Goal: Task Accomplishment & Management: Complete application form

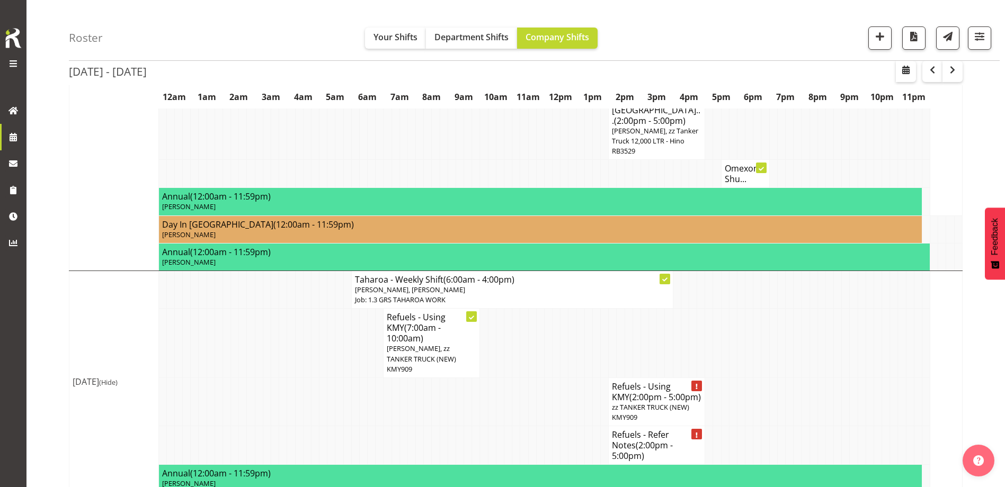
scroll to position [898, 0]
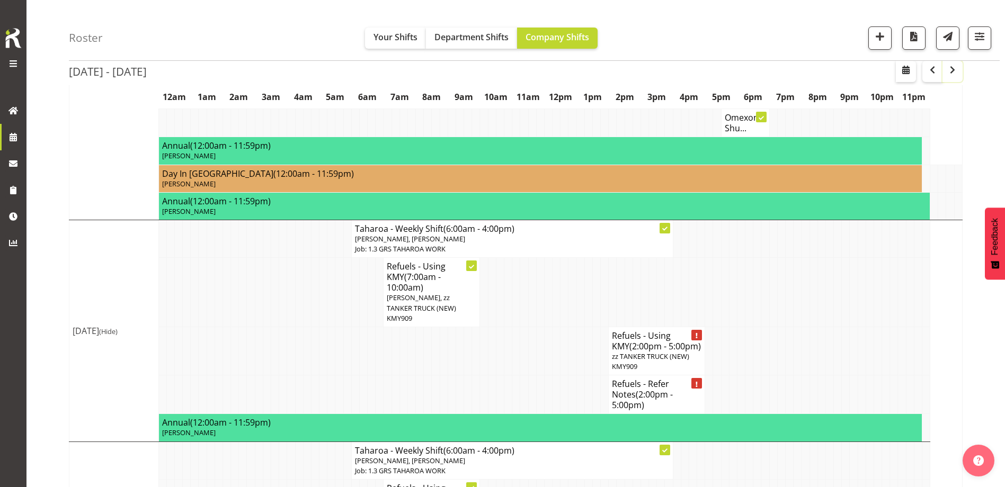
click at [952, 72] on span "button" at bounding box center [952, 70] width 13 height 13
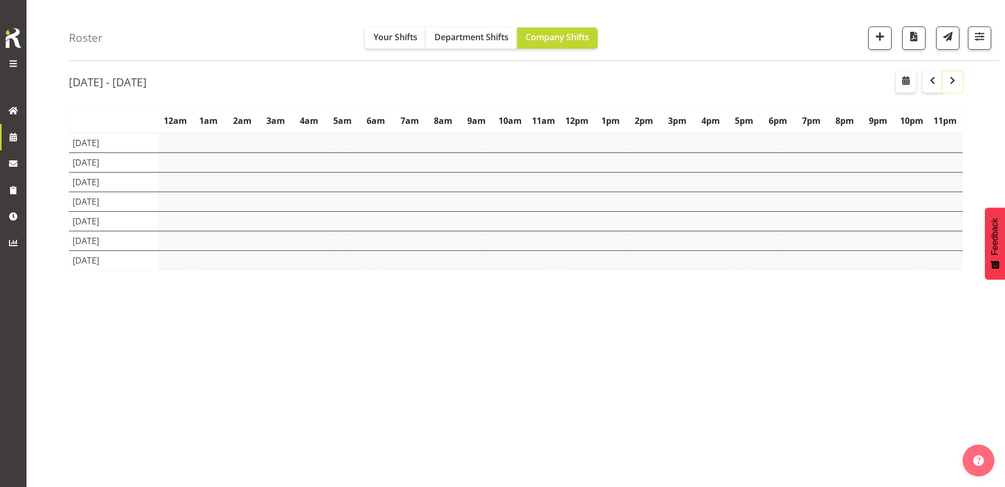
scroll to position [50, 0]
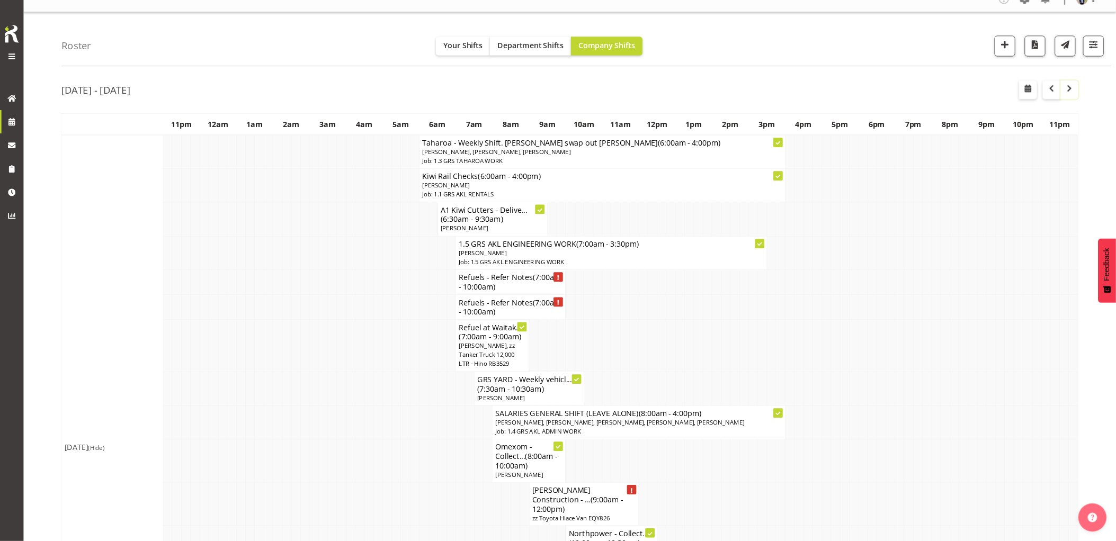
scroll to position [15, 0]
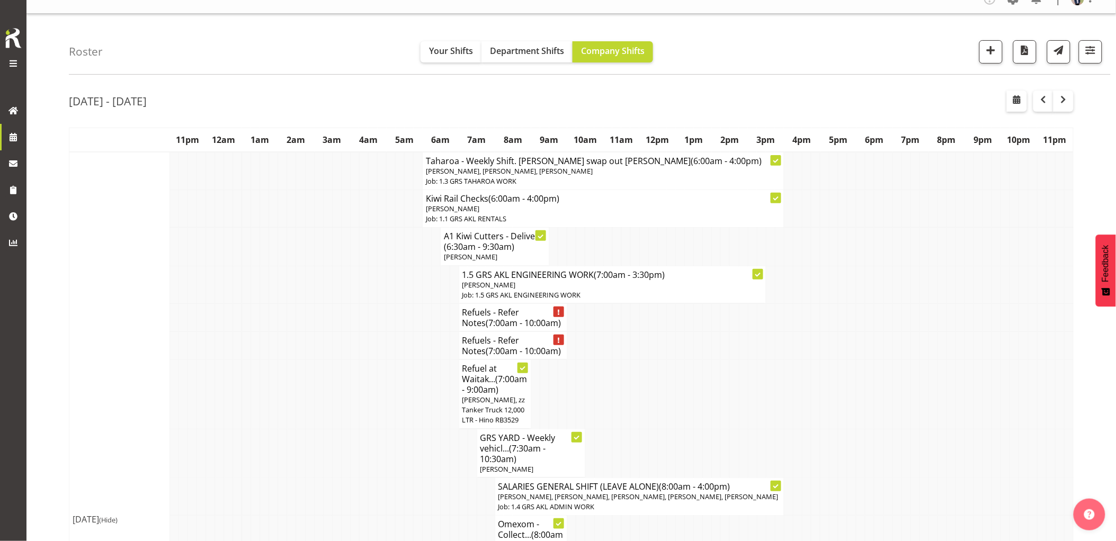
click at [327, 360] on td at bounding box center [327, 394] width 9 height 69
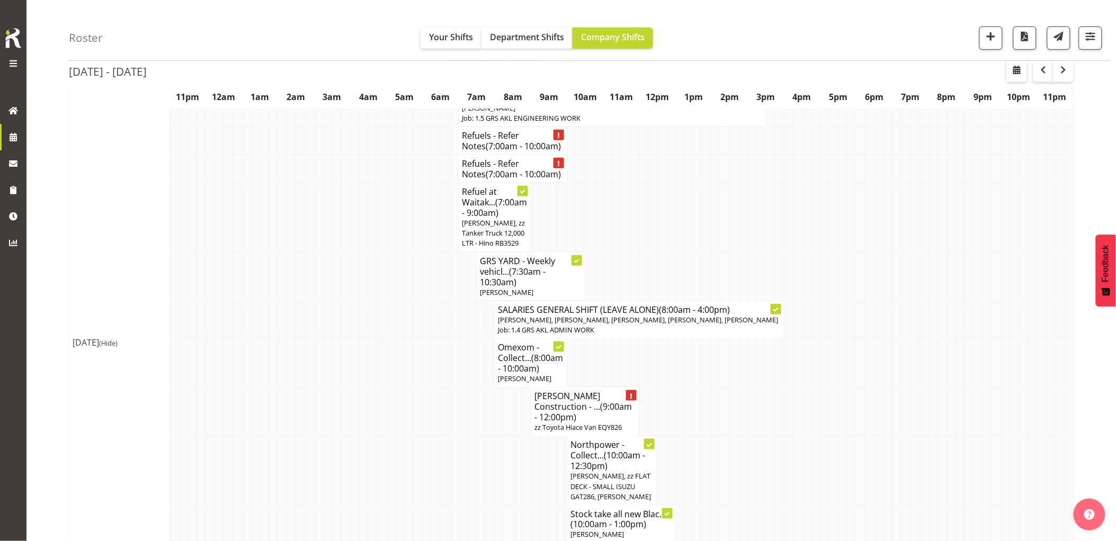
click at [430, 387] on td at bounding box center [427, 363] width 9 height 49
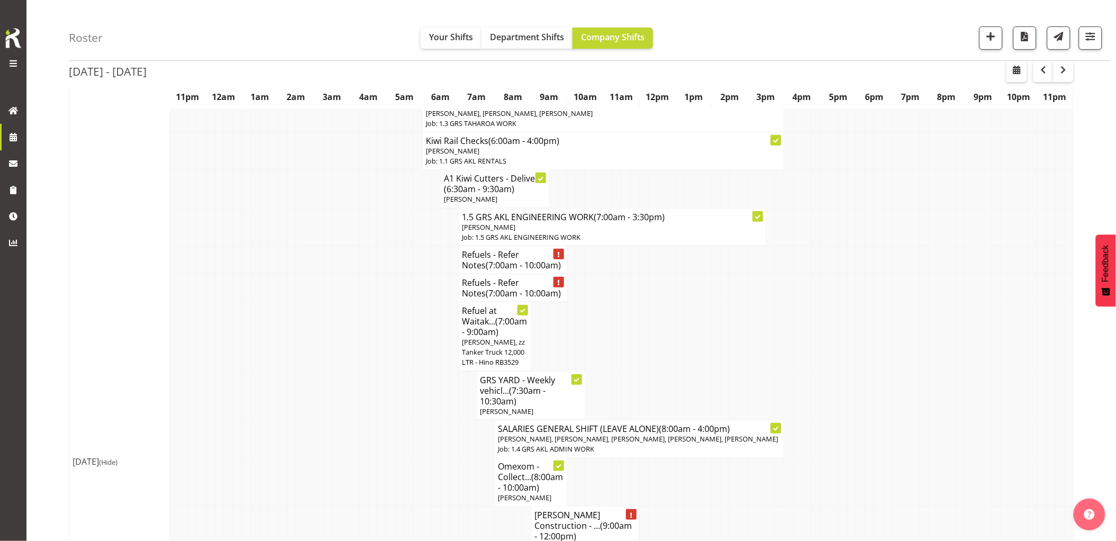
scroll to position [176, 0]
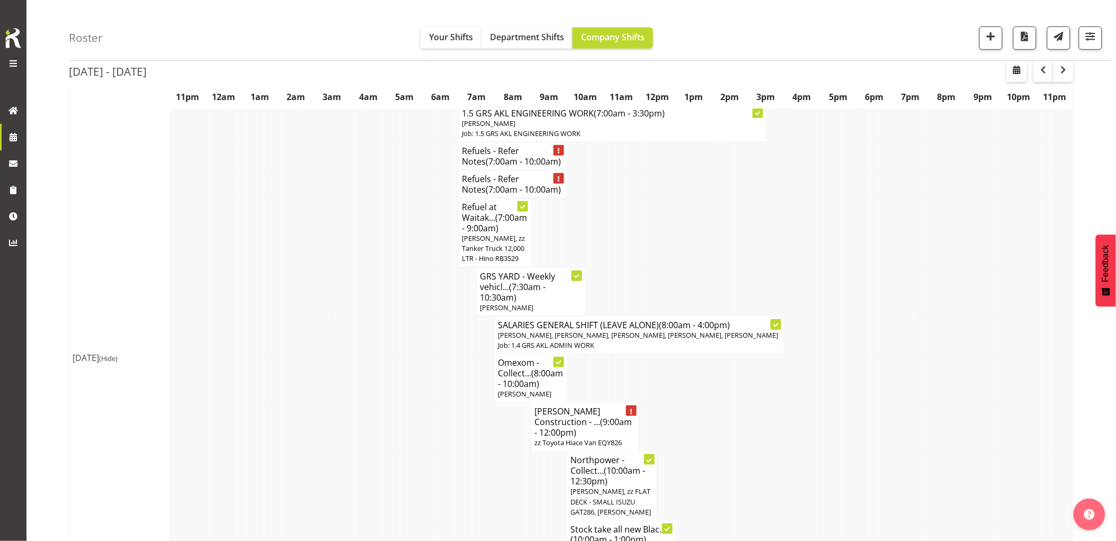
click at [422, 384] on td at bounding box center [418, 378] width 9 height 49
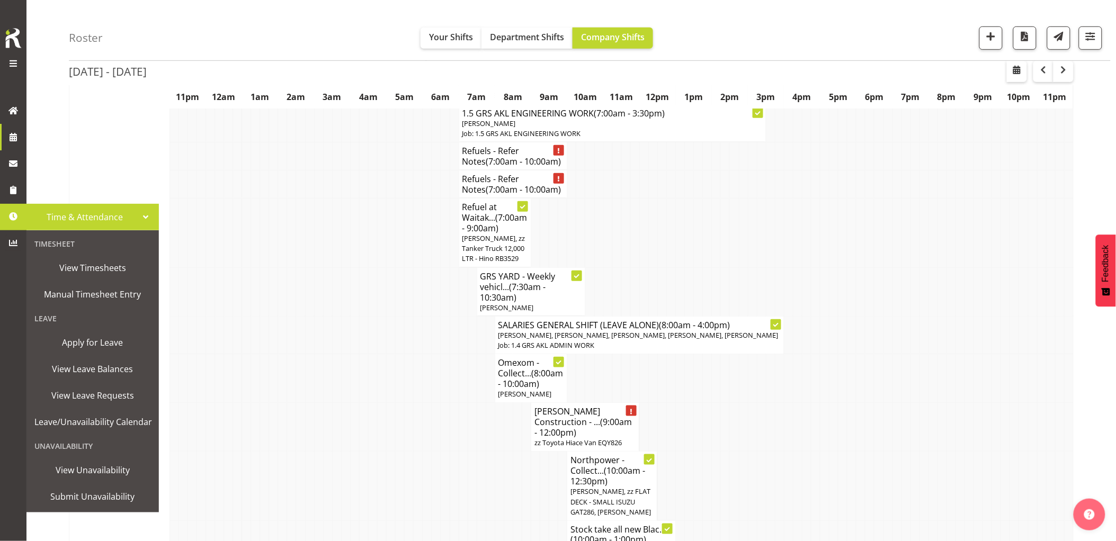
click at [341, 258] on td at bounding box center [336, 232] width 9 height 69
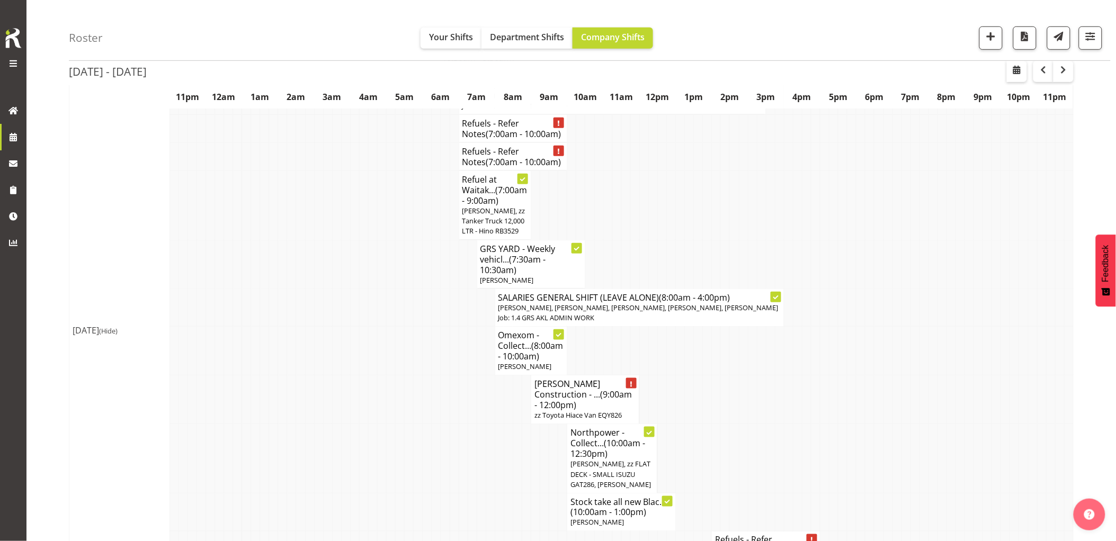
scroll to position [235, 0]
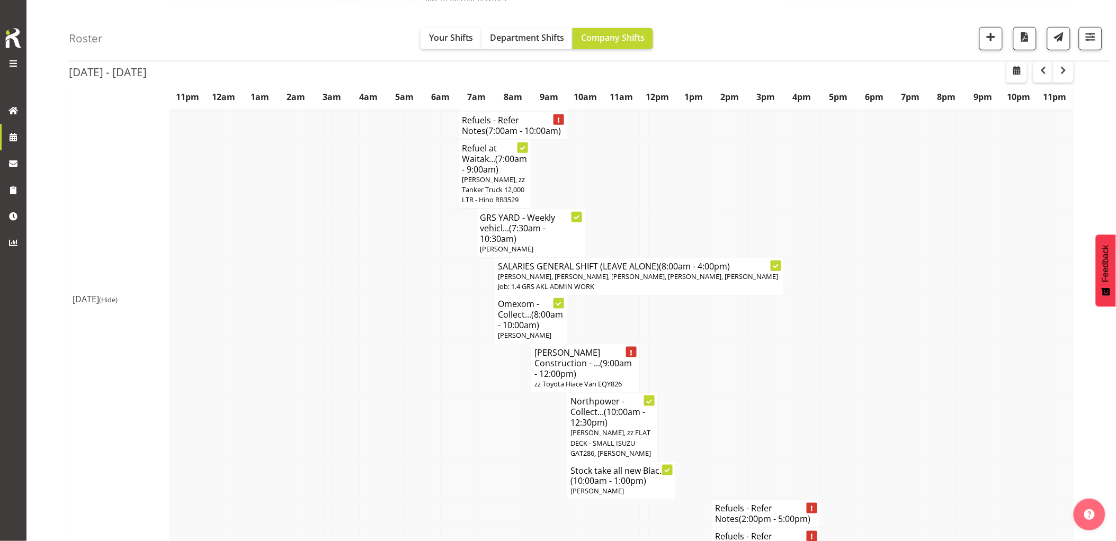
click at [348, 331] on td at bounding box center [345, 320] width 9 height 49
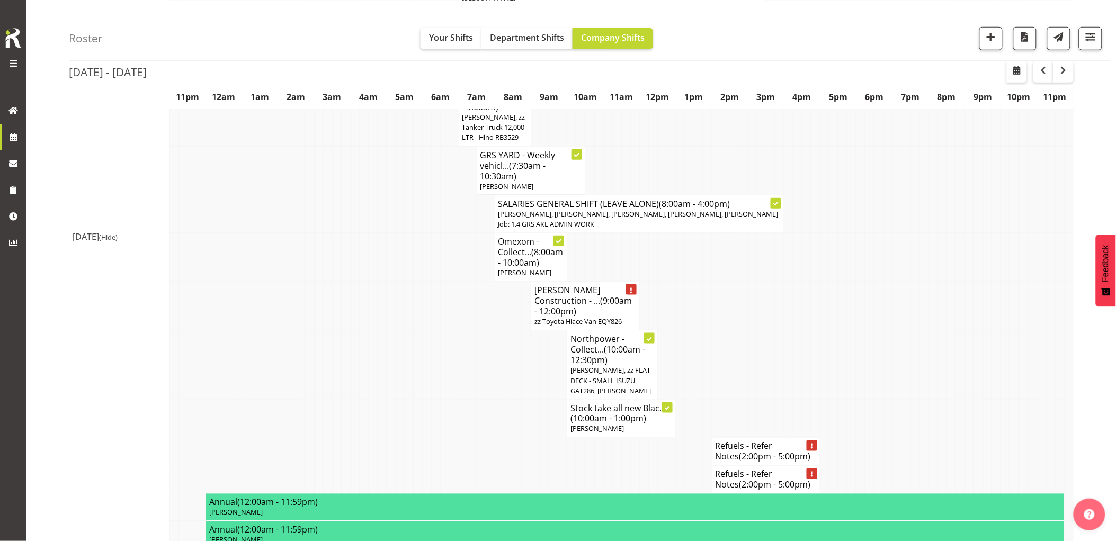
scroll to position [353, 0]
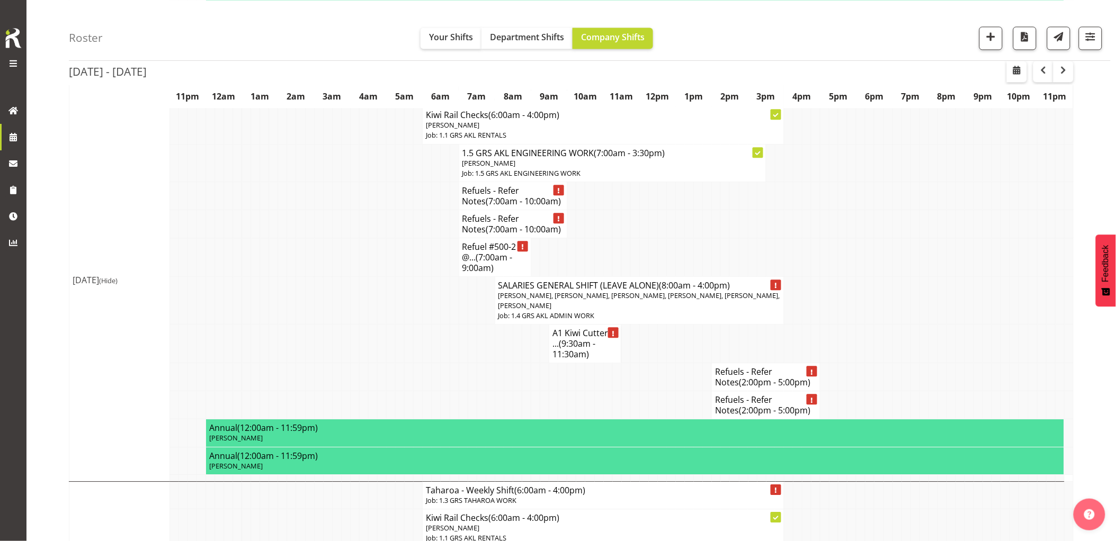
click at [296, 320] on td at bounding box center [300, 301] width 9 height 48
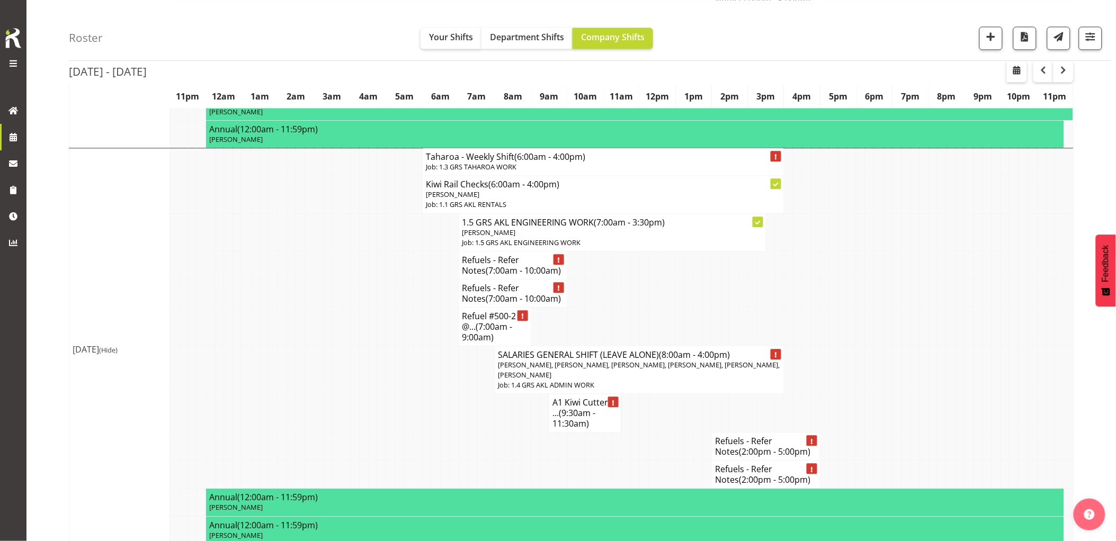
scroll to position [706, 0]
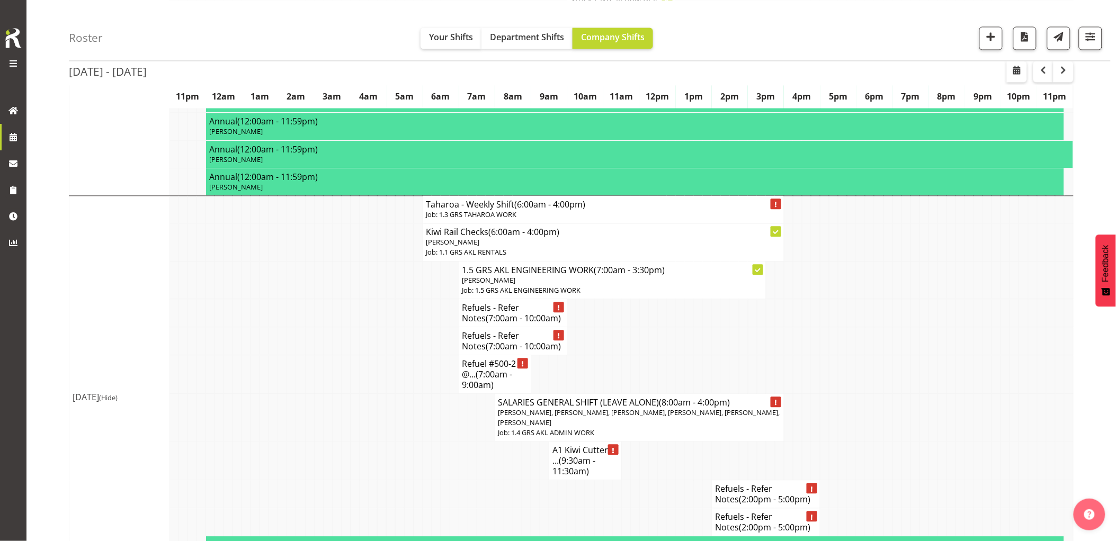
click at [776, 34] on div "Roster Your Shifts Department Shifts Company Shifts 1 Locations Clear GRS Auckl…" at bounding box center [590, 30] width 1042 height 61
click at [997, 41] on span "button" at bounding box center [991, 37] width 14 height 14
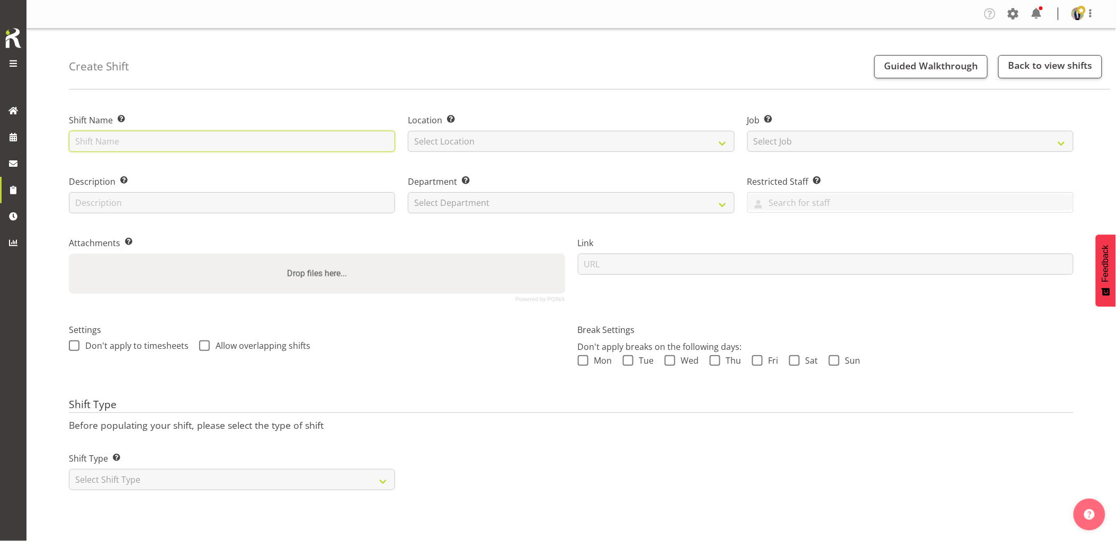
click at [201, 140] on input "text" at bounding box center [232, 141] width 326 height 21
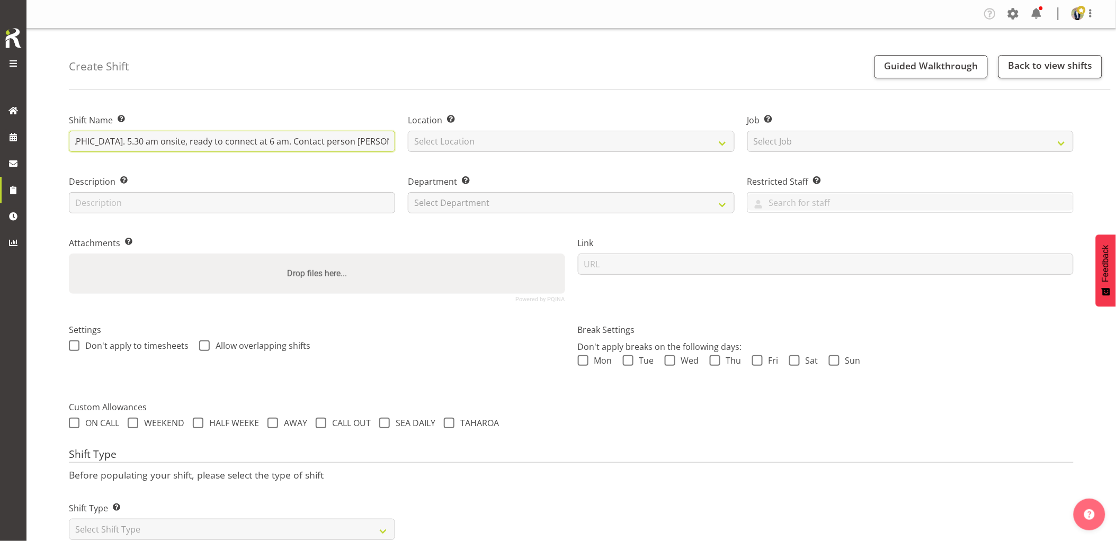
scroll to position [0, 343]
type input "Omexom - Deliver, fence and liven a 1250kVA going to Southern Cross Hosp, Waira…"
click at [443, 136] on select "Select Location [GEOGRAPHIC_DATA] [GEOGRAPHIC_DATA] GRS [GEOGRAPHIC_DATA] [GEOG…" at bounding box center [571, 141] width 326 height 21
select select "28"
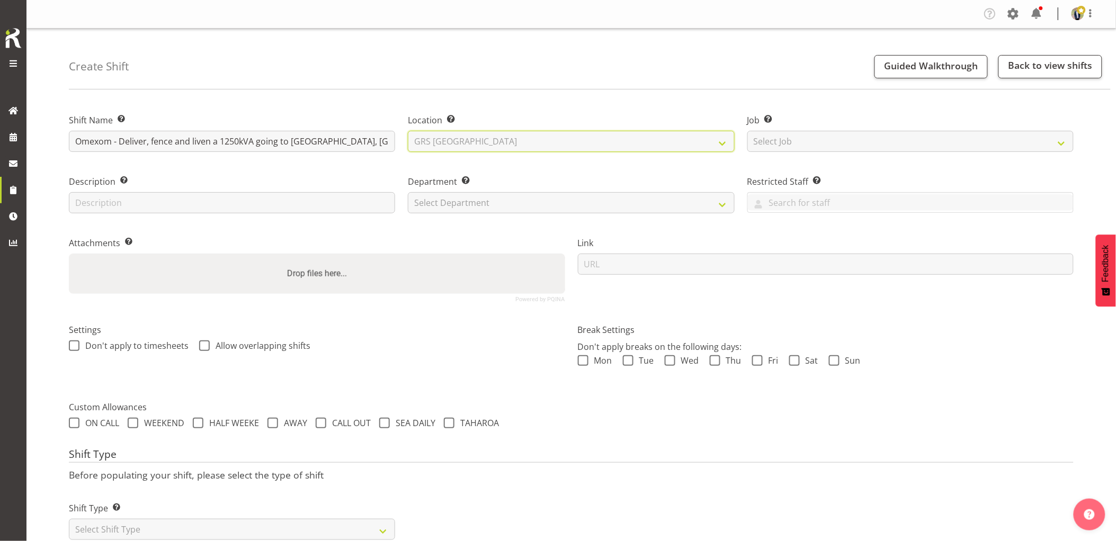
click at [408, 131] on select "Select Location GRS Auckland GRS Hastings GRS Tauranga" at bounding box center [571, 141] width 326 height 21
click at [788, 141] on select "Select Job Create new job 1.1 GRS AKL RENTALS 1.1 GRS AKL RENTALS AC 1.1 GRS AK…" at bounding box center [911, 141] width 326 height 21
select select "7504"
click at [748, 131] on select "Select Job Create new job 1.1 GRS AKL RENTALS 1.1 GRS AKL RENTALS AC 1.1 GRS AK…" at bounding box center [911, 141] width 326 height 21
click at [499, 195] on select "Select Department GRS HIRE AKL GRS HIRE AKL GRS HIRE TGA GRS HIRE HST GRS SALES…" at bounding box center [571, 202] width 326 height 21
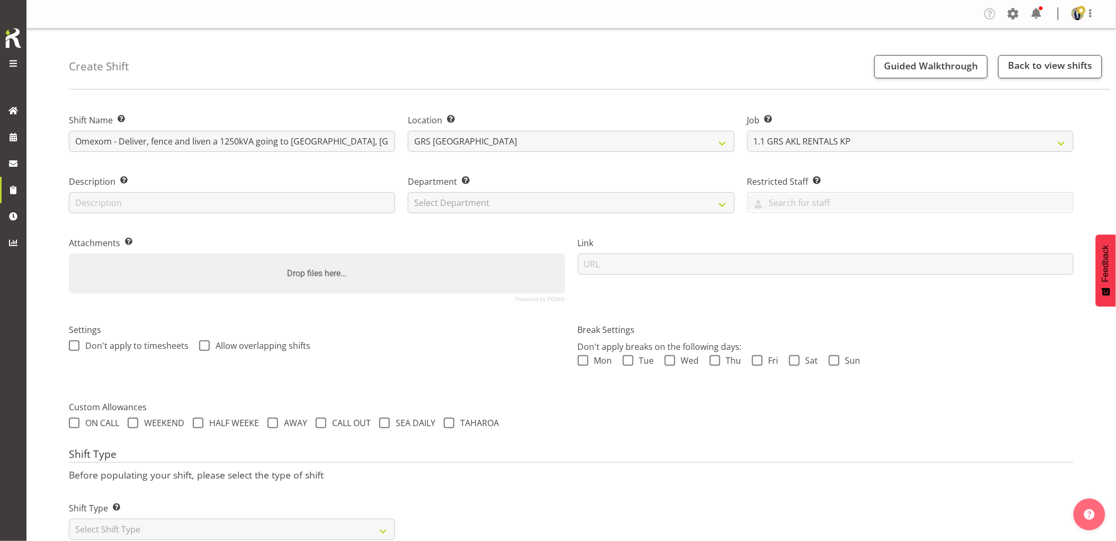
click at [493, 215] on div "Department Set the department that the shift relates to. Select Department GRS …" at bounding box center [571, 191] width 339 height 61
click at [491, 207] on select "Select Department GRS HIRE AKL GRS HIRE AKL GRS HIRE TGA GRS HIRE HST GRS SALES…" at bounding box center [571, 202] width 326 height 21
select select "20"
click at [408, 192] on select "Select Department GRS HIRE AKL GRS HIRE AKL GRS HIRE TGA GRS HIRE HST GRS SALES…" at bounding box center [571, 202] width 326 height 21
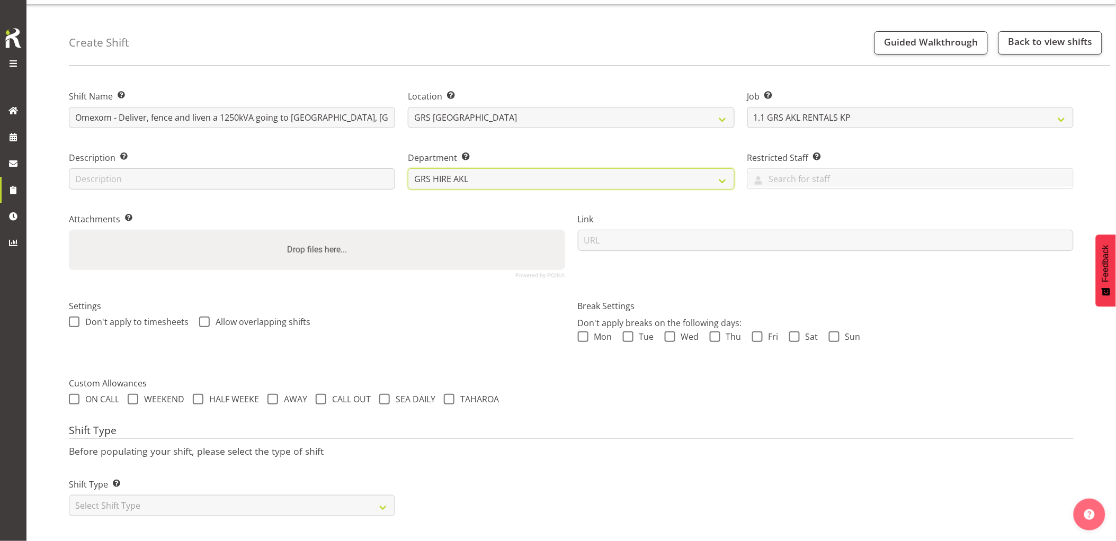
scroll to position [48, 0]
drag, startPoint x: 171, startPoint y: 490, endPoint x: 160, endPoint y: 484, distance: 12.4
click at [171, 495] on select "Select Shift Type One Off Shift Recurring Shift Rotating Shift" at bounding box center [232, 505] width 326 height 21
select select "one_off"
click at [69, 495] on select "Select Shift Type One Off Shift Recurring Shift Rotating Shift" at bounding box center [232, 505] width 326 height 21
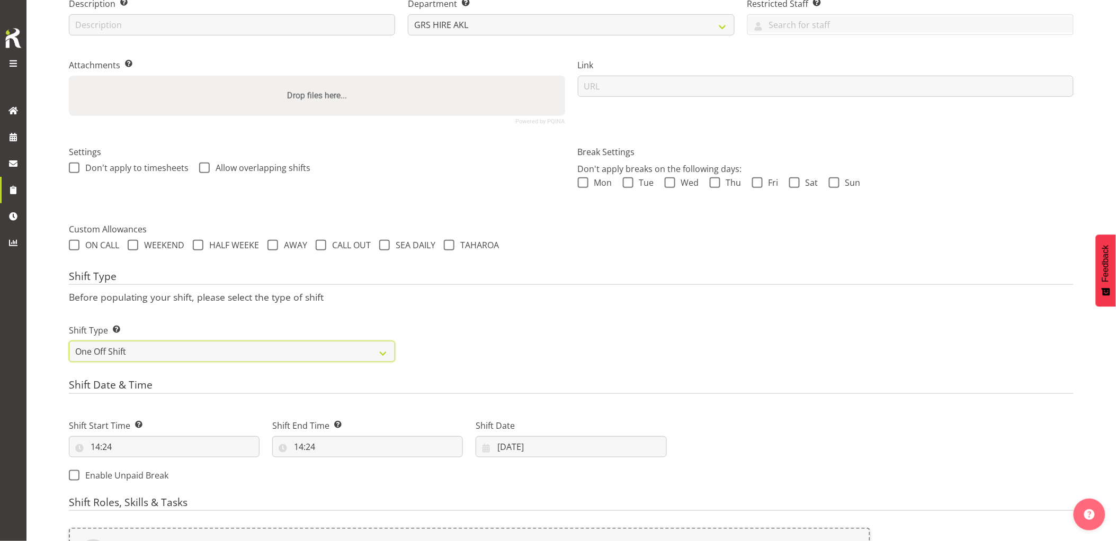
scroll to position [283, 0]
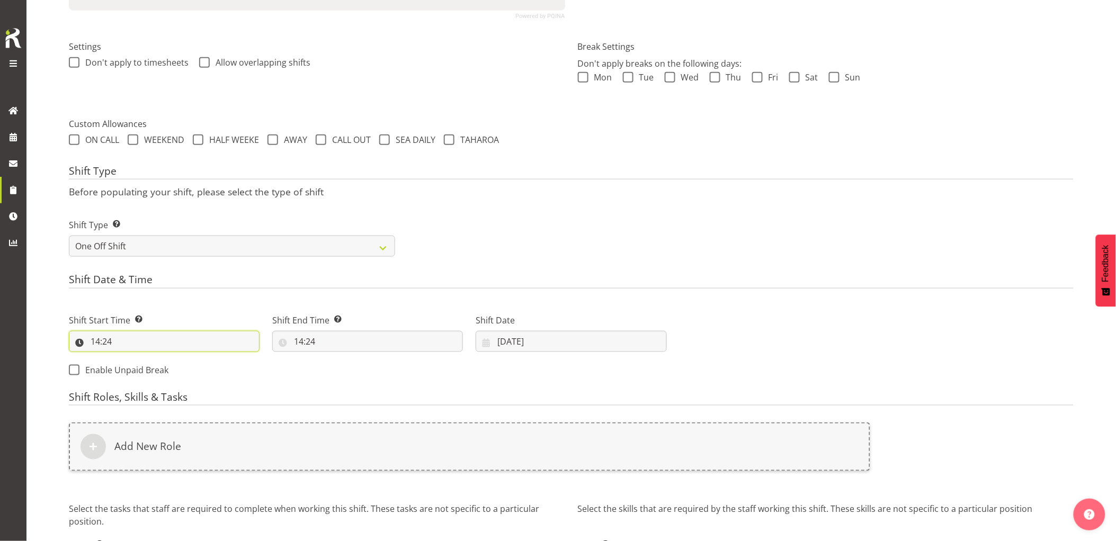
click at [163, 345] on input "14:24" at bounding box center [164, 341] width 191 height 21
click at [140, 366] on select "00 01 02 03 04 05 06 07 08 09 10 11 12 13 14 15 16 17 18 19 20 21 22 23" at bounding box center [141, 369] width 24 height 21
select select "5"
click at [129, 359] on select "00 01 02 03 04 05 06 07 08 09 10 11 12 13 14 15 16 17 18 19 20 21 22 23" at bounding box center [141, 369] width 24 height 21
type input "05:24"
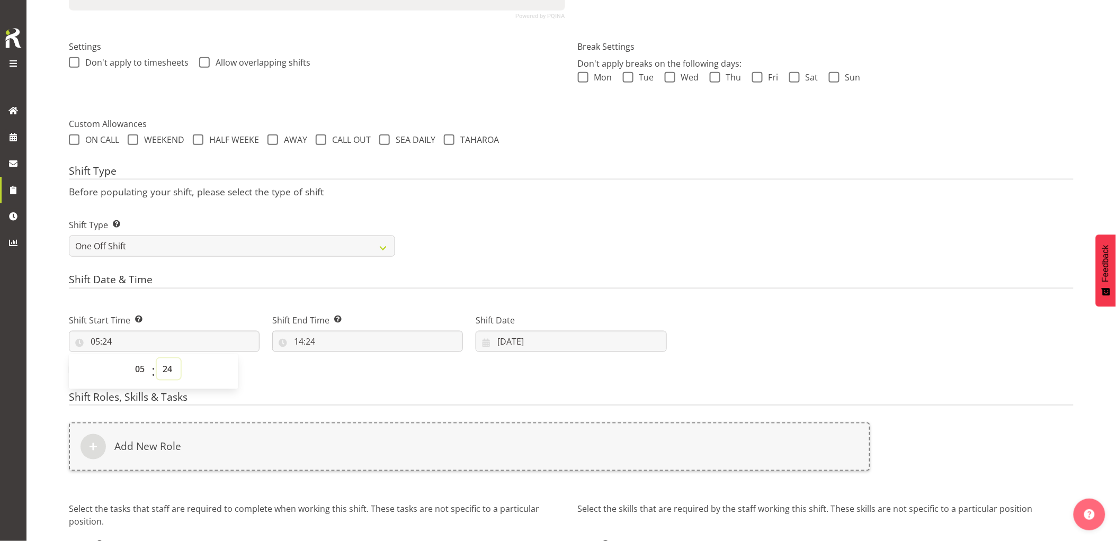
click at [172, 375] on select "00 01 02 03 04 05 06 07 08 09 10 11 12 13 14 15 16 17 18 19 20 21 22 23 24 25 2…" at bounding box center [169, 369] width 24 height 21
select select "0"
click at [157, 359] on select "00 01 02 03 04 05 06 07 08 09 10 11 12 13 14 15 16 17 18 19 20 21 22 23 24 25 2…" at bounding box center [169, 369] width 24 height 21
type input "05:00"
click at [346, 344] on input "14:24" at bounding box center [367, 341] width 191 height 21
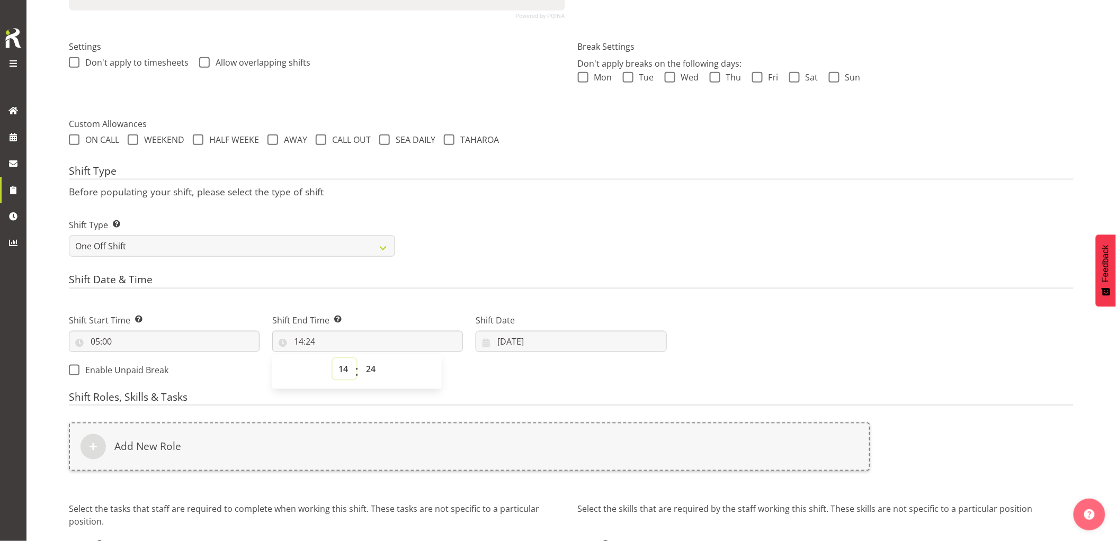
click at [345, 371] on select "00 01 02 03 04 05 06 07 08 09 10 11 12 13 14 15 16 17 18 19 20 21 22 23" at bounding box center [345, 369] width 24 height 21
select select "7"
click at [333, 359] on select "00 01 02 03 04 05 06 07 08 09 10 11 12 13 14 15 16 17 18 19 20 21 22 23" at bounding box center [345, 369] width 24 height 21
type input "07:24"
click at [377, 381] on span "00 01 02 03 04 05 06 07 08 09 10 11 12 13 14 15 16 17 18 19 20 21 22 23 24 25 2…" at bounding box center [372, 372] width 24 height 26
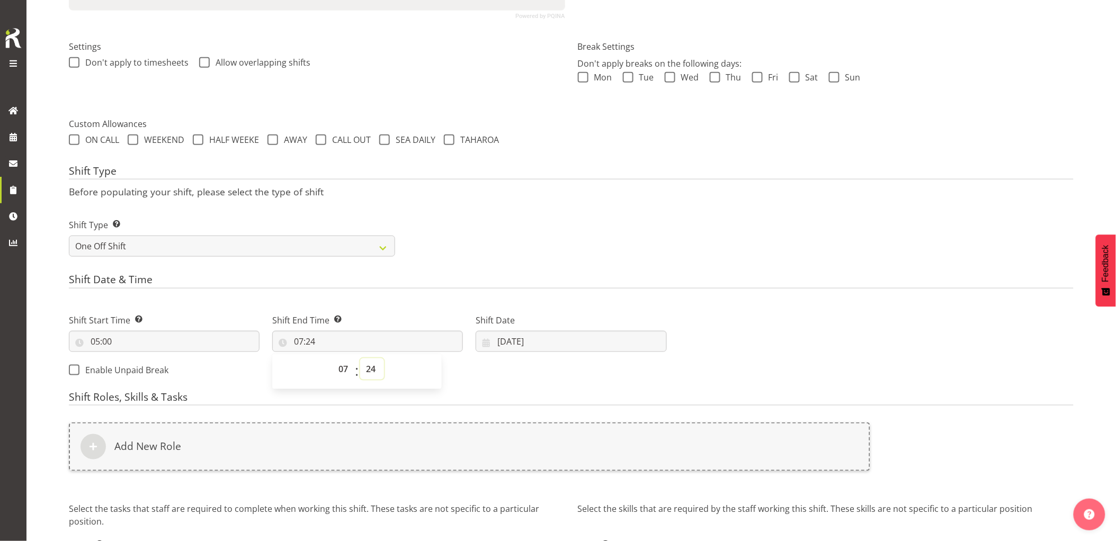
drag, startPoint x: 367, startPoint y: 369, endPoint x: 368, endPoint y: 359, distance: 9.7
click at [367, 369] on select "00 01 02 03 04 05 06 07 08 09 10 11 12 13 14 15 16 17 18 19 20 21 22 23 24 25 2…" at bounding box center [372, 369] width 24 height 21
select select "30"
click at [360, 359] on select "00 01 02 03 04 05 06 07 08 09 10 11 12 13 14 15 16 17 18 19 20 21 22 23 24 25 2…" at bounding box center [372, 369] width 24 height 21
type input "07:30"
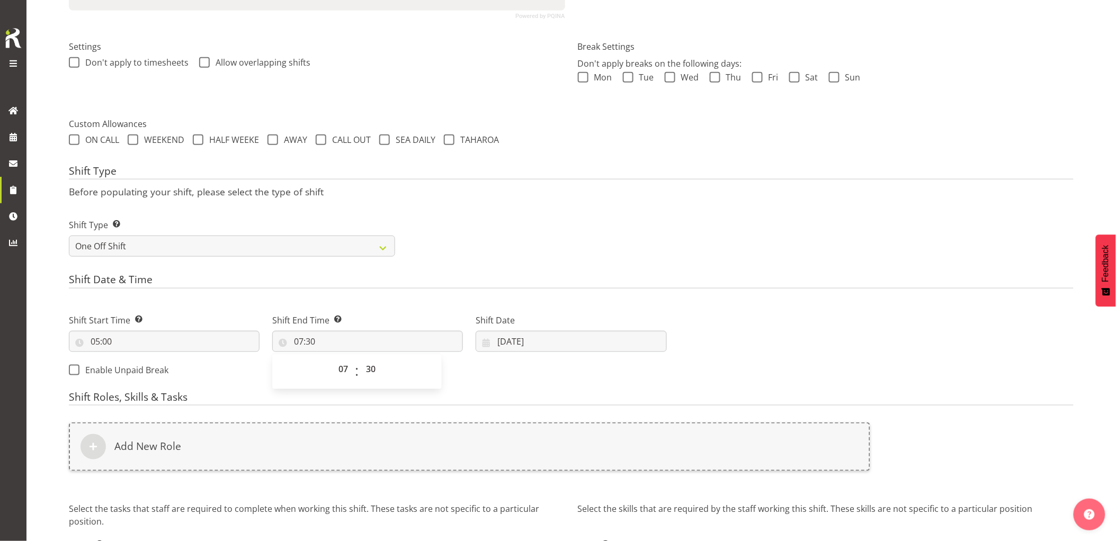
click at [382, 274] on h4 "Shift Date & Time" at bounding box center [571, 281] width 1005 height 15
click at [560, 341] on input "[DATE]" at bounding box center [571, 341] width 191 height 21
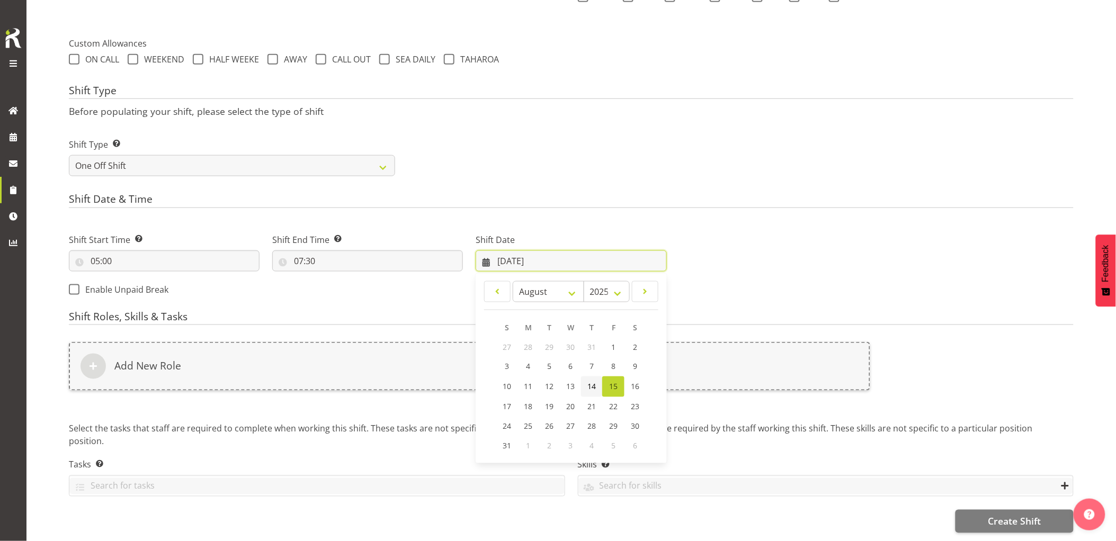
scroll to position [388, 0]
drag, startPoint x: 549, startPoint y: 384, endPoint x: 519, endPoint y: 369, distance: 33.4
click at [549, 402] on span "19" at bounding box center [549, 407] width 8 height 10
type input "[DATE]"
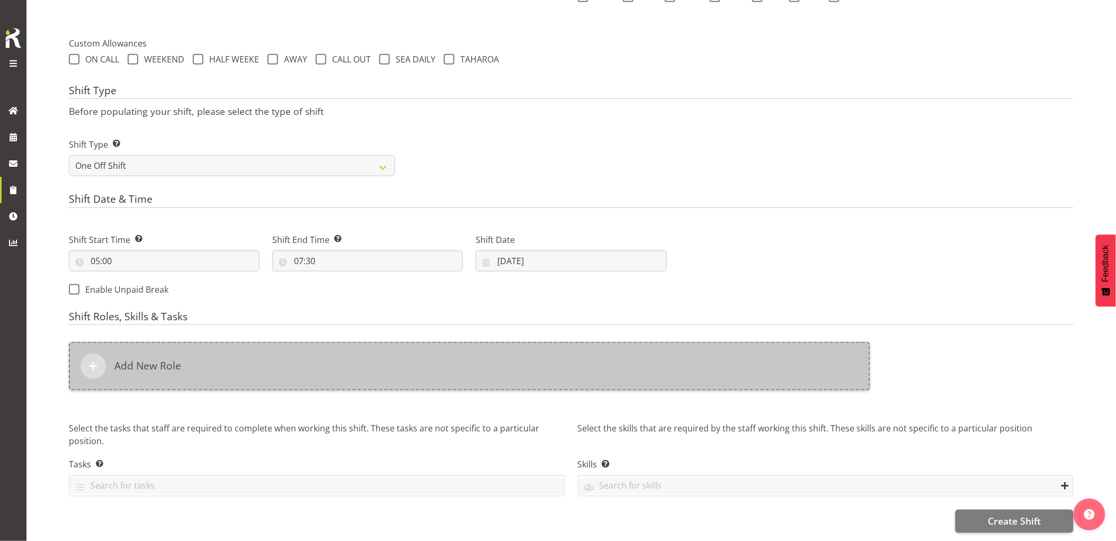
click at [448, 343] on div "Add New Role" at bounding box center [470, 366] width 802 height 49
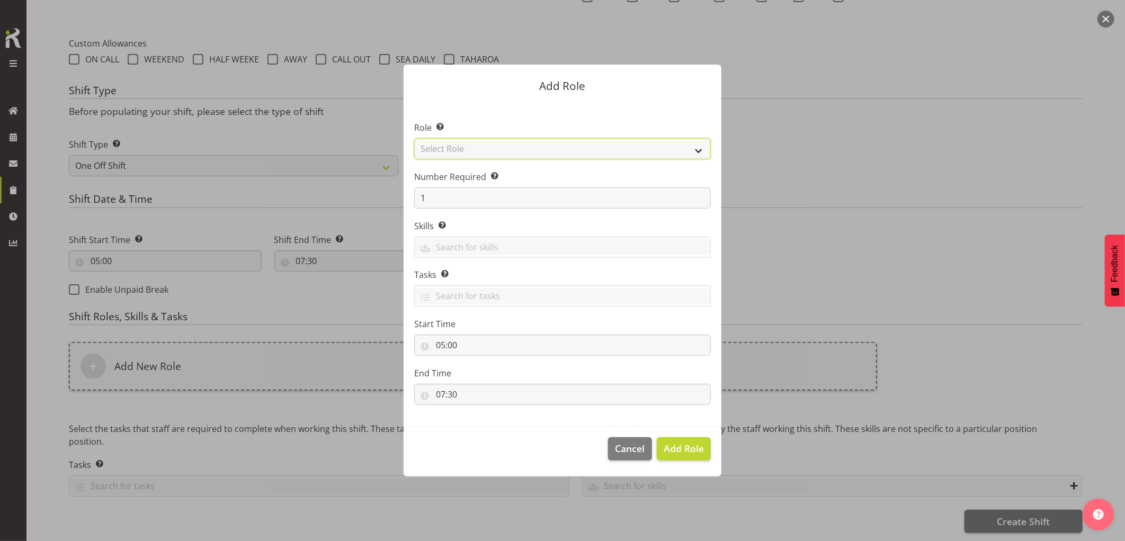
click at [441, 145] on select "Select Role Account Manager Electrician Engineering GM HSEQ manager MECH Mechan…" at bounding box center [562, 148] width 297 height 21
select select "20"
click at [414, 138] on select "Select Role Account Manager Electrician Engineering GM HSEQ manager MECH Mechan…" at bounding box center [562, 148] width 297 height 21
click at [673, 447] on span "Add Role" at bounding box center [684, 448] width 40 height 13
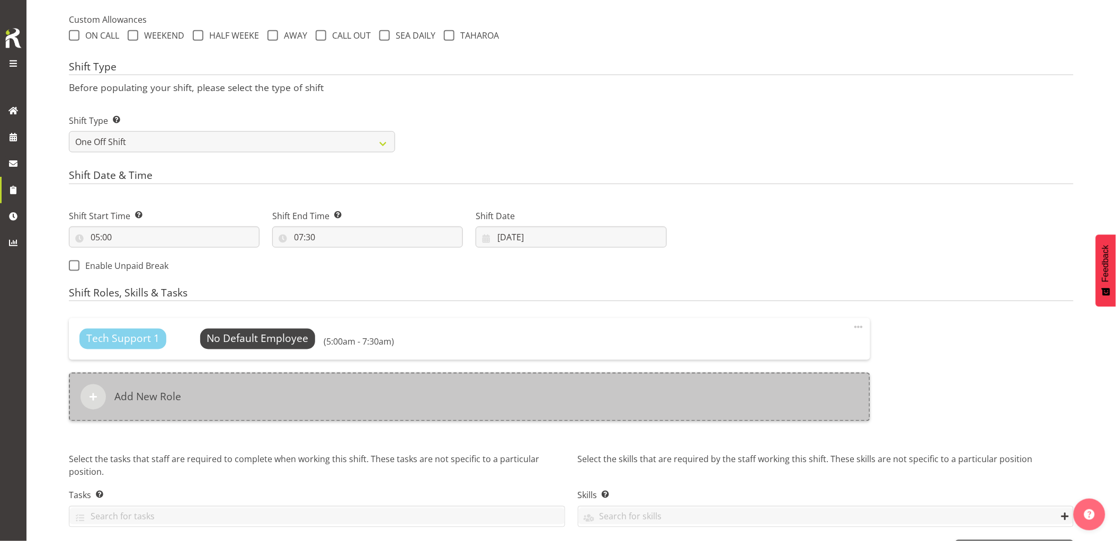
click at [478, 421] on div "Add New Role" at bounding box center [470, 397] width 802 height 49
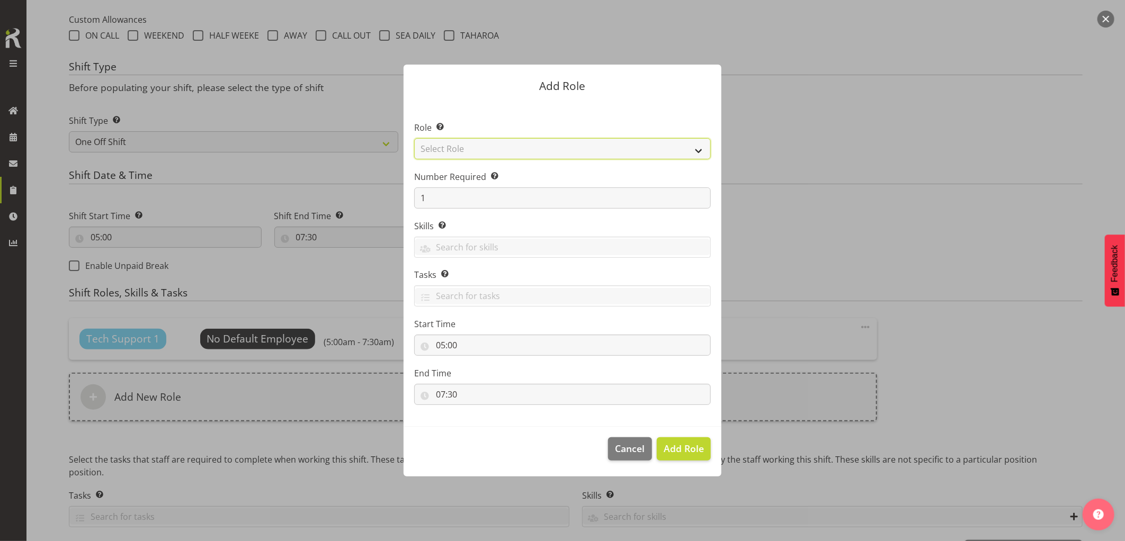
click at [437, 155] on select "Select Role Account Manager Electrician Engineering GM HSEQ manager MECH Mechan…" at bounding box center [562, 148] width 297 height 21
select select "21"
click at [414, 138] on select "Select Role Account Manager Electrician Engineering GM HSEQ manager MECH Mechan…" at bounding box center [562, 148] width 297 height 21
click at [691, 451] on span "Add Role" at bounding box center [684, 448] width 40 height 13
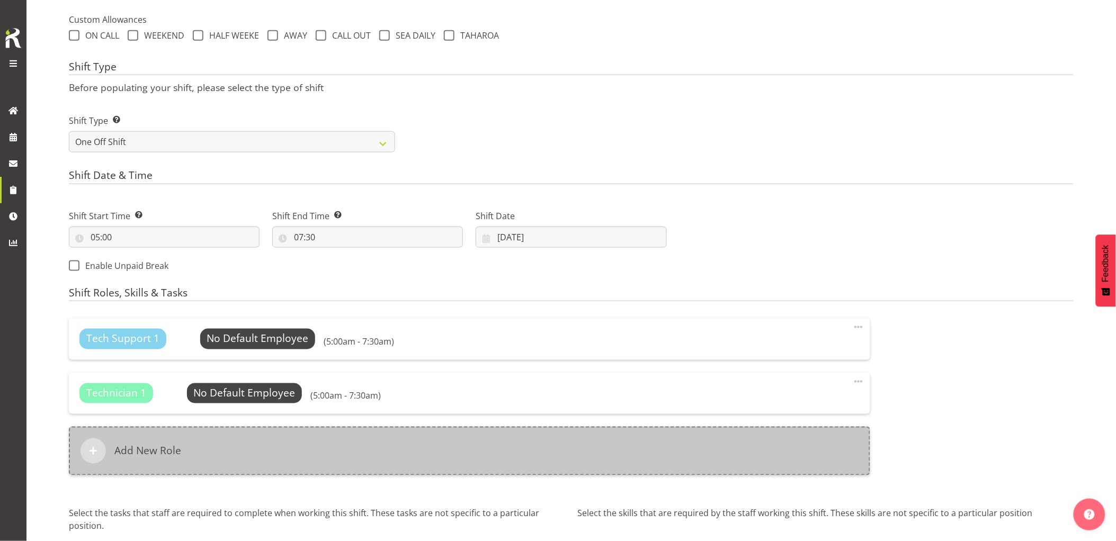
click at [490, 457] on div "Add New Role" at bounding box center [470, 451] width 802 height 49
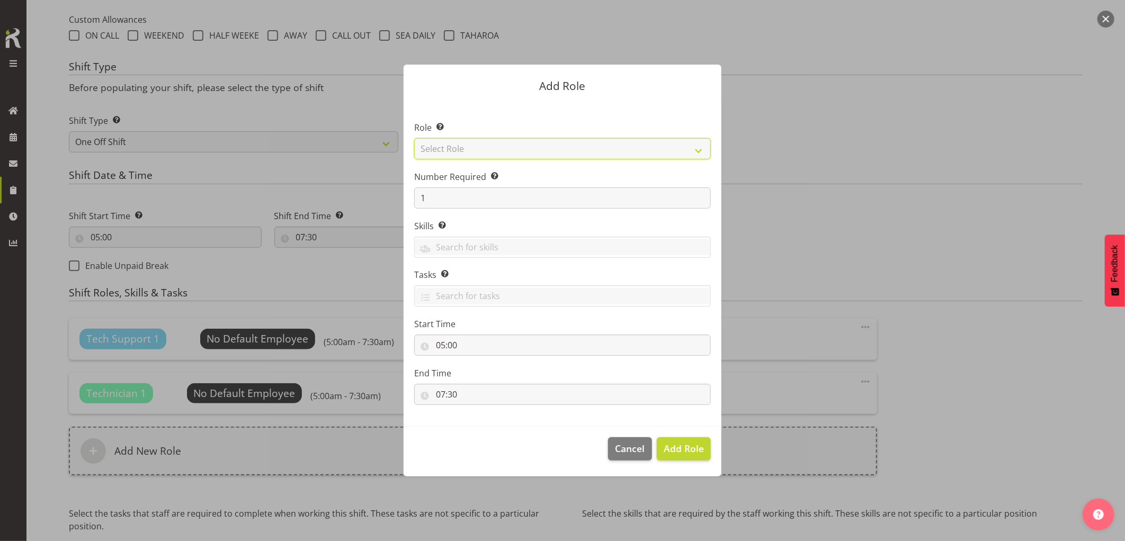
drag, startPoint x: 464, startPoint y: 155, endPoint x: 468, endPoint y: 161, distance: 7.4
click at [464, 155] on select "Select Role Account Manager Electrician Engineering GM HSEQ manager MECH Mechan…" at bounding box center [562, 148] width 297 height 21
select select "27"
click at [414, 138] on select "Select Role Account Manager Electrician Engineering GM HSEQ manager MECH Mechan…" at bounding box center [562, 148] width 297 height 21
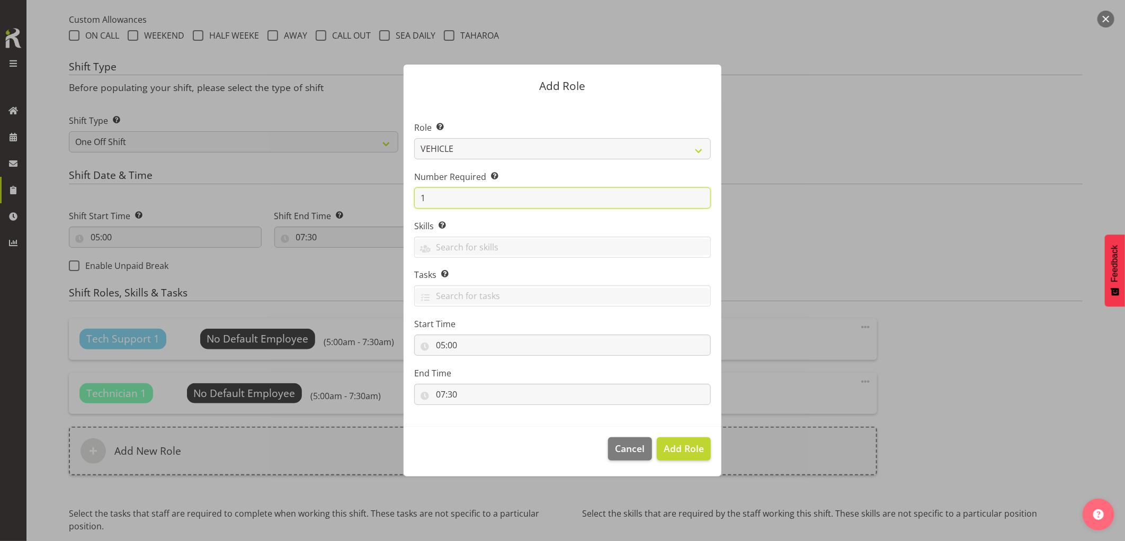
drag, startPoint x: 433, startPoint y: 199, endPoint x: 404, endPoint y: 198, distance: 29.2
click at [404, 198] on section "Role Select the role you wish to add to the shift. Account Manager Electrician …" at bounding box center [563, 264] width 318 height 324
type input "2"
click at [684, 451] on span "Add 2 Roles" at bounding box center [677, 448] width 53 height 13
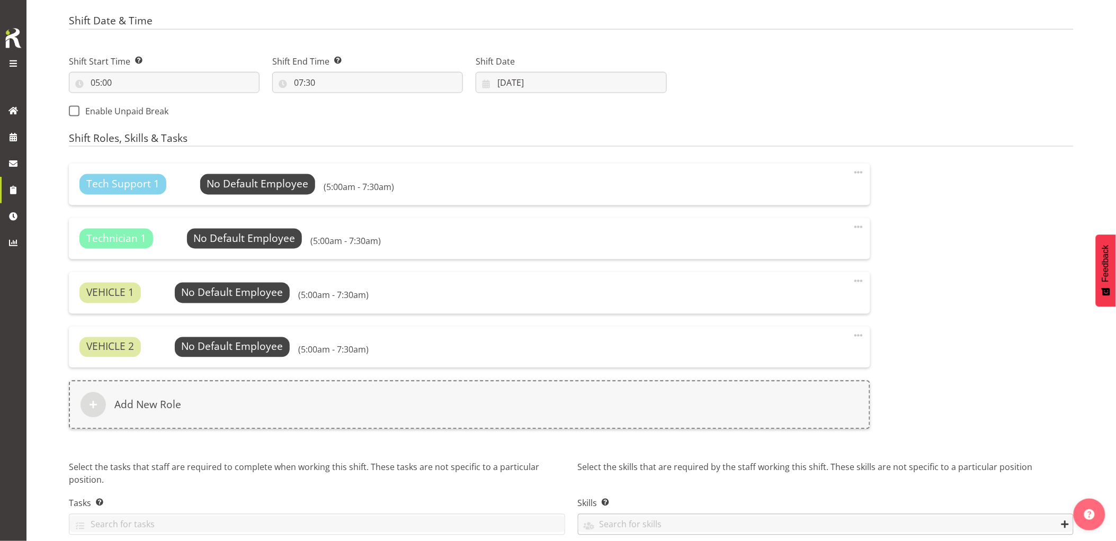
scroll to position [605, 0]
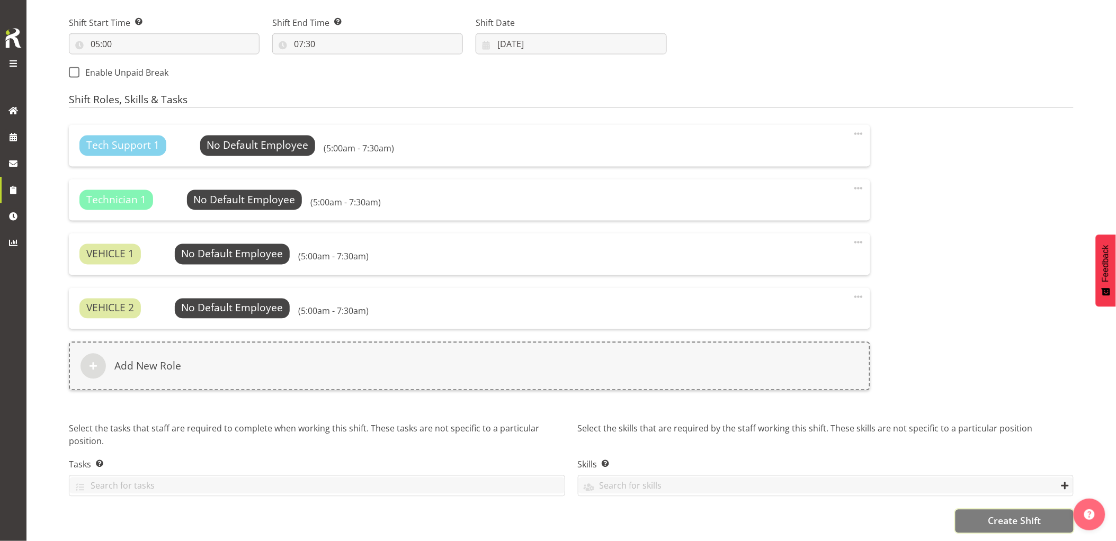
click at [1006, 514] on span "Create Shift" at bounding box center [1014, 521] width 53 height 14
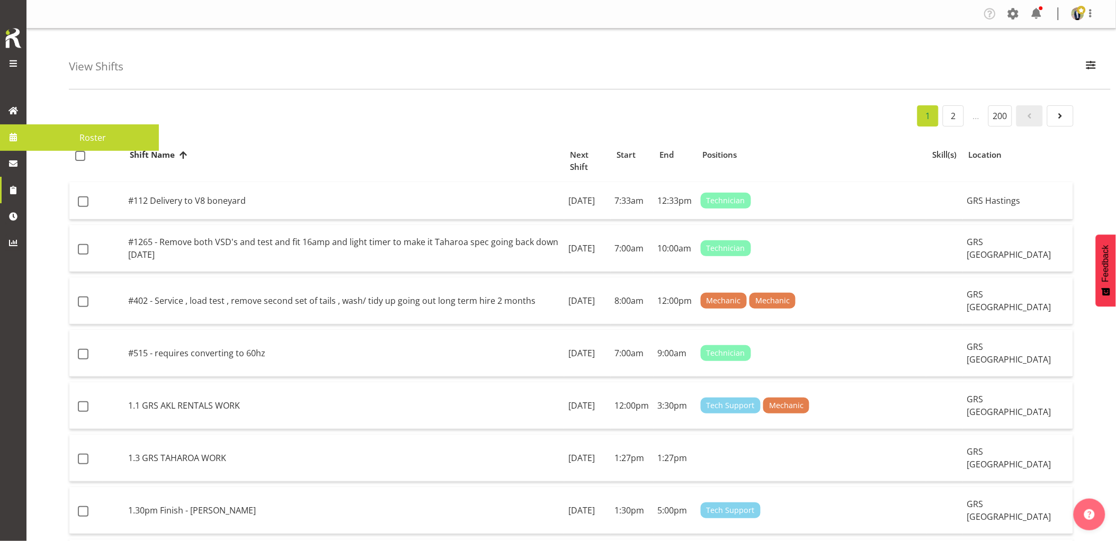
click at [22, 135] on link at bounding box center [13, 137] width 26 height 26
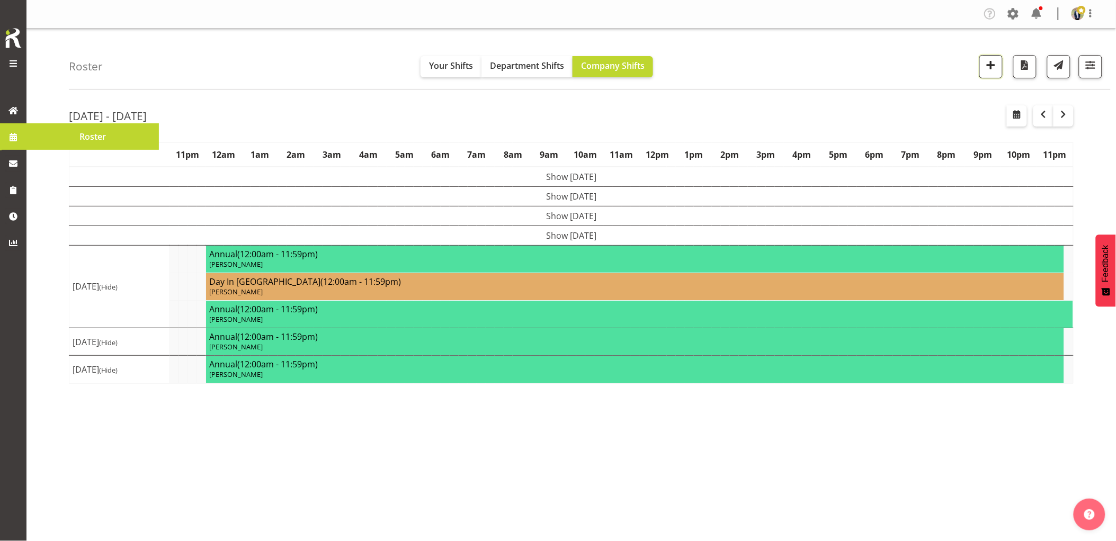
click at [989, 66] on span "button" at bounding box center [991, 65] width 14 height 14
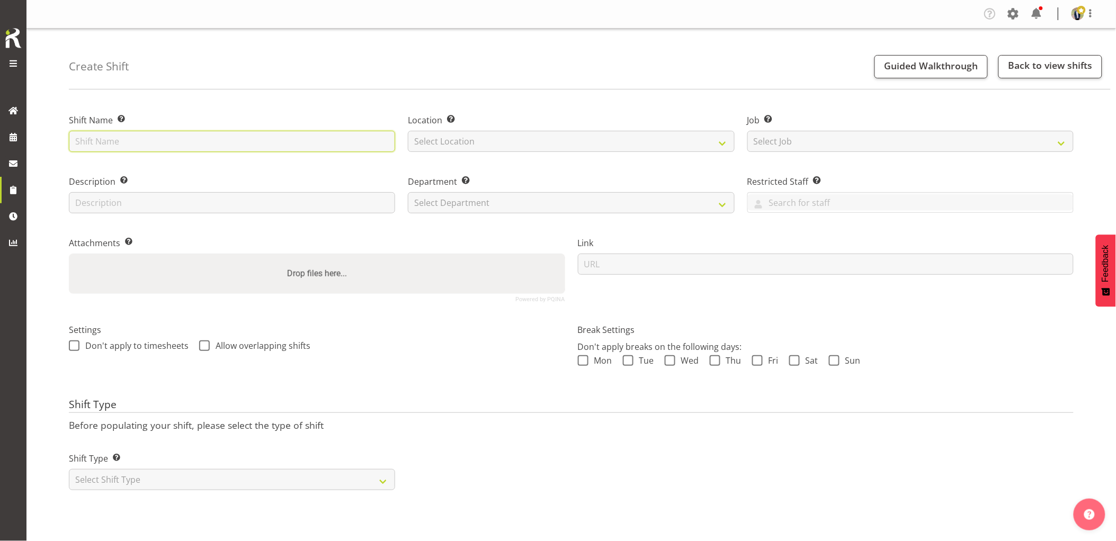
click at [345, 149] on input "text" at bounding box center [232, 141] width 326 height 21
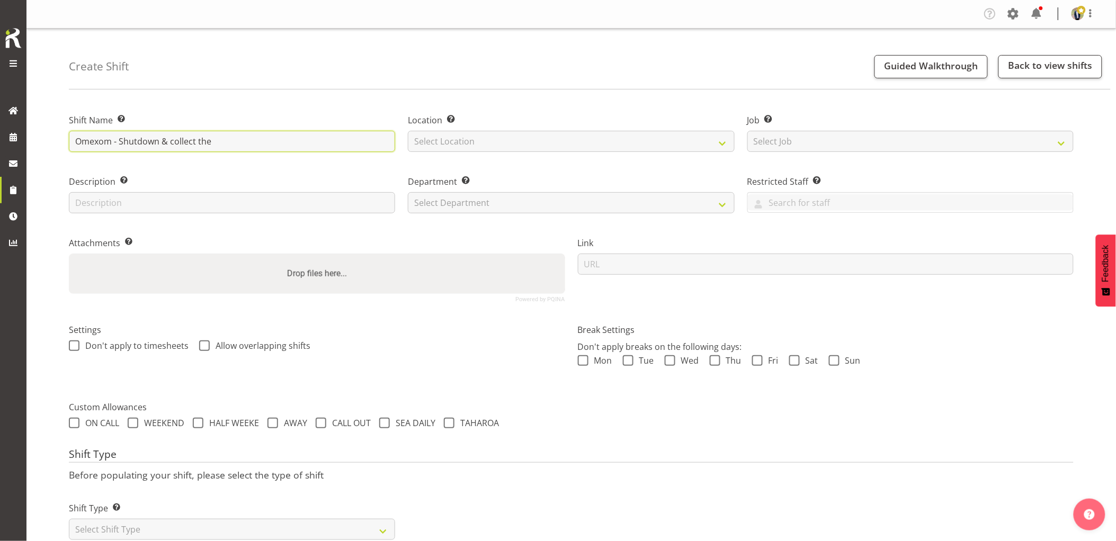
click at [331, 145] on input "Omexom - Shutdown & collect the" at bounding box center [232, 141] width 326 height 21
click at [228, 140] on input "Omexom - Shutdown & collect the" at bounding box center [232, 141] width 326 height 21
type input "Omexom - Shutdown & collect the 1250kVA at [GEOGRAPHIC_DATA], [GEOGRAPHIC_DATA]…"
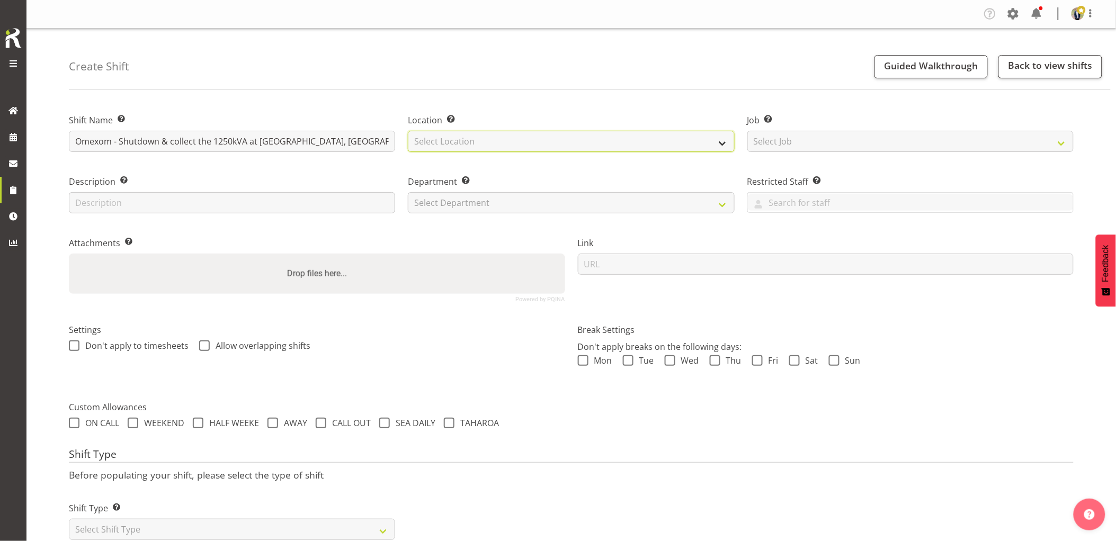
click at [505, 141] on select "Select Location [GEOGRAPHIC_DATA] [GEOGRAPHIC_DATA] GRS [GEOGRAPHIC_DATA] [GEOG…" at bounding box center [571, 141] width 326 height 21
select select "28"
click at [408, 131] on select "Select Location GRS Auckland GRS Hastings GRS Tauranga" at bounding box center [571, 141] width 326 height 21
click at [821, 138] on select "Select Job Create new job 1.1 GRS AKL RENTALS 1.1 GRS AKL RENTALS AC 1.1 GRS AK…" at bounding box center [911, 141] width 326 height 21
select select "7504"
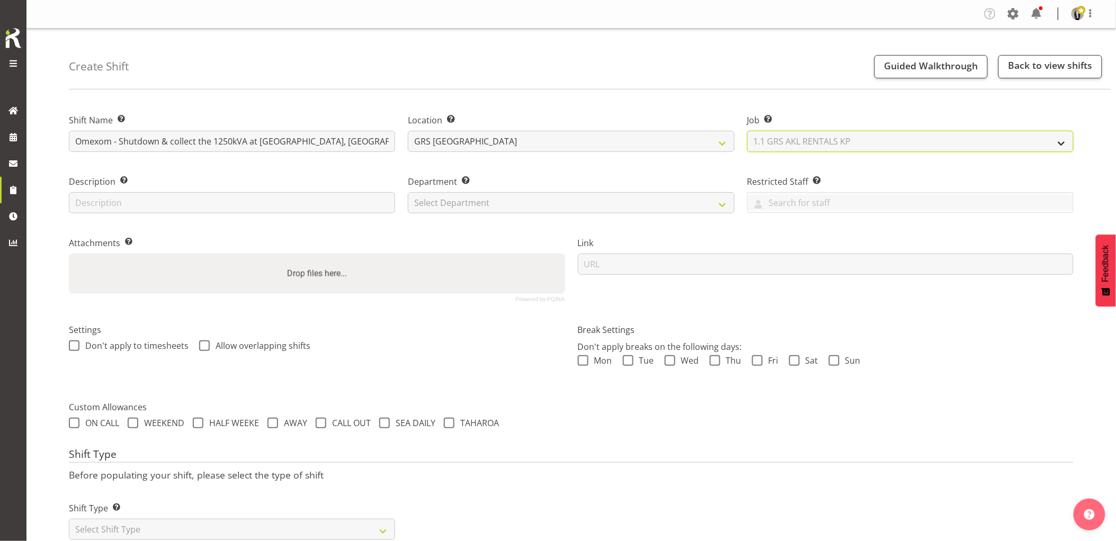
click at [748, 131] on select "Select Job Create new job 1.1 GRS AKL RENTALS 1.1 GRS AKL RENTALS AC 1.1 GRS AK…" at bounding box center [911, 141] width 326 height 21
drag, startPoint x: 488, startPoint y: 199, endPoint x: 489, endPoint y: 208, distance: 8.5
click at [488, 199] on select "Select Department GRS HIRE AKL GRS HIRE AKL GRS HIRE TGA GRS HIRE HST GRS SALES…" at bounding box center [571, 202] width 326 height 21
select select "20"
click at [408, 192] on select "Select Department GRS HIRE AKL GRS HIRE AKL GRS HIRE TGA GRS HIRE HST GRS SALES…" at bounding box center [571, 202] width 326 height 21
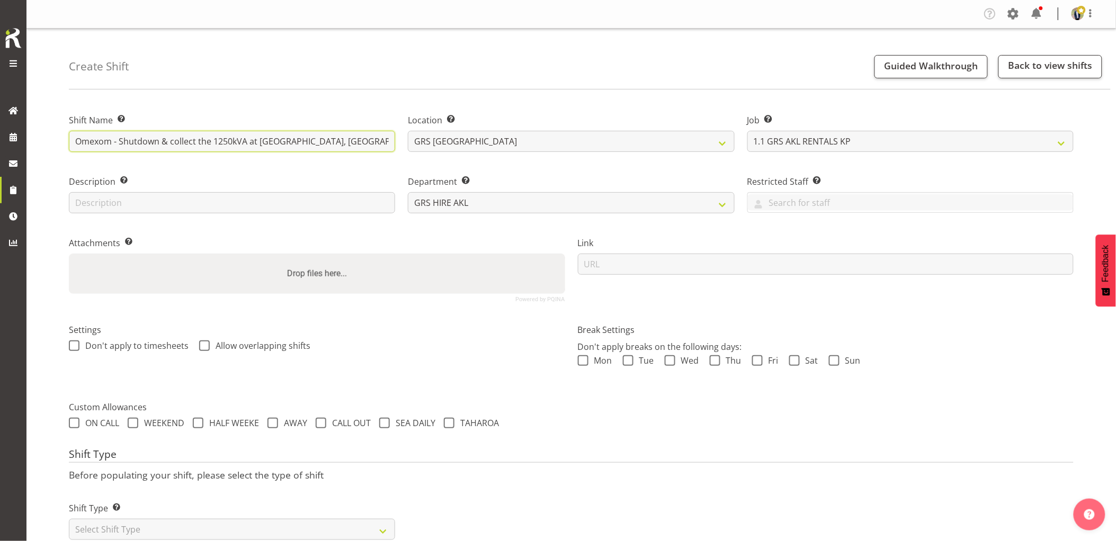
scroll to position [0, 199]
drag, startPoint x: 238, startPoint y: 145, endPoint x: 676, endPoint y: 163, distance: 437.5
click at [676, 163] on div "Shift Name Enter a name for the shift (e.g. Day Shift). Omexom - Shutdown & col…" at bounding box center [572, 204] width 1018 height 210
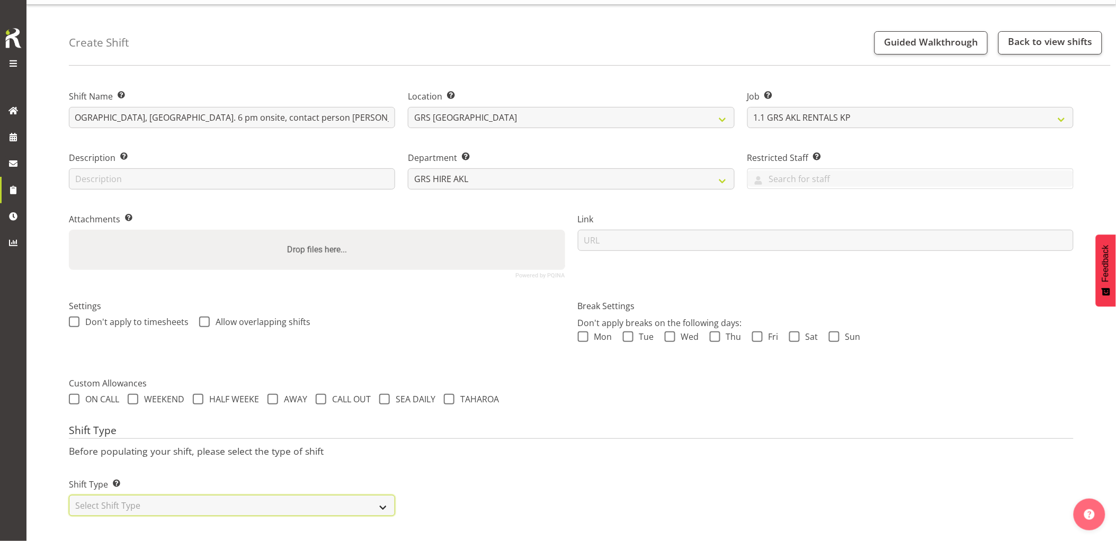
click at [219, 495] on select "Select Shift Type One Off Shift Recurring Shift Rotating Shift" at bounding box center [232, 505] width 326 height 21
select select "one_off"
click at [69, 495] on select "Select Shift Type One Off Shift Recurring Shift Rotating Shift" at bounding box center [232, 505] width 326 height 21
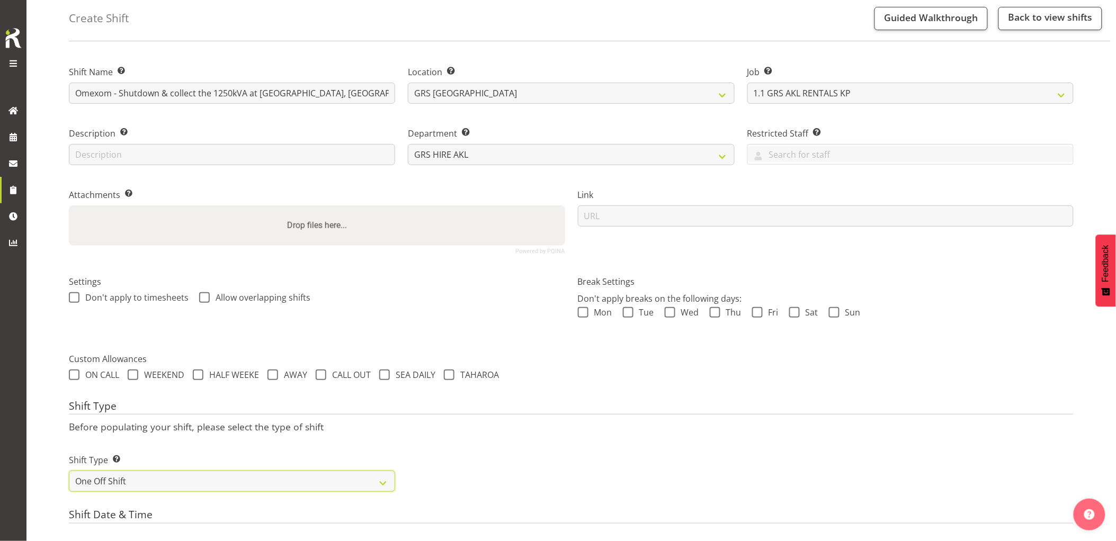
scroll to position [225, 0]
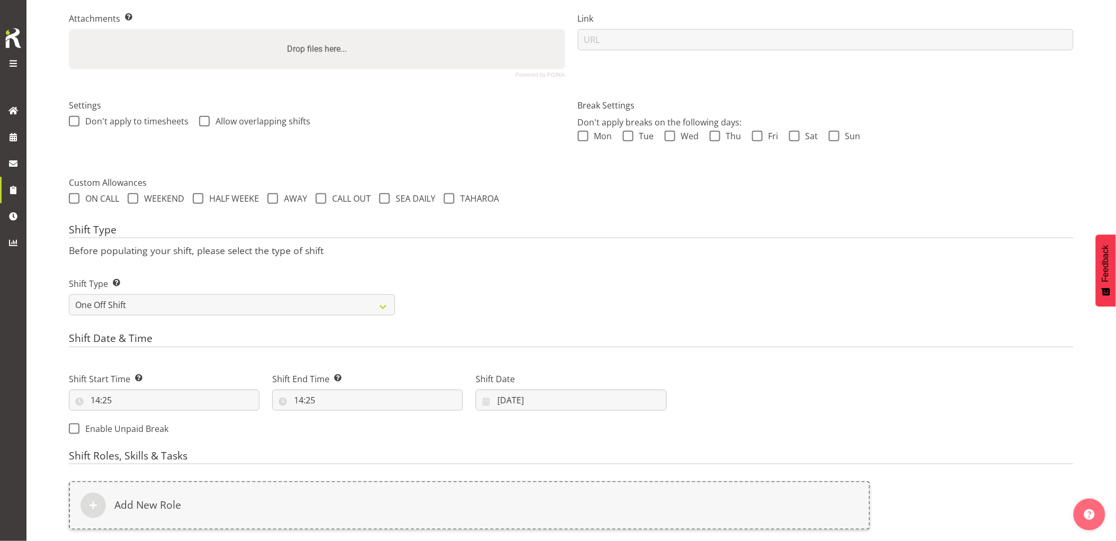
click at [156, 412] on div "Shift Start Time Set the time of the day you wish this shift to start 14:25 00 …" at bounding box center [164, 387] width 203 height 59
drag, startPoint x: 155, startPoint y: 405, endPoint x: 158, endPoint y: 413, distance: 8.9
click at [156, 406] on input "14:25" at bounding box center [164, 400] width 191 height 21
click at [141, 431] on select "00 01 02 03 04 05 06 07 08 09 10 11 12 13 14 15 16 17 18 19 20 21 22 23" at bounding box center [141, 427] width 24 height 21
select select "17"
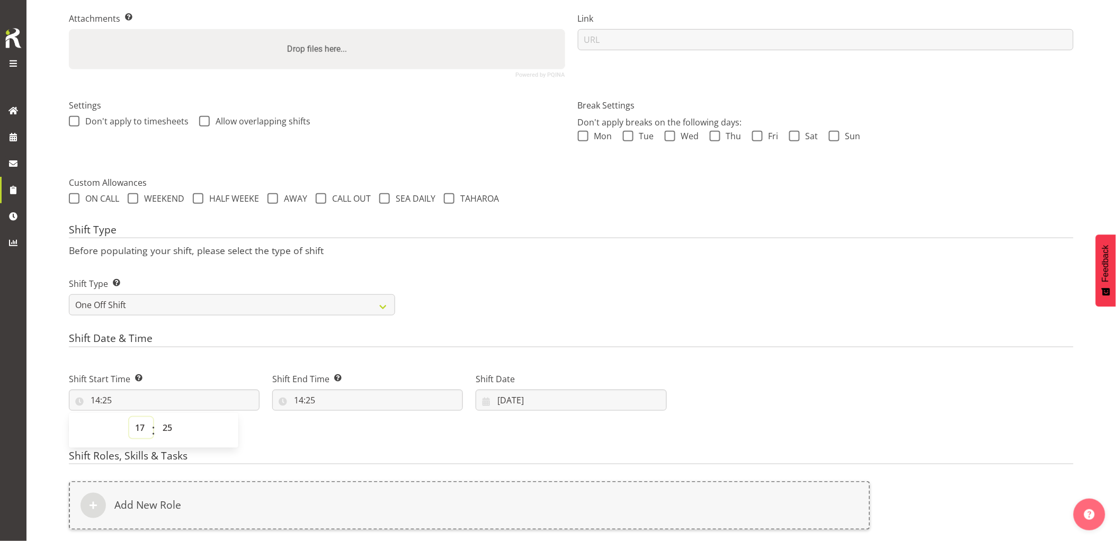
click at [129, 417] on select "00 01 02 03 04 05 06 07 08 09 10 11 12 13 14 15 16 17 18 19 20 21 22 23" at bounding box center [141, 427] width 24 height 21
type input "17:25"
drag, startPoint x: 167, startPoint y: 428, endPoint x: 168, endPoint y: 422, distance: 5.9
click at [168, 422] on select "00 01 02 03 04 05 06 07 08 09 10 11 12 13 14 15 16 17 18 19 20 21 22 23 24 25 2…" at bounding box center [169, 427] width 24 height 21
select select "0"
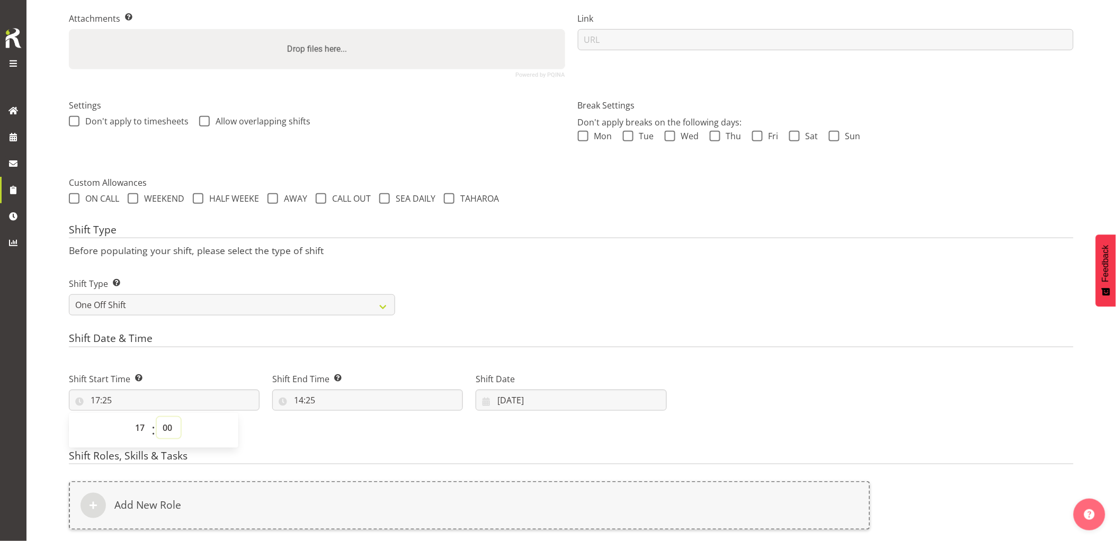
click at [157, 417] on select "00 01 02 03 04 05 06 07 08 09 10 11 12 13 14 15 16 17 18 19 20 21 22 23 24 25 2…" at bounding box center [169, 427] width 24 height 21
type input "17:00"
click at [543, 303] on div "Shift Type Shift Types: One Off – Select this if you would like a single shift …" at bounding box center [572, 292] width 1018 height 59
click at [157, 402] on input "17:00" at bounding box center [164, 400] width 191 height 21
click at [176, 431] on select "00 01 02 03 04 05 06 07 08 09 10 11 12 13 14 15 16 17 18 19 20 21 22 23 24 25 2…" at bounding box center [169, 427] width 24 height 21
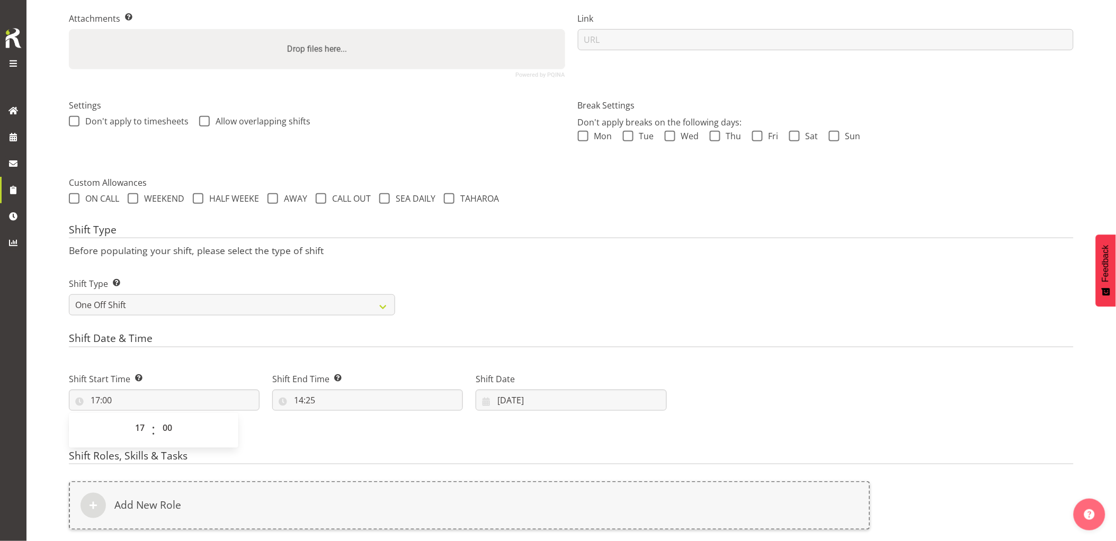
drag, startPoint x: 229, startPoint y: 351, endPoint x: 244, endPoint y: 358, distance: 16.6
click at [229, 351] on div "Shift Date & Time Shift Start Time Set the time of the day you wish this shift …" at bounding box center [571, 388] width 1005 height 111
click at [387, 404] on input "14:25" at bounding box center [367, 400] width 191 height 21
click at [348, 431] on select "00 01 02 03 04 05 06 07 08 09 10 11 12 13 14 15 16 17 18 19 20 21 22 23" at bounding box center [345, 427] width 24 height 21
select select "19"
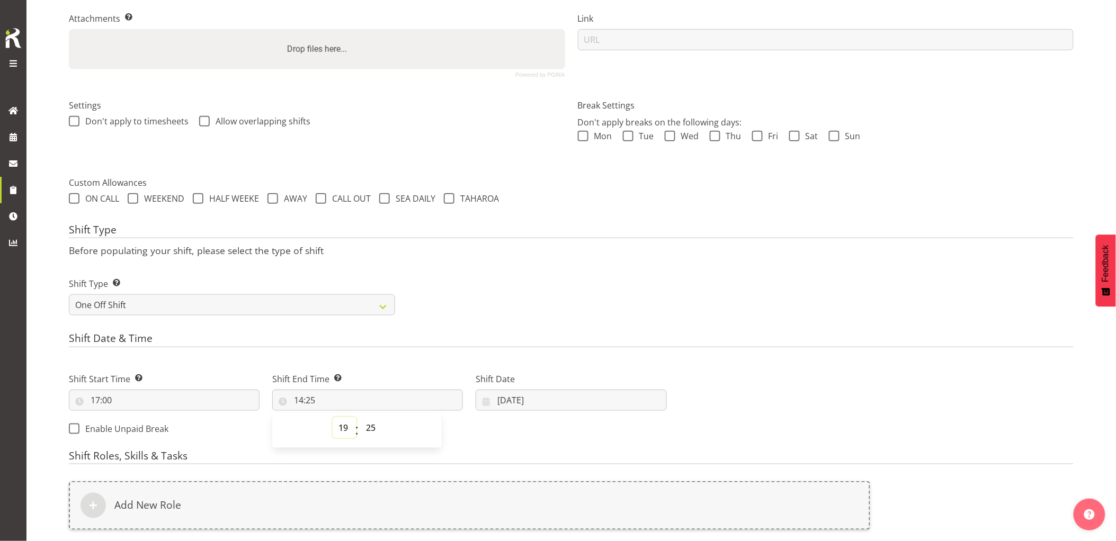
click at [333, 417] on select "00 01 02 03 04 05 06 07 08 09 10 11 12 13 14 15 16 17 18 19 20 21 22 23" at bounding box center [345, 427] width 24 height 21
type input "19:25"
click at [370, 430] on select "00 01 02 03 04 05 06 07 08 09 10 11 12 13 14 15 16 17 18 19 20 21 22 23 24 25 2…" at bounding box center [372, 427] width 24 height 21
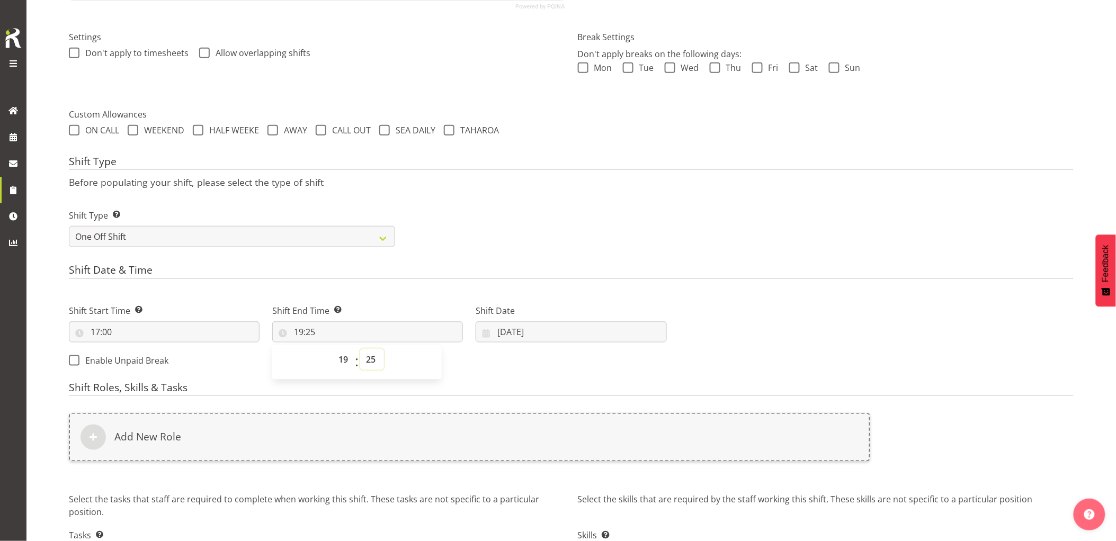
scroll to position [342, 0]
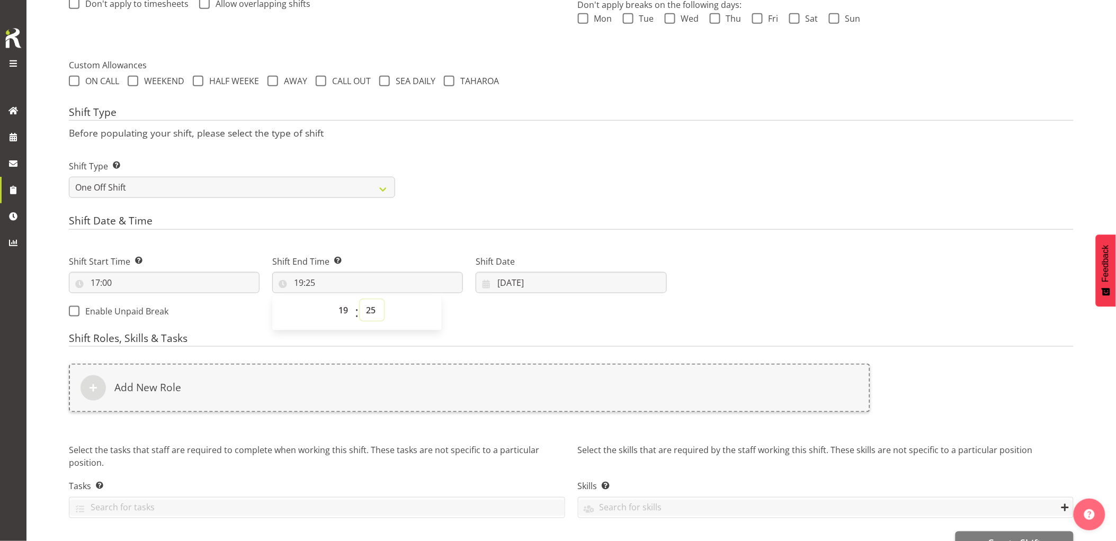
click at [375, 312] on select "00 01 02 03 04 05 06 07 08 09 10 11 12 13 14 15 16 17 18 19 20 21 22 23 24 25 2…" at bounding box center [372, 310] width 24 height 21
select select "30"
click at [360, 300] on select "00 01 02 03 04 05 06 07 08 09 10 11 12 13 14 15 16 17 18 19 20 21 22 23 24 25 2…" at bounding box center [372, 310] width 24 height 21
type input "19:30"
drag, startPoint x: 407, startPoint y: 251, endPoint x: 535, endPoint y: 295, distance: 135.5
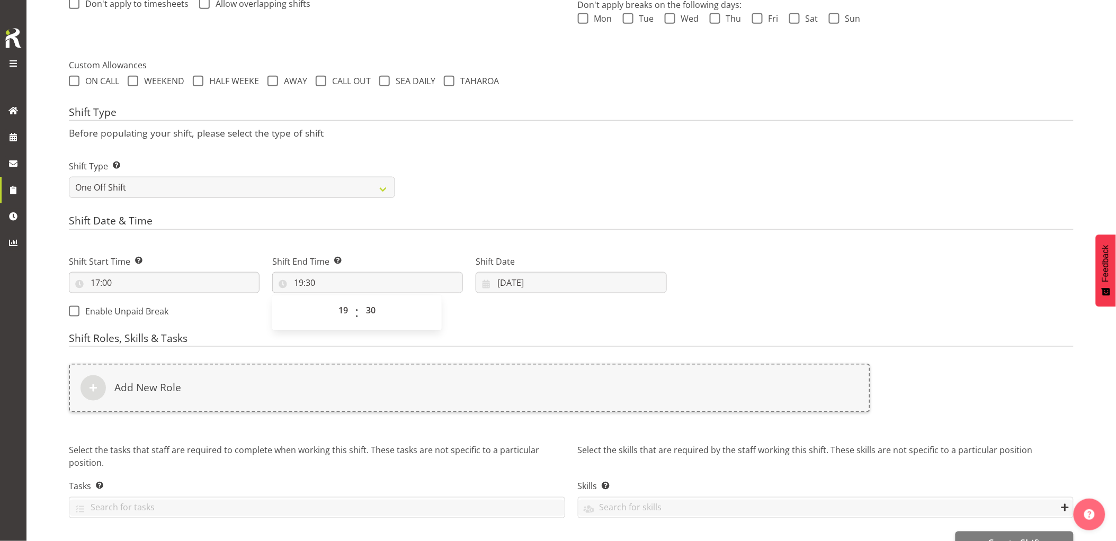
click at [408, 251] on div "Shift End Time Set the time of the day you wish this shift to finish 19:30 00 0…" at bounding box center [367, 270] width 203 height 59
click at [570, 289] on input "15/08/2025" at bounding box center [571, 282] width 191 height 21
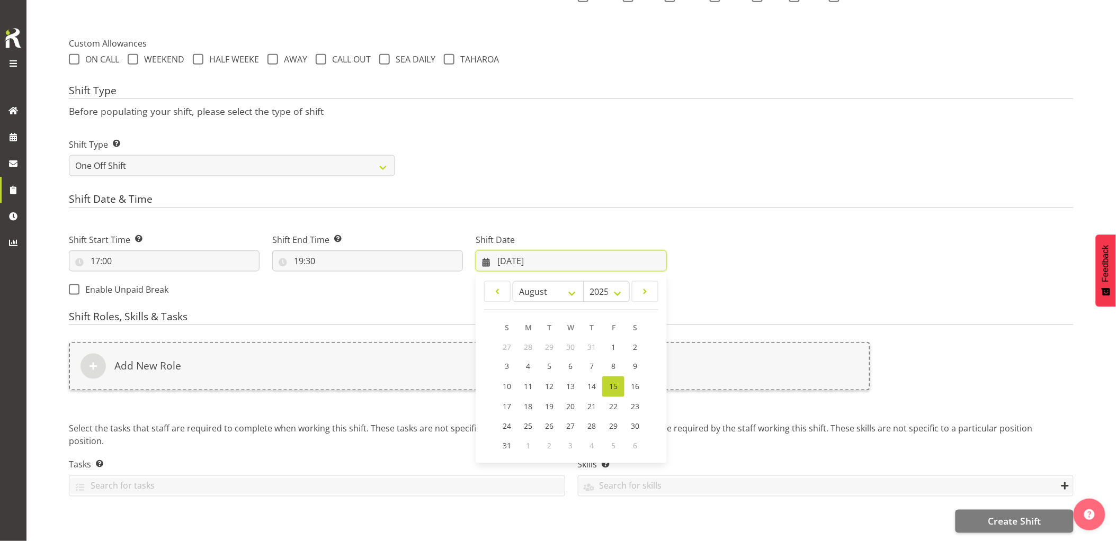
scroll to position [388, 0]
drag, startPoint x: 552, startPoint y: 383, endPoint x: 556, endPoint y: 374, distance: 10.2
click at [552, 402] on span "19" at bounding box center [549, 407] width 8 height 10
type input "19/08/2025"
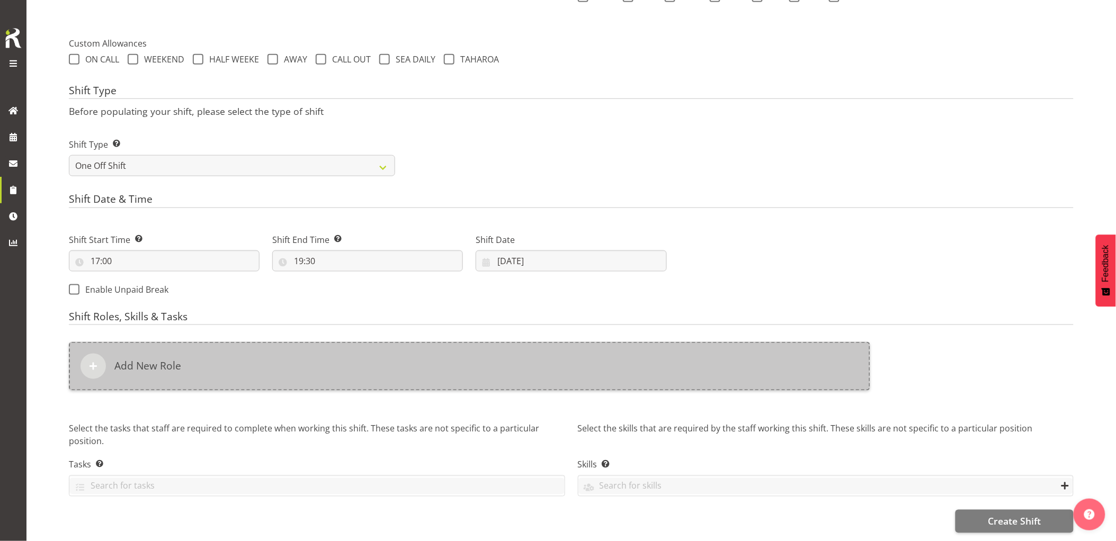
click at [549, 342] on div "Add New Role" at bounding box center [470, 366] width 802 height 49
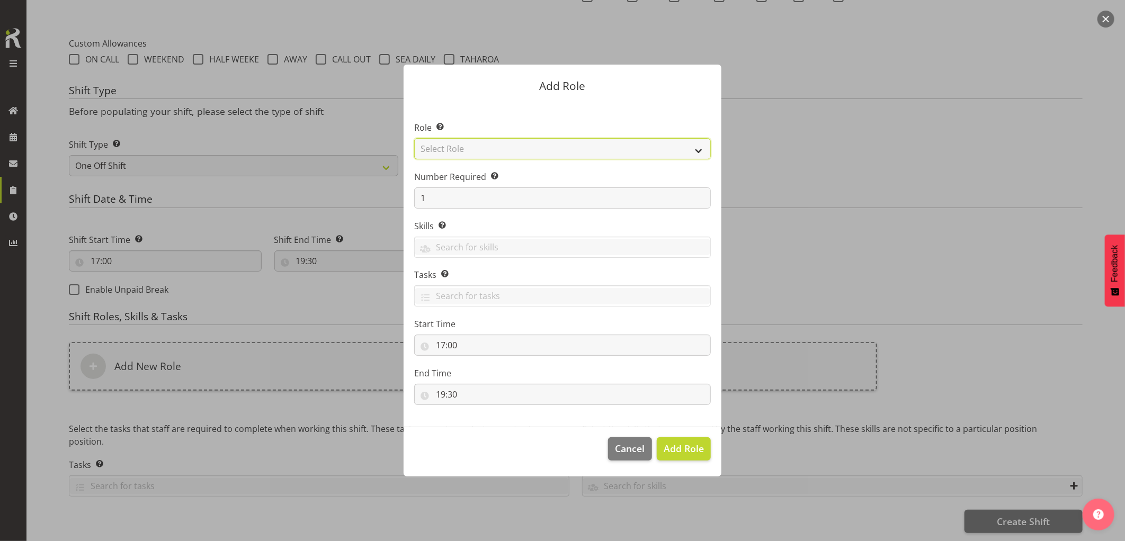
click at [456, 144] on select "Select Role Account Manager Electrician Engineering GM HSEQ manager MECH Mechan…" at bounding box center [562, 148] width 297 height 21
select select "20"
click at [414, 138] on select "Select Role Account Manager Electrician Engineering GM HSEQ manager MECH Mechan…" at bounding box center [562, 148] width 297 height 21
click at [688, 442] on span "Add Role" at bounding box center [684, 448] width 40 height 13
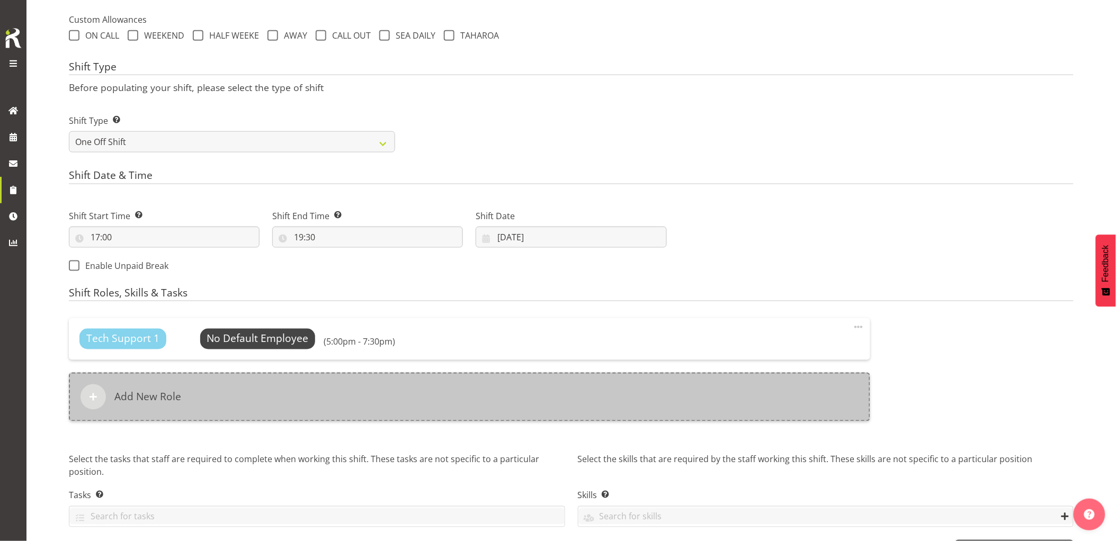
click at [547, 414] on div "Add New Role" at bounding box center [470, 397] width 802 height 49
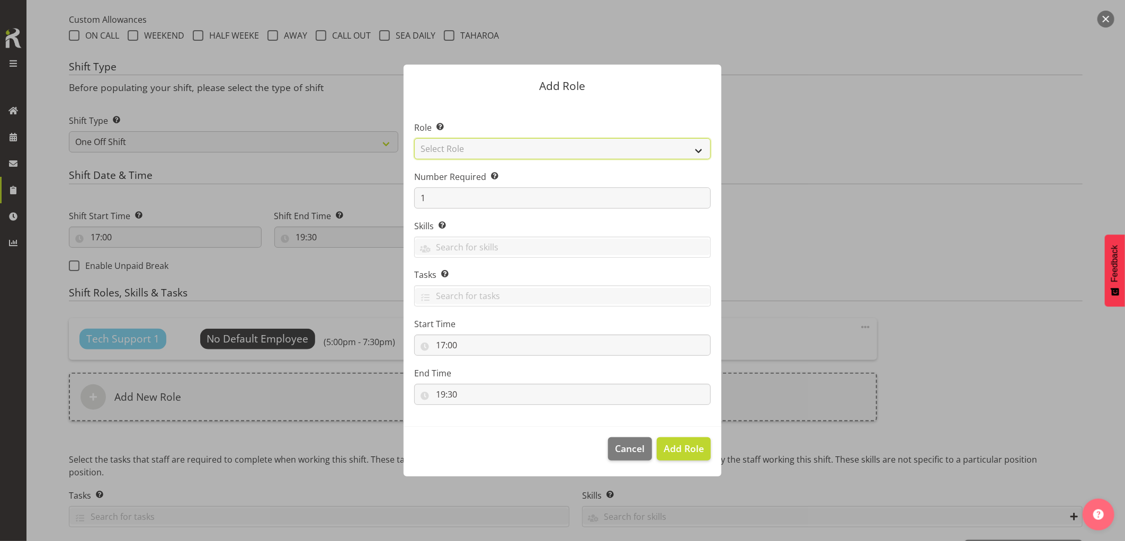
click at [463, 149] on select "Select Role Account Manager Electrician Engineering GM HSEQ manager MECH Mechan…" at bounding box center [562, 148] width 297 height 21
select select "21"
click at [414, 138] on select "Select Role Account Manager Electrician Engineering GM HSEQ manager MECH Mechan…" at bounding box center [562, 148] width 297 height 21
click at [670, 451] on span "Add Role" at bounding box center [684, 448] width 40 height 13
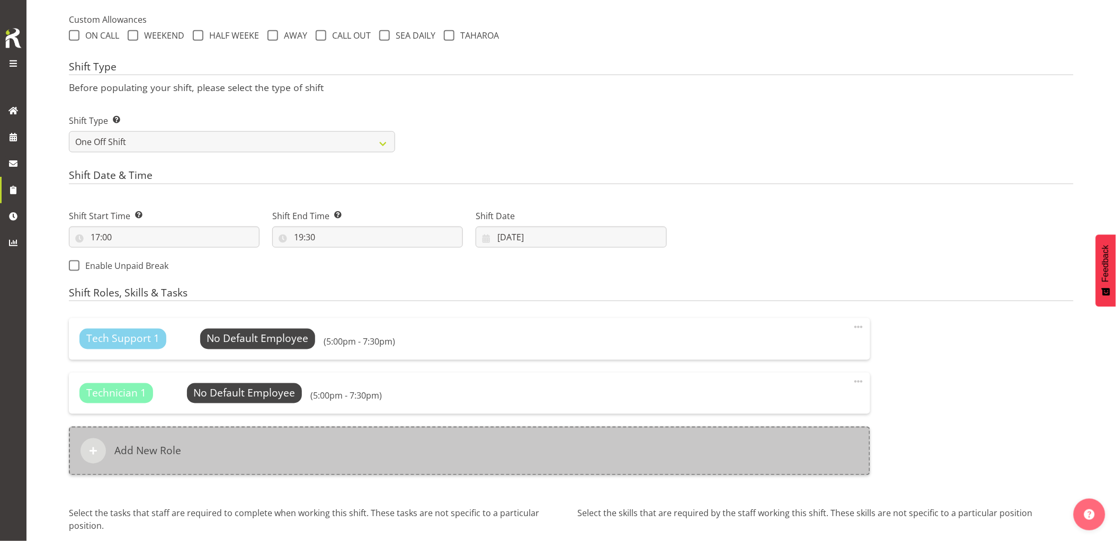
click at [486, 446] on div "Add New Role" at bounding box center [470, 451] width 802 height 49
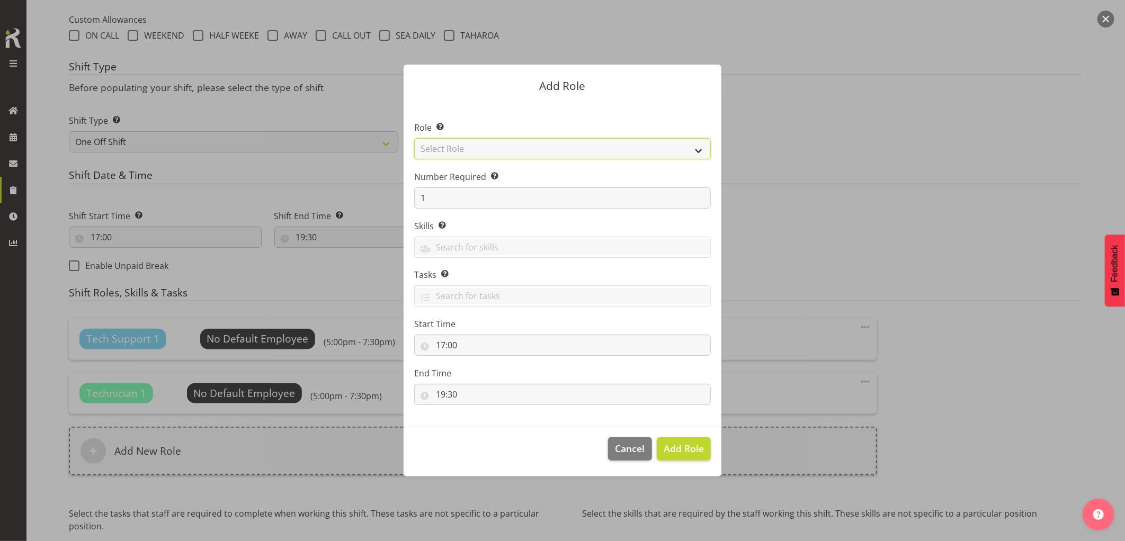
click at [479, 148] on select "Select Role Account Manager Electrician Engineering GM HSEQ manager MECH Mechan…" at bounding box center [562, 148] width 297 height 21
select select "27"
click at [414, 138] on select "Select Role Account Manager Electrician Engineering GM HSEQ manager MECH Mechan…" at bounding box center [562, 148] width 297 height 21
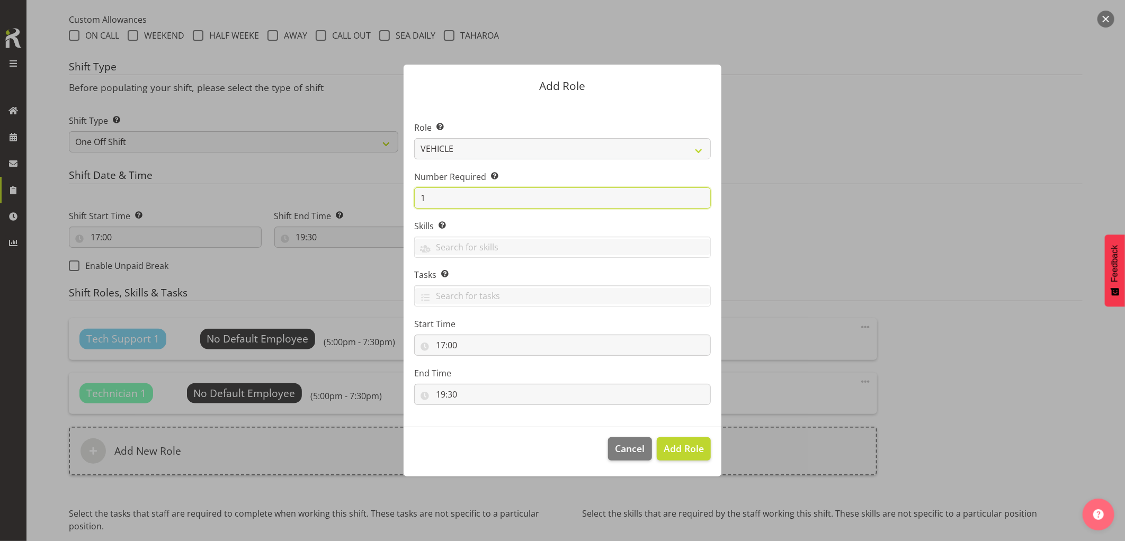
drag, startPoint x: 436, startPoint y: 194, endPoint x: 390, endPoint y: 191, distance: 45.7
click at [408, 193] on section "Role Select the role you wish to add to the shift. Account Manager Electrician …" at bounding box center [563, 264] width 318 height 324
type input "3"
click at [677, 446] on span "Add 3 Roles" at bounding box center [677, 448] width 53 height 13
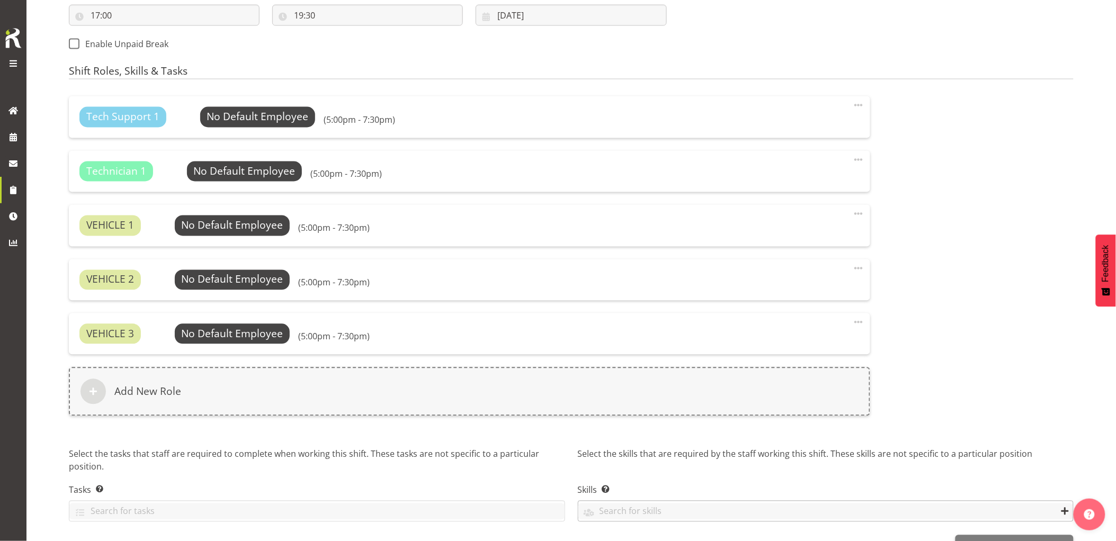
scroll to position [659, 0]
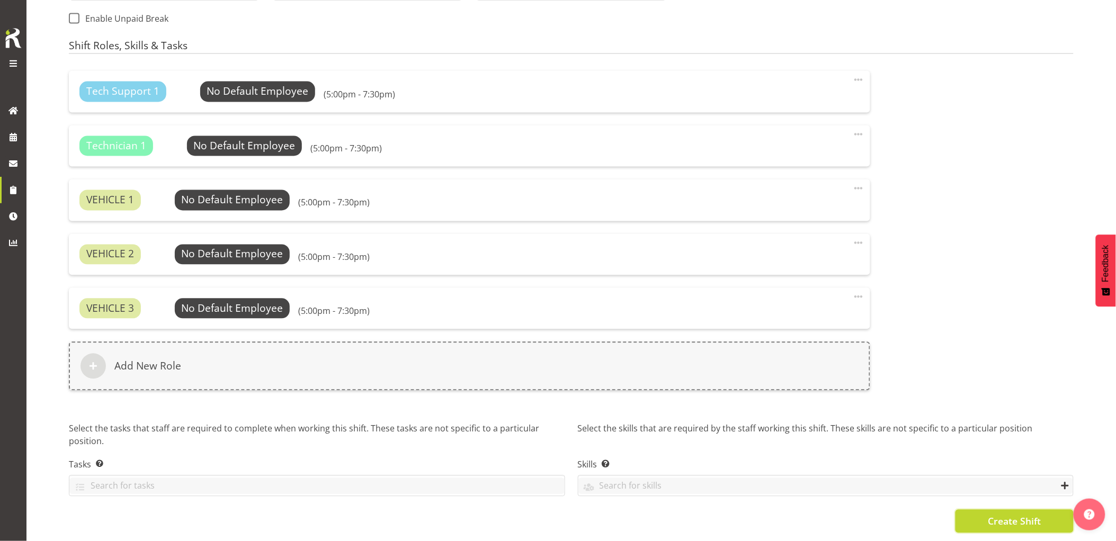
click at [982, 510] on button "Create Shift" at bounding box center [1015, 521] width 118 height 23
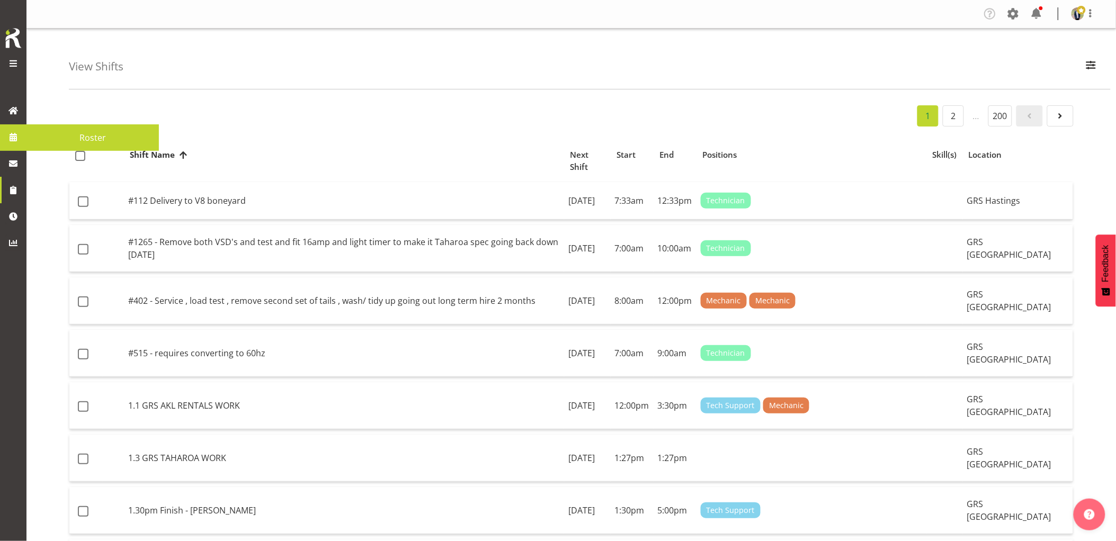
click at [16, 140] on span at bounding box center [13, 137] width 16 height 16
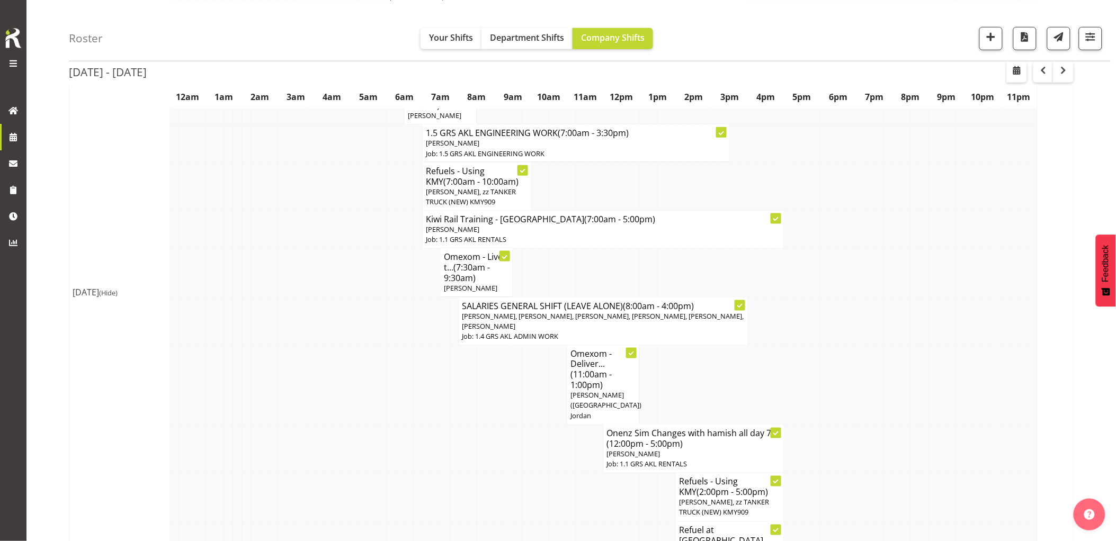
scroll to position [765, 0]
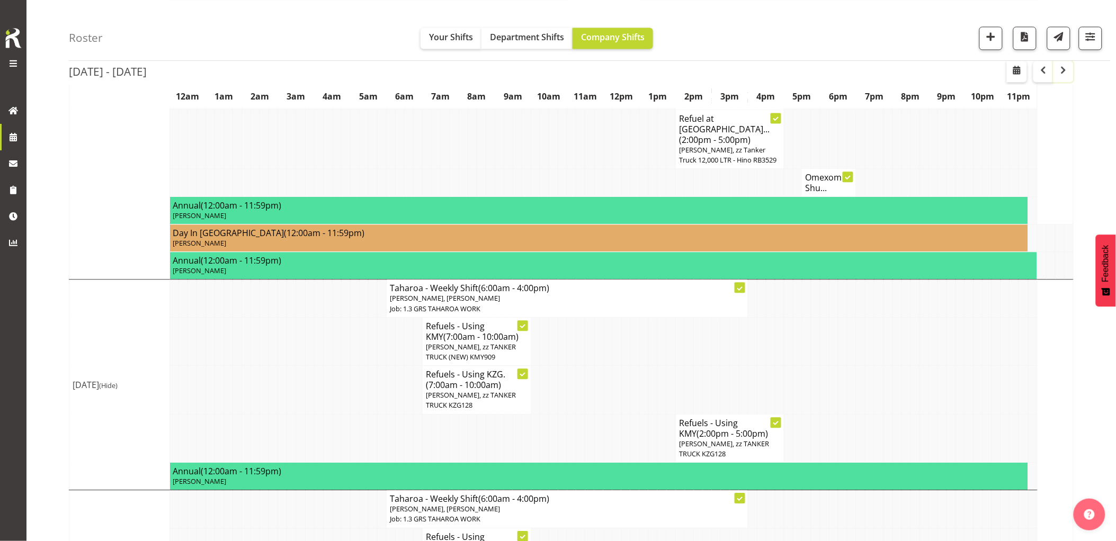
drag, startPoint x: 1062, startPoint y: 72, endPoint x: 901, endPoint y: 338, distance: 311.4
click at [1065, 73] on span "button" at bounding box center [1064, 70] width 13 height 13
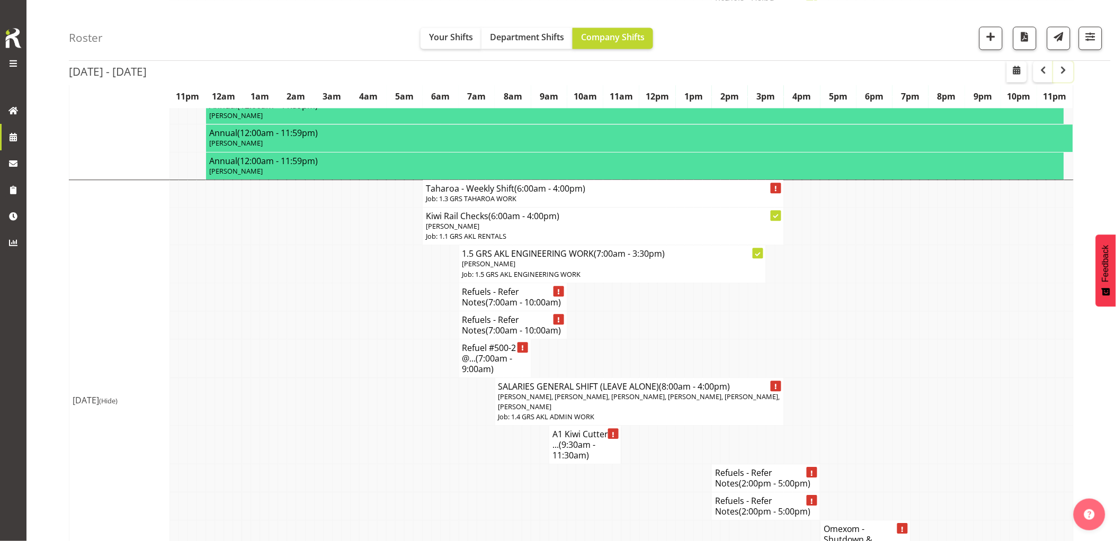
scroll to position [824, 0]
click at [367, 358] on td at bounding box center [363, 359] width 9 height 39
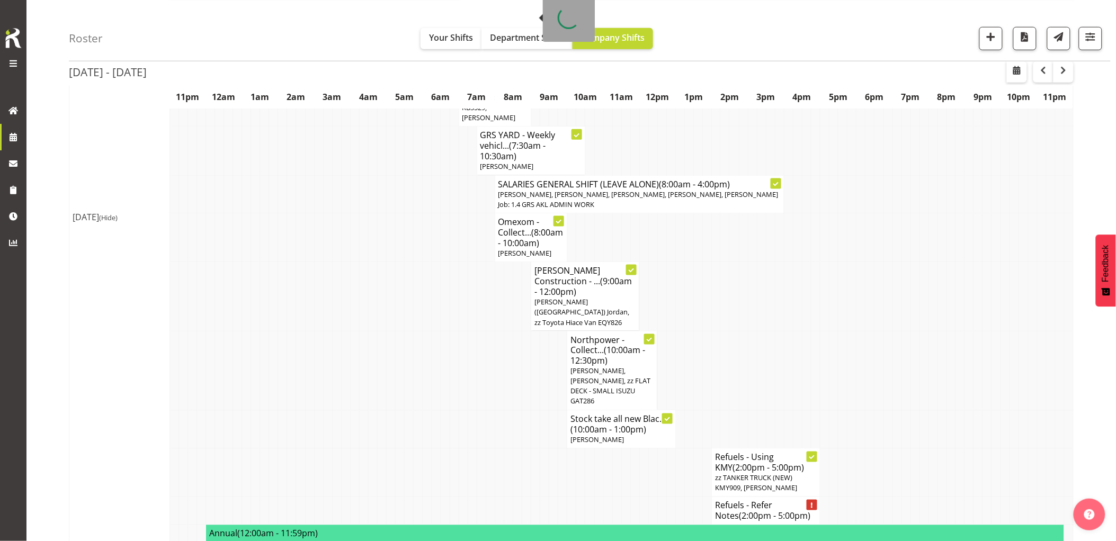
scroll to position [0, 0]
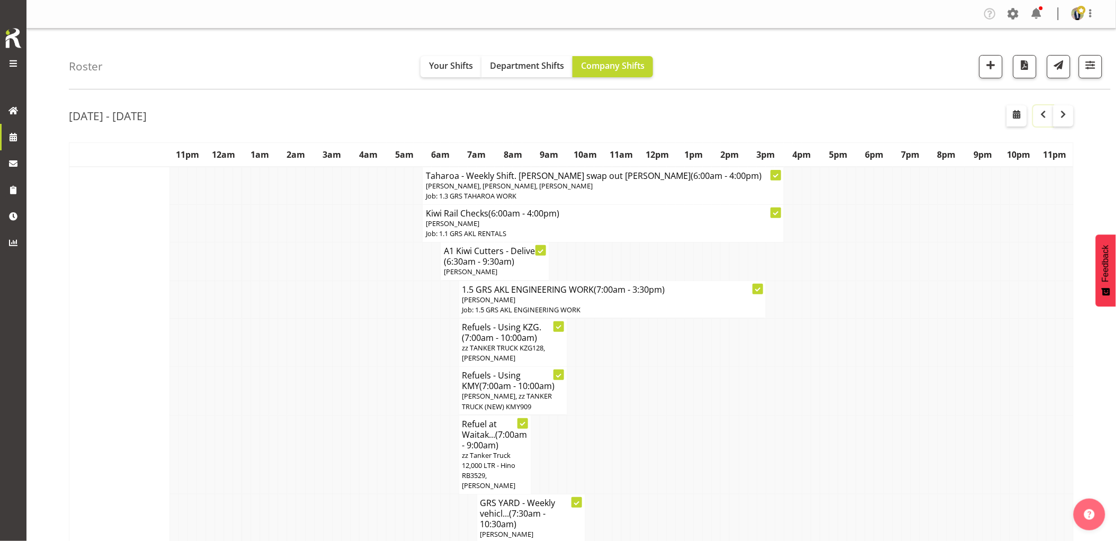
click at [1046, 115] on span "button" at bounding box center [1043, 114] width 13 height 13
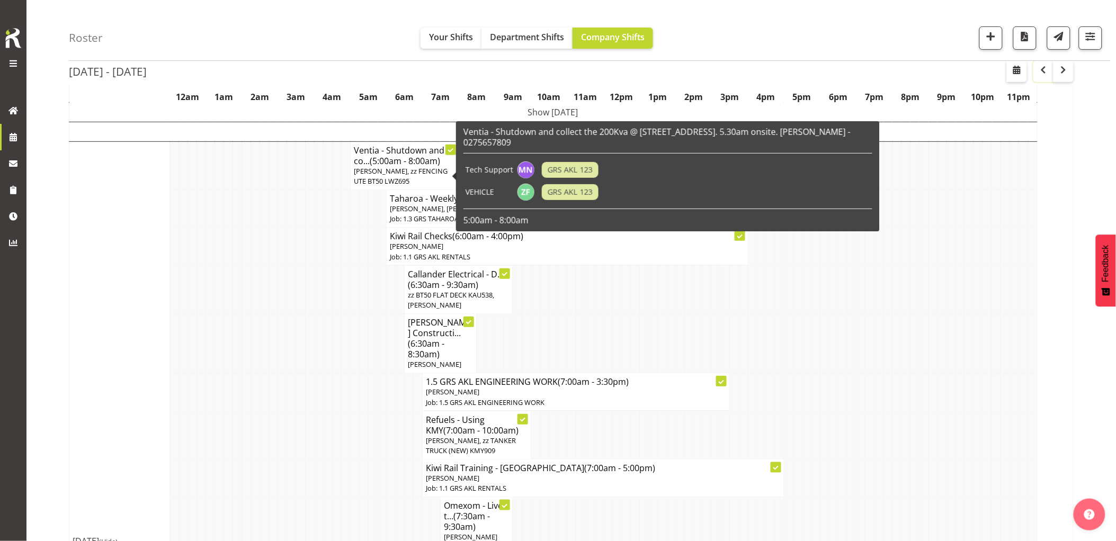
scroll to position [221, 0]
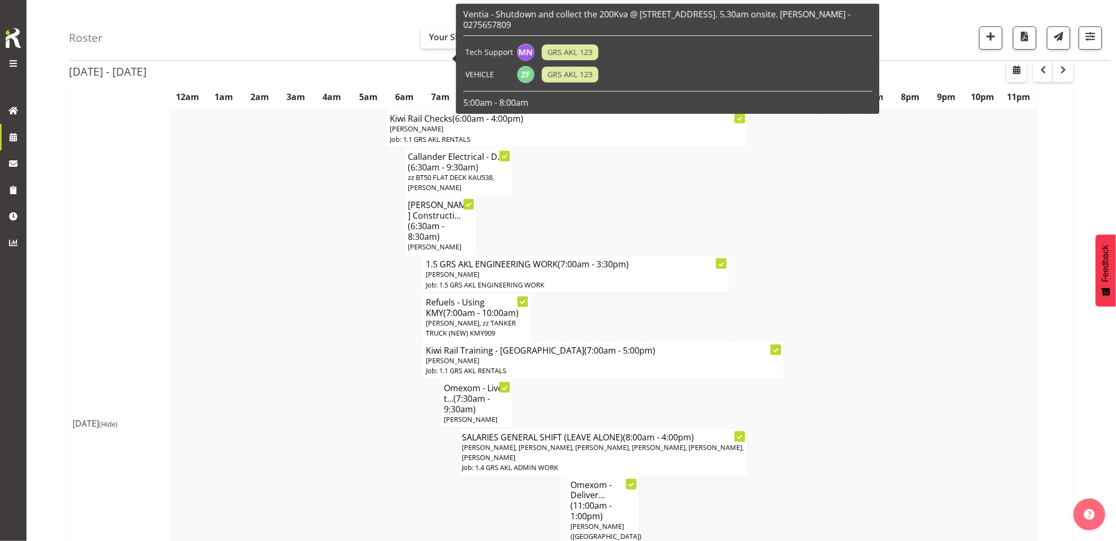
click at [310, 291] on td at bounding box center [309, 275] width 9 height 38
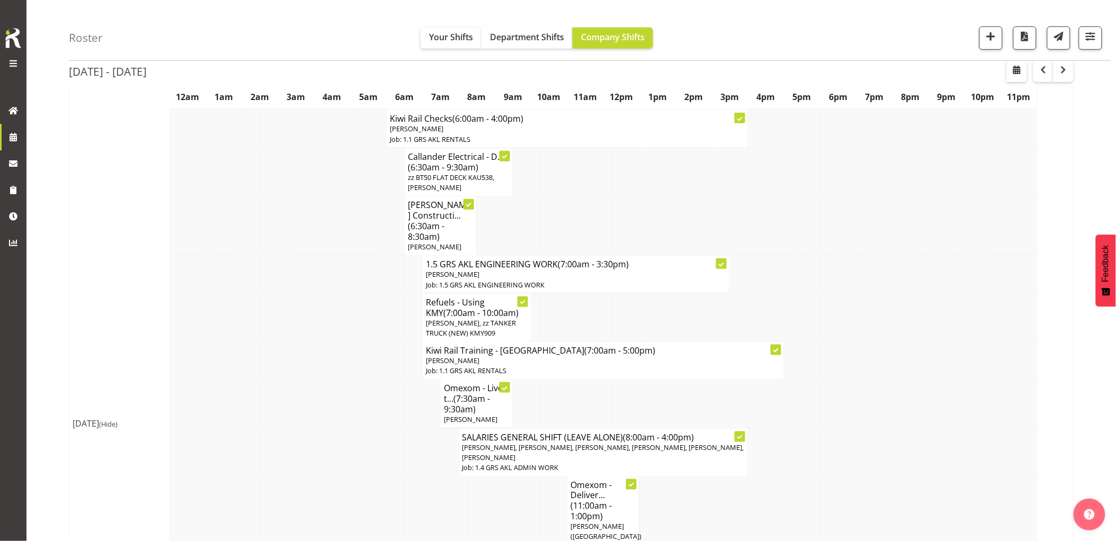
click at [298, 388] on td at bounding box center [300, 404] width 9 height 49
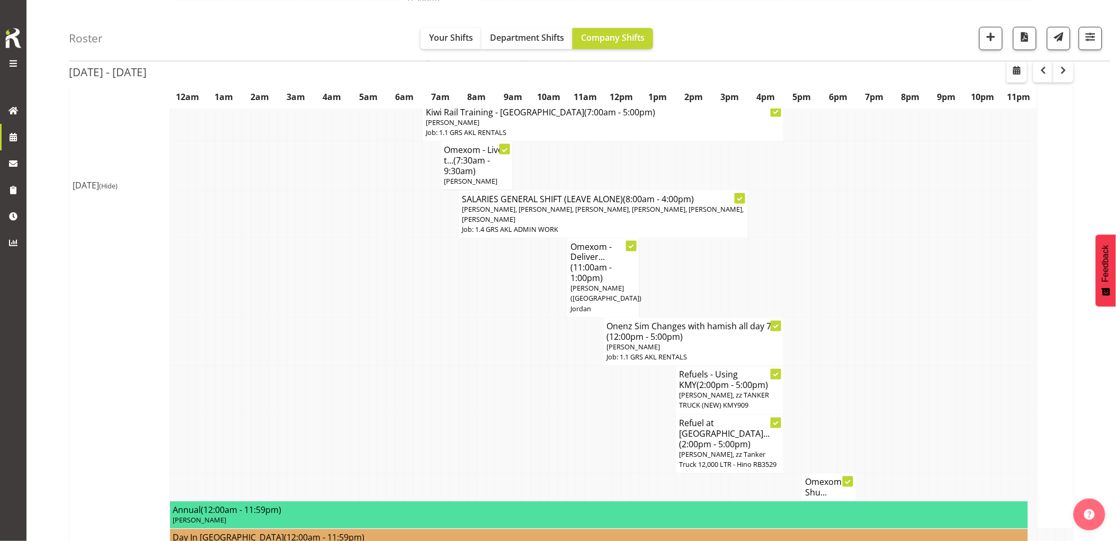
scroll to position [516, 0]
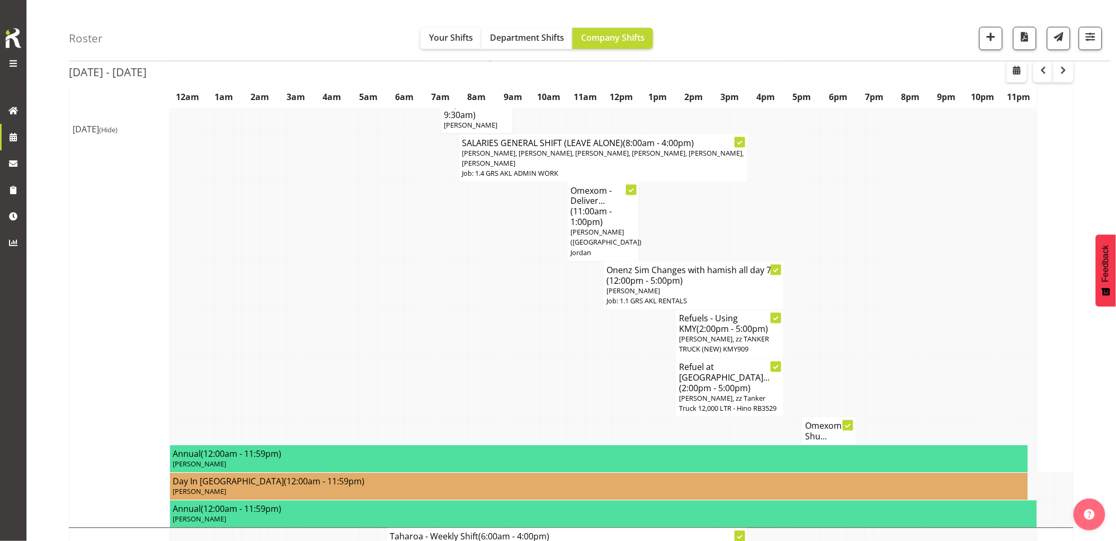
click at [523, 359] on td at bounding box center [526, 388] width 9 height 59
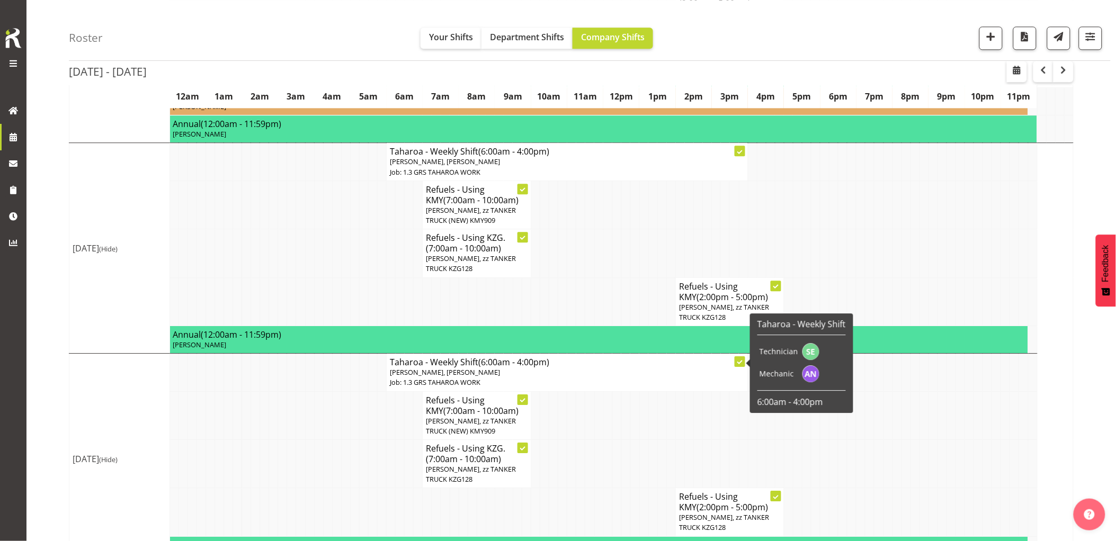
scroll to position [928, 0]
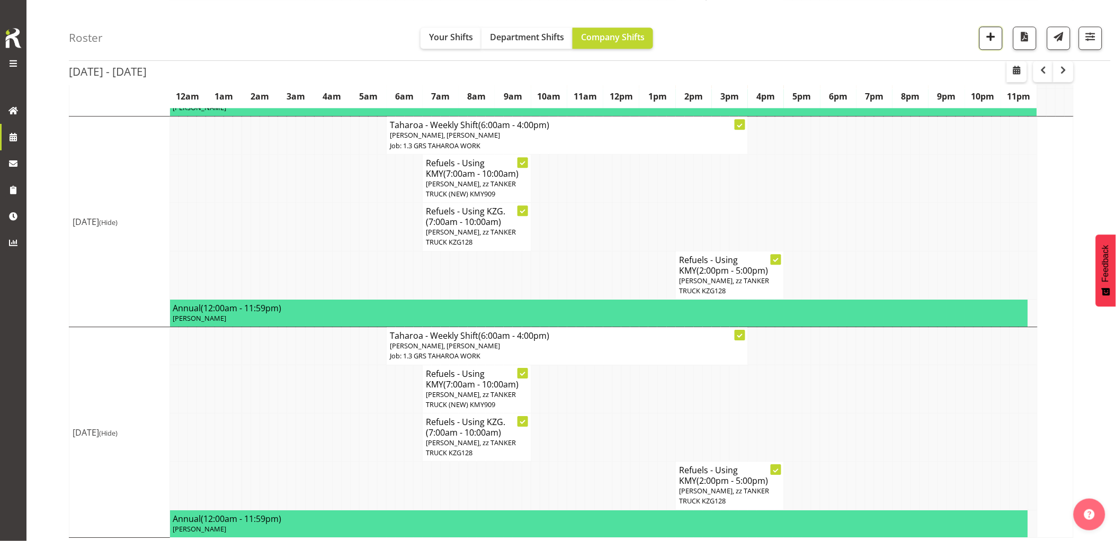
click at [992, 38] on span "button" at bounding box center [991, 37] width 14 height 14
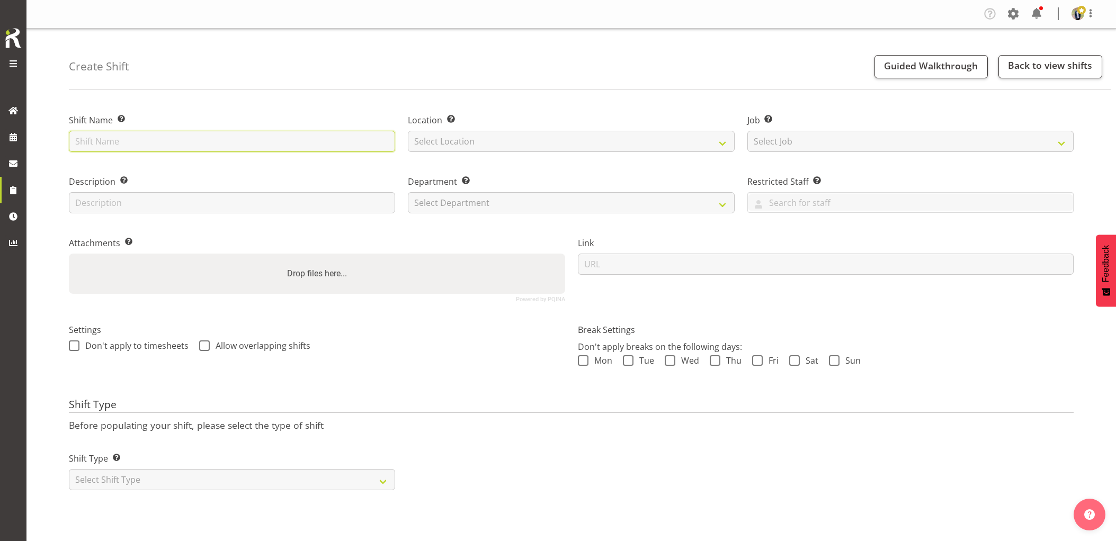
click at [193, 141] on input "text" at bounding box center [232, 141] width 326 height 21
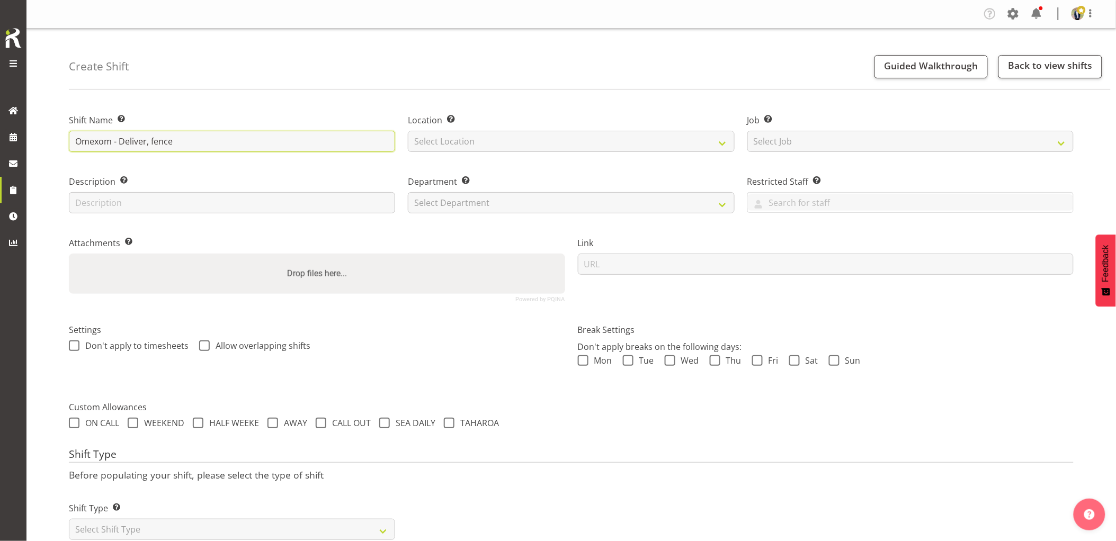
type input "Omexom - Deliver, fence and liven a 1250kVA going to [GEOGRAPHIC_DATA], [GEOGRA…"
drag, startPoint x: 282, startPoint y: 140, endPoint x: 589, endPoint y: 149, distance: 307.4
click at [589, 149] on div "Shift Name Enter a name for the shift (e.g. Day Shift). Omexom - Deliver, fence…" at bounding box center [572, 204] width 1018 height 210
drag, startPoint x: 586, startPoint y: 141, endPoint x: 570, endPoint y: 148, distance: 17.3
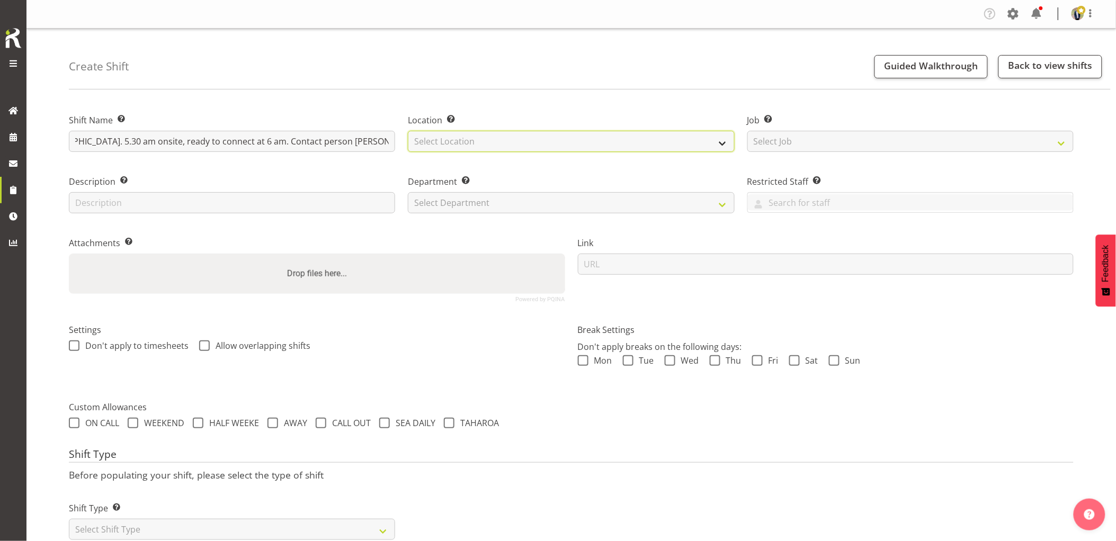
click at [586, 141] on select "Select Location GRS Auckland GRS Hastings GRS Tauranga" at bounding box center [571, 141] width 326 height 21
select select "28"
click at [408, 131] on select "Select Location GRS Auckland GRS Hastings GRS Tauranga" at bounding box center [571, 141] width 326 height 21
drag, startPoint x: 848, startPoint y: 136, endPoint x: 854, endPoint y: 144, distance: 10.3
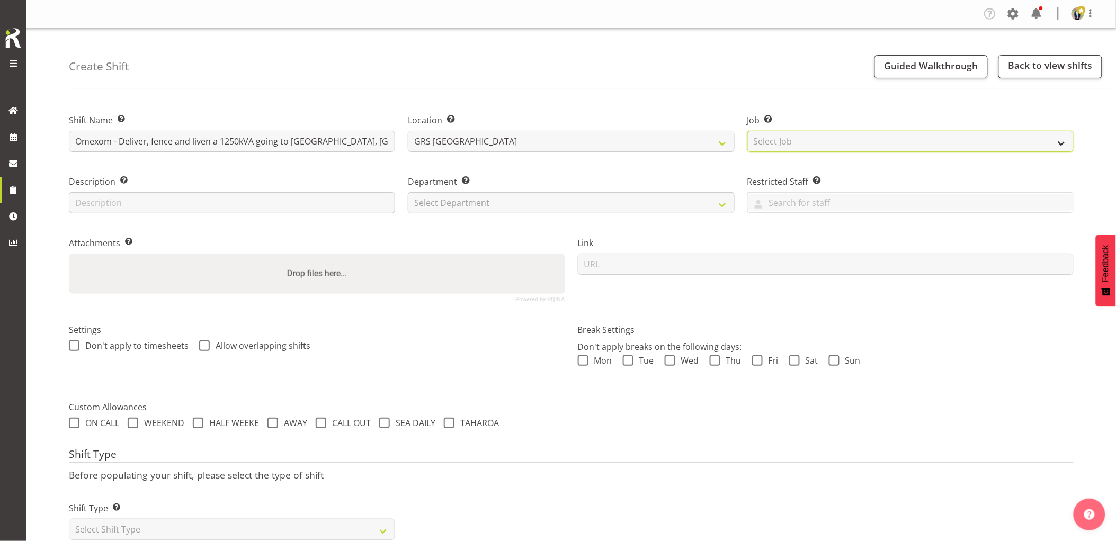
click at [848, 136] on select "Select Job Create new job 1.1 GRS AKL RENTALS 1.1 GRS AKL RENTALS AC 1.1 GRS AK…" at bounding box center [911, 141] width 326 height 21
select select "7504"
click at [748, 131] on select "Select Job Create new job 1.1 GRS AKL RENTALS 1.1 GRS AKL RENTALS AC 1.1 GRS AK…" at bounding box center [911, 141] width 326 height 21
click at [543, 195] on select "Select Department GRS HIRE AKL GRS HIRE AKL GRS HIRE TGA GRS HIRE HST GRS SALES…" at bounding box center [571, 202] width 326 height 21
select select "20"
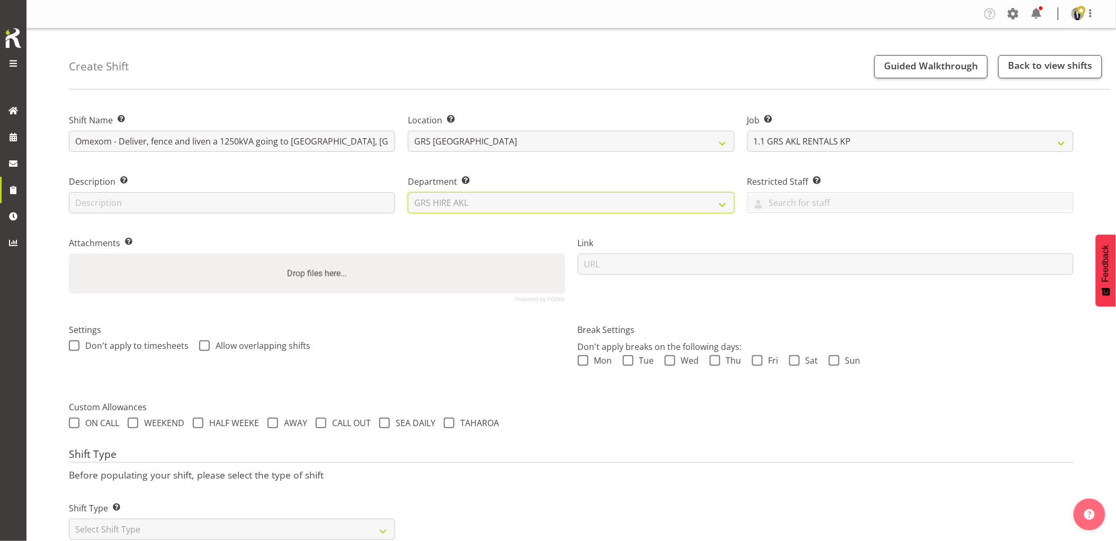
click at [408, 192] on select "Select Department GRS HIRE AKL GRS HIRE AKL GRS HIRE TGA GRS HIRE HST GRS SALES…" at bounding box center [571, 202] width 326 height 21
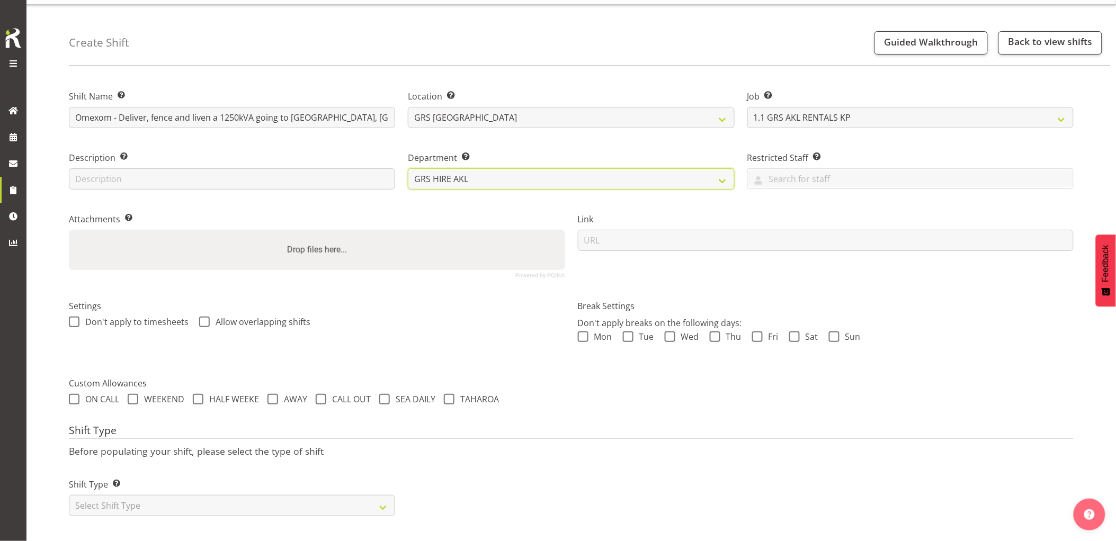
scroll to position [48, 0]
drag, startPoint x: 287, startPoint y: 481, endPoint x: 213, endPoint y: 468, distance: 75.3
click at [287, 495] on select "Select Shift Type One Off Shift Recurring Shift Rotating Shift" at bounding box center [232, 505] width 326 height 21
select select "one_off"
click at [69, 495] on select "Select Shift Type One Off Shift Recurring Shift Rotating Shift" at bounding box center [232, 505] width 326 height 21
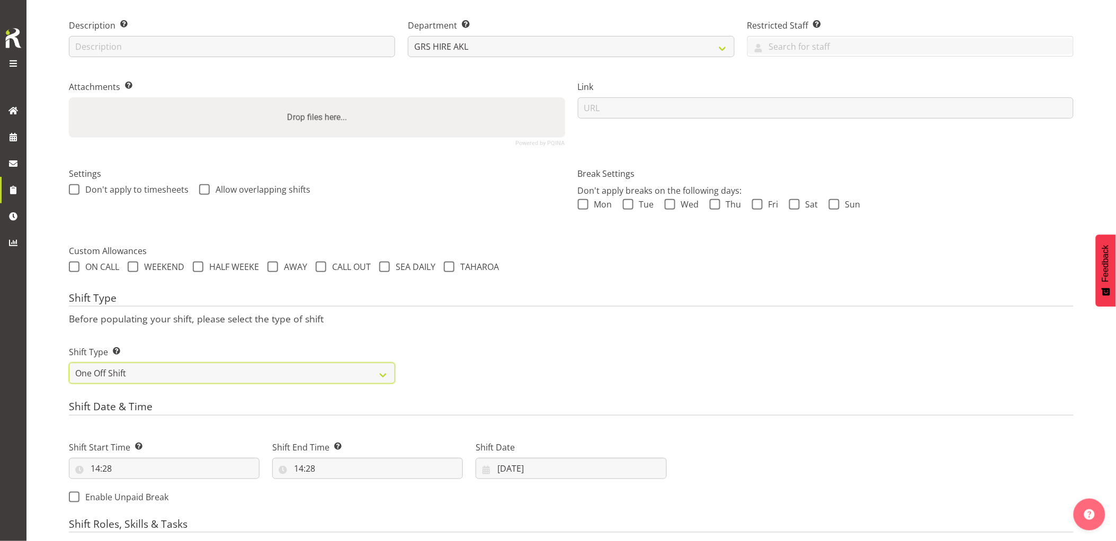
scroll to position [225, 0]
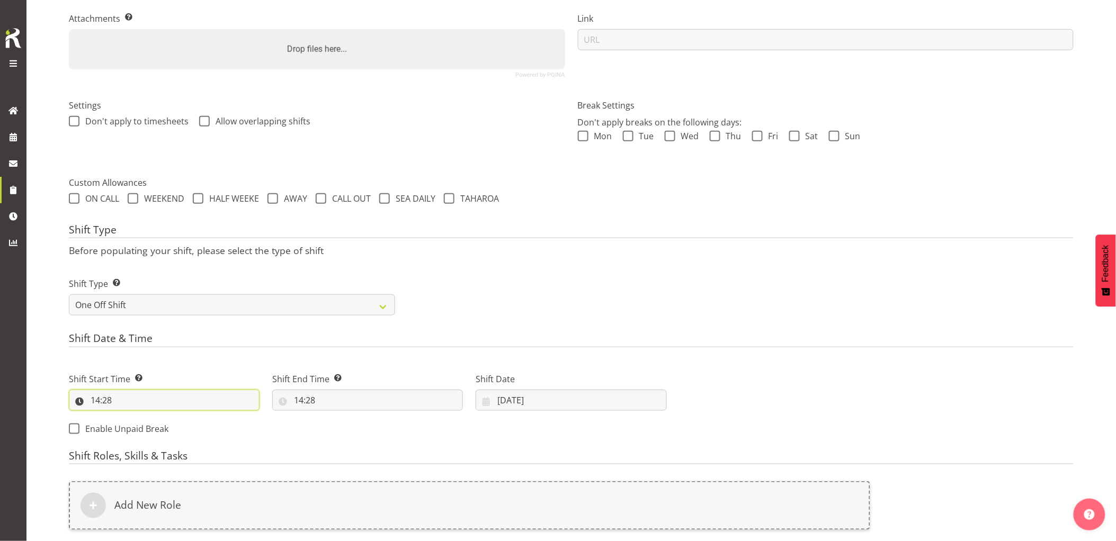
click at [172, 401] on input "14:28" at bounding box center [164, 400] width 191 height 21
click at [142, 430] on select "00 01 02 03 04 05 06 07 08 09 10 11 12 13 14 15 16 17 18 19 20 21 22 23" at bounding box center [141, 427] width 24 height 21
select select "5"
click at [129, 417] on select "00 01 02 03 04 05 06 07 08 09 10 11 12 13 14 15 16 17 18 19 20 21 22 23" at bounding box center [141, 427] width 24 height 21
type input "05:28"
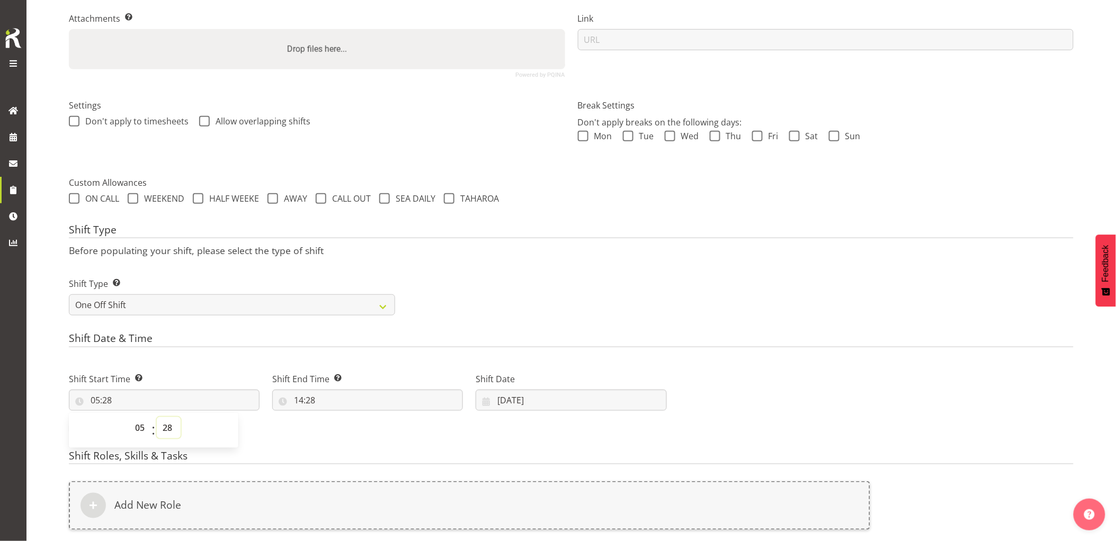
drag, startPoint x: 171, startPoint y: 430, endPoint x: 172, endPoint y: 420, distance: 10.6
click at [171, 426] on select "00 01 02 03 04 05 06 07 08 09 10 11 12 13 14 15 16 17 18 19 20 21 22 23 24 25 2…" at bounding box center [169, 427] width 24 height 21
select select "0"
click at [157, 417] on select "00 01 02 03 04 05 06 07 08 09 10 11 12 13 14 15 16 17 18 19 20 21 22 23 24 25 2…" at bounding box center [169, 427] width 24 height 21
type input "05:00"
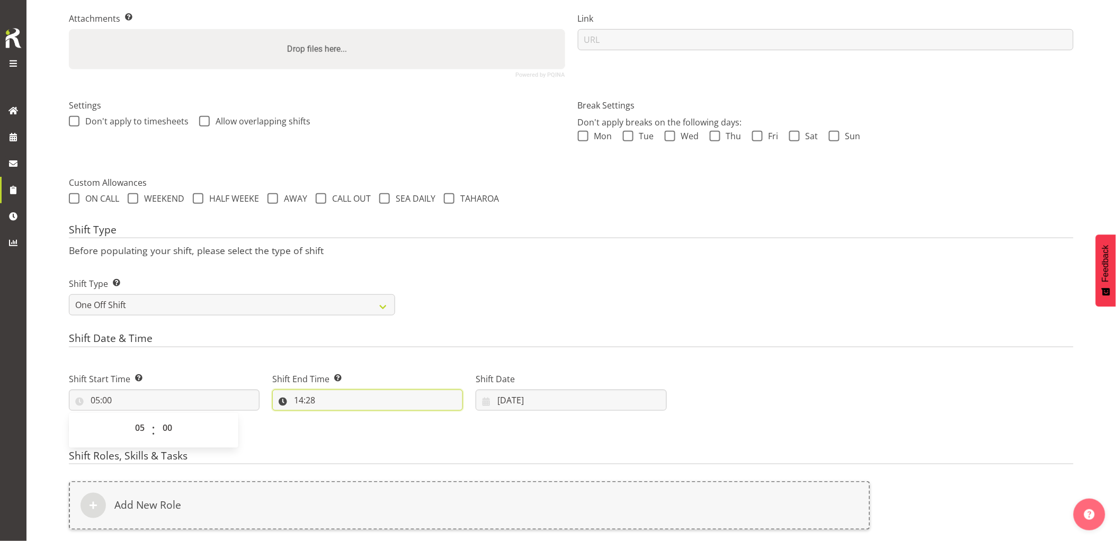
click at [388, 403] on input "14:28" at bounding box center [367, 400] width 191 height 21
drag, startPoint x: 348, startPoint y: 426, endPoint x: 349, endPoint y: 419, distance: 7.4
click at [348, 426] on select "00 01 02 03 04 05 06 07 08 09 10 11 12 13 14 15 16 17 18 19 20 21 22 23" at bounding box center [345, 427] width 24 height 21
select select "7"
click at [333, 417] on select "00 01 02 03 04 05 06 07 08 09 10 11 12 13 14 15 16 17 18 19 20 21 22 23" at bounding box center [345, 427] width 24 height 21
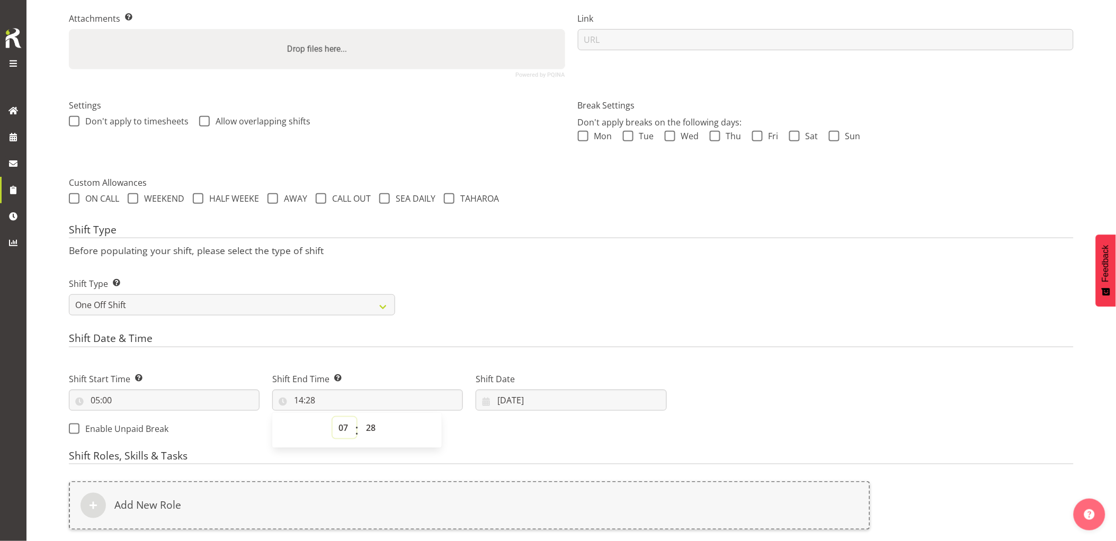
type input "07:28"
click at [373, 419] on select "00 01 02 03 04 05 06 07 08 09 10 11 12 13 14 15 16 17 18 19 20 21 22 23 24 25 2…" at bounding box center [372, 427] width 24 height 21
select select "30"
click at [360, 417] on select "00 01 02 03 04 05 06 07 08 09 10 11 12 13 14 15 16 17 18 19 20 21 22 23 24 25 2…" at bounding box center [372, 427] width 24 height 21
type input "07:30"
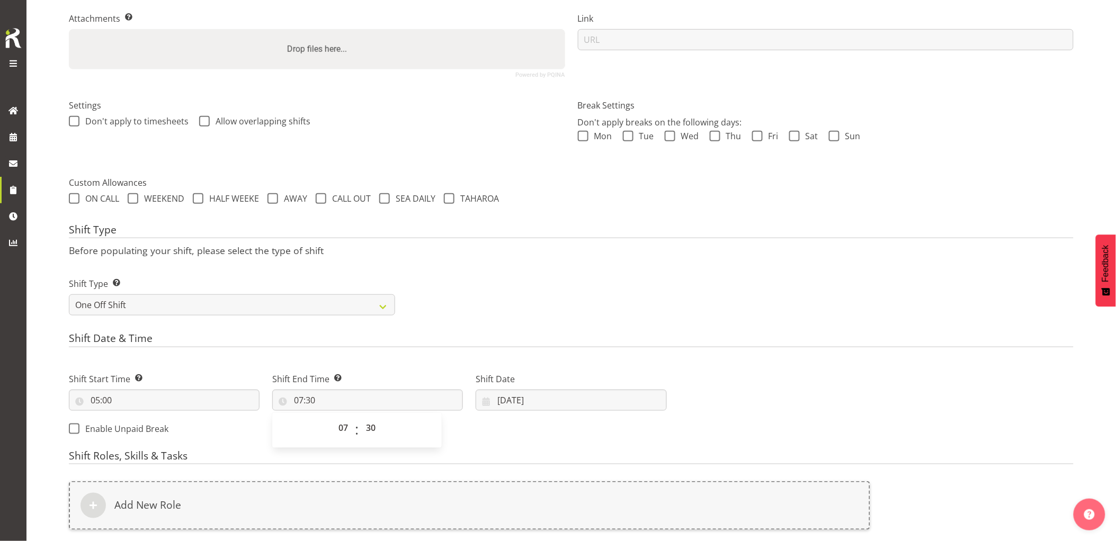
drag, startPoint x: 399, startPoint y: 358, endPoint x: 499, endPoint y: 388, distance: 103.4
click at [401, 358] on div "Shift End Time Set the time of the day you wish this shift to finish 07:30 00 0…" at bounding box center [367, 387] width 203 height 59
click at [571, 405] on input "15/08/2025" at bounding box center [571, 400] width 191 height 21
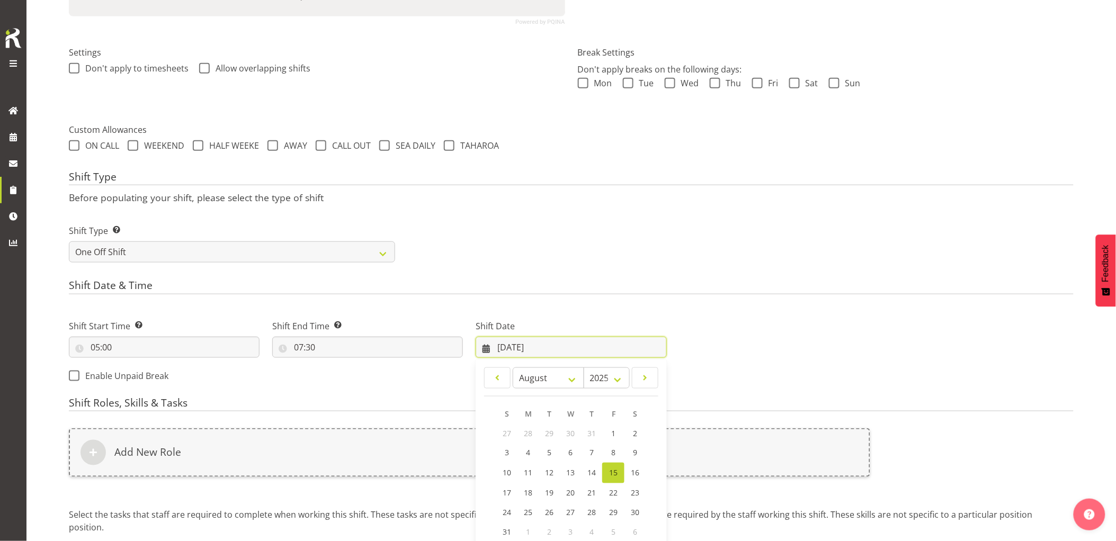
scroll to position [342, 0]
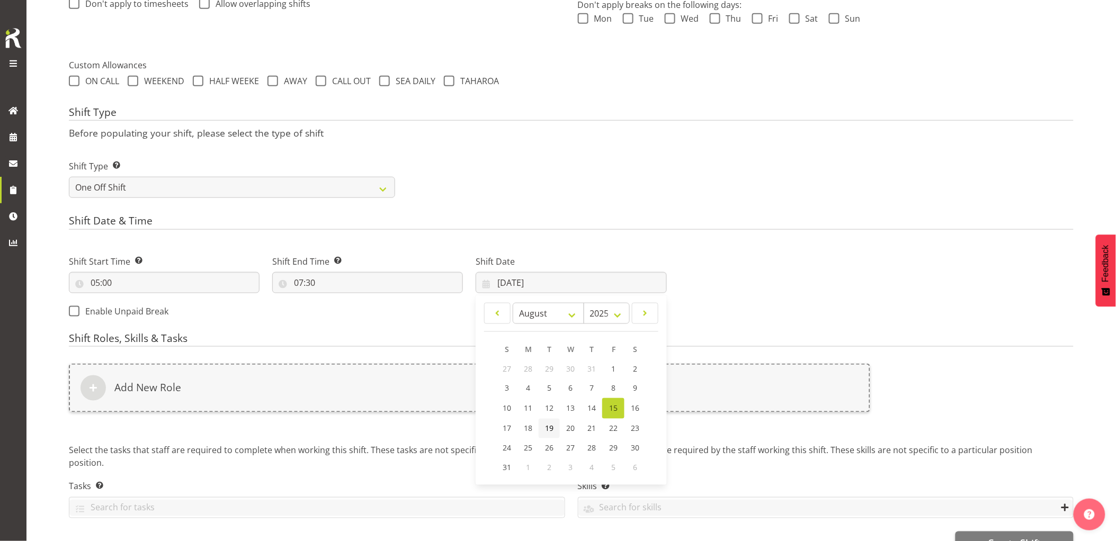
click at [552, 426] on span "19" at bounding box center [549, 429] width 8 height 10
type input "19/08/2025"
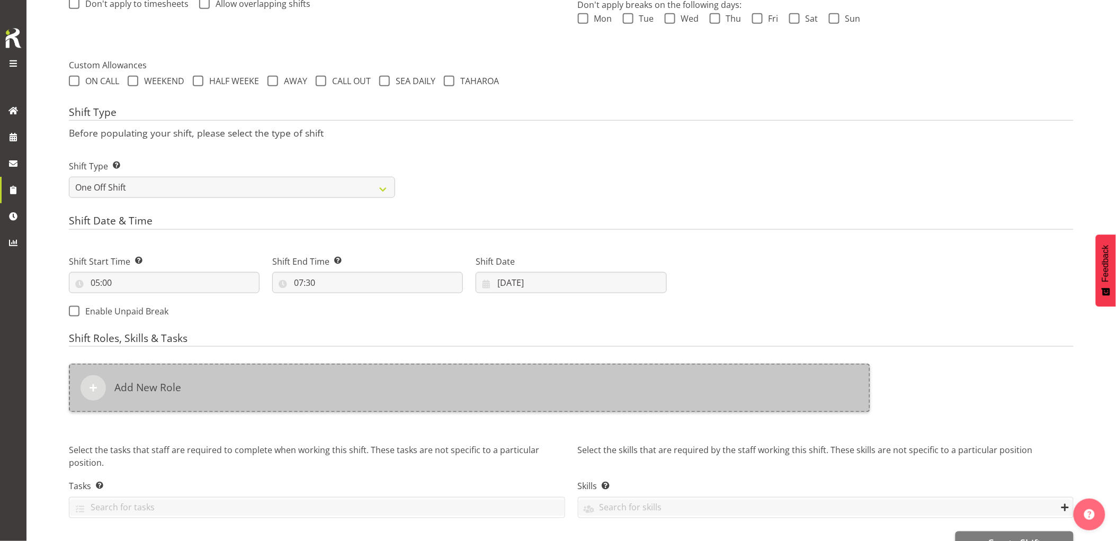
click at [509, 393] on div "Add New Role" at bounding box center [470, 388] width 802 height 49
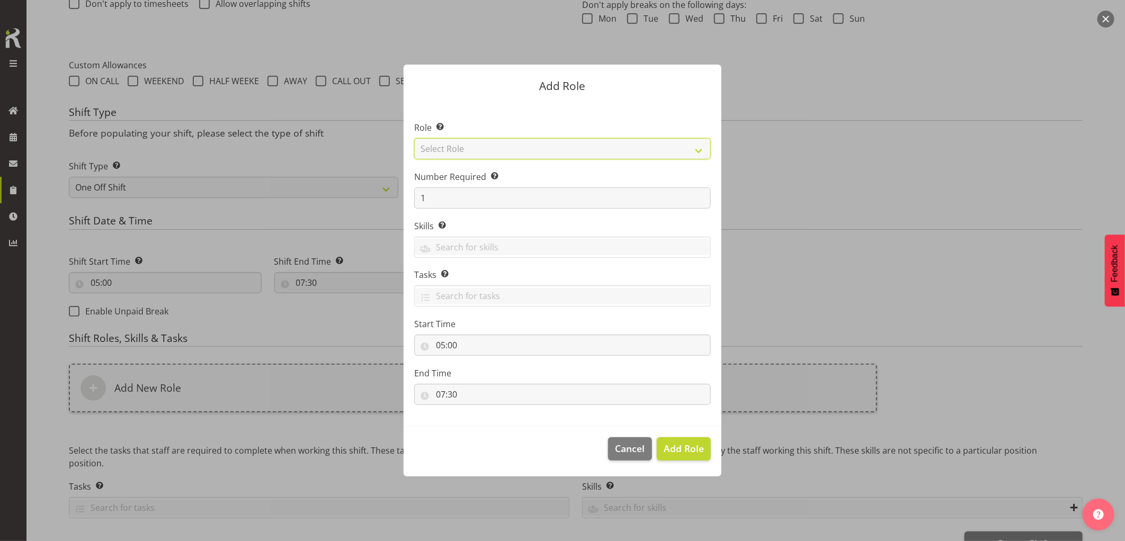
click at [480, 145] on select "Select Role Account Manager Electrician Engineering GM HSEQ manager MECH Mechan…" at bounding box center [562, 148] width 297 height 21
select select "21"
click at [414, 138] on select "Select Role Account Manager Electrician Engineering GM HSEQ manager MECH Mechan…" at bounding box center [562, 148] width 297 height 21
click at [682, 446] on span "Add Role" at bounding box center [684, 448] width 40 height 13
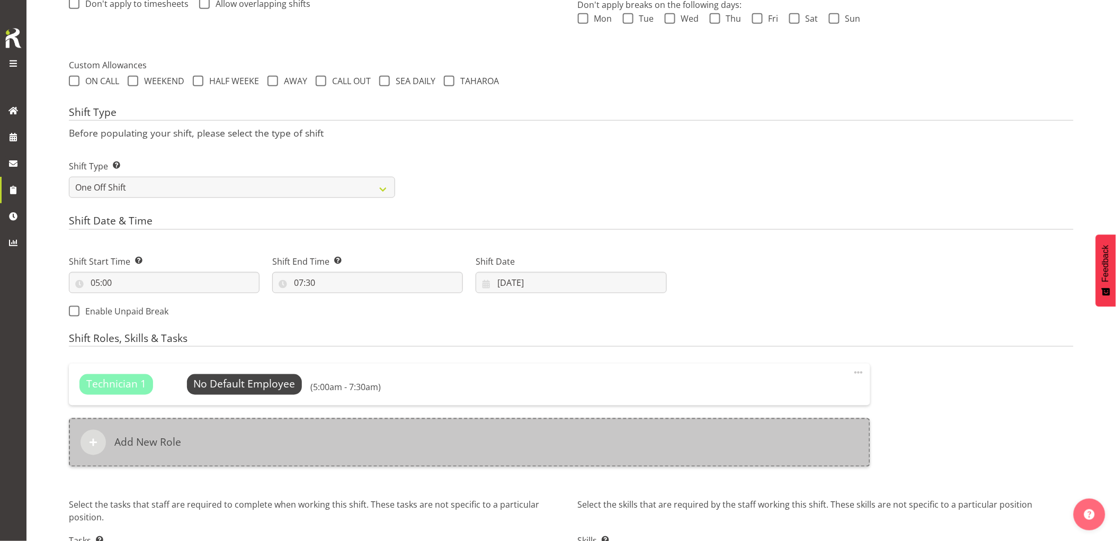
click at [539, 446] on div "Add New Role" at bounding box center [470, 443] width 802 height 49
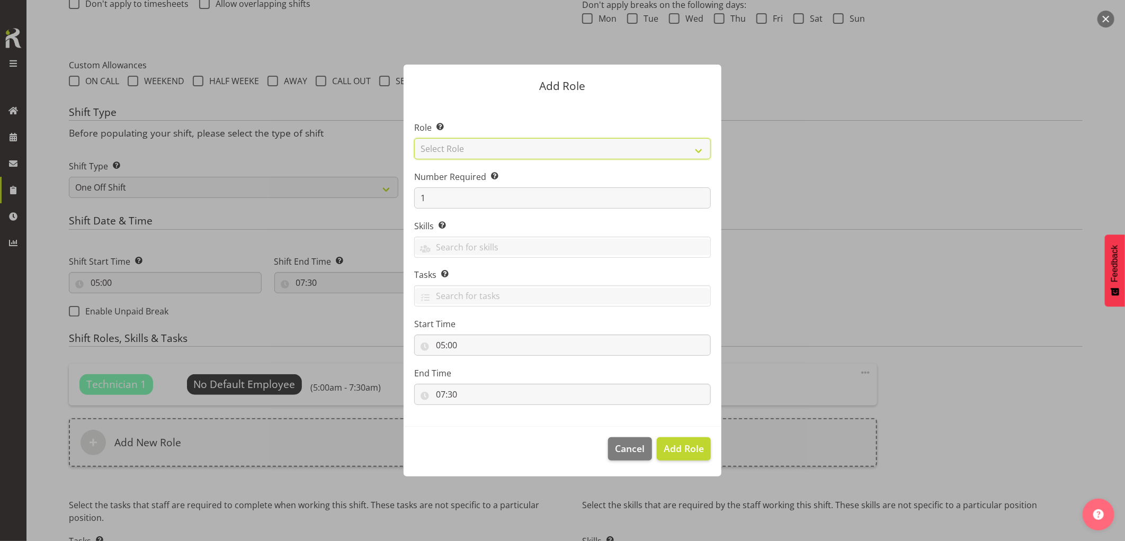
drag, startPoint x: 502, startPoint y: 152, endPoint x: 509, endPoint y: 159, distance: 9.7
click at [502, 152] on select "Select Role Account Manager Electrician Engineering GM HSEQ manager MECH Mechan…" at bounding box center [562, 148] width 297 height 21
select select "20"
click at [414, 138] on select "Select Role Account Manager Electrician Engineering GM HSEQ manager MECH Mechan…" at bounding box center [562, 148] width 297 height 21
click at [684, 452] on span "Add Role" at bounding box center [684, 448] width 40 height 13
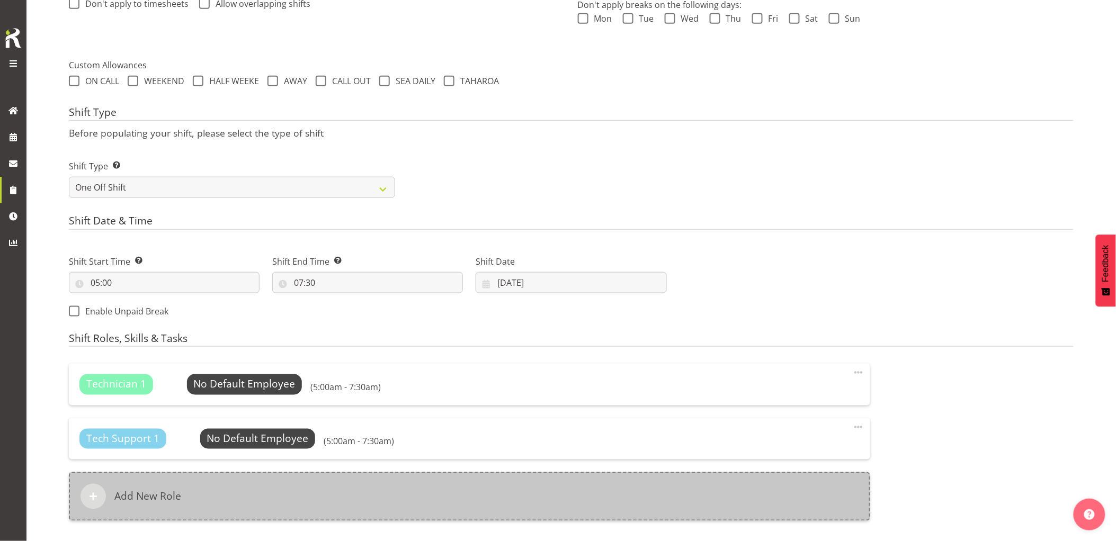
click at [527, 495] on div "Add New Role" at bounding box center [470, 497] width 802 height 49
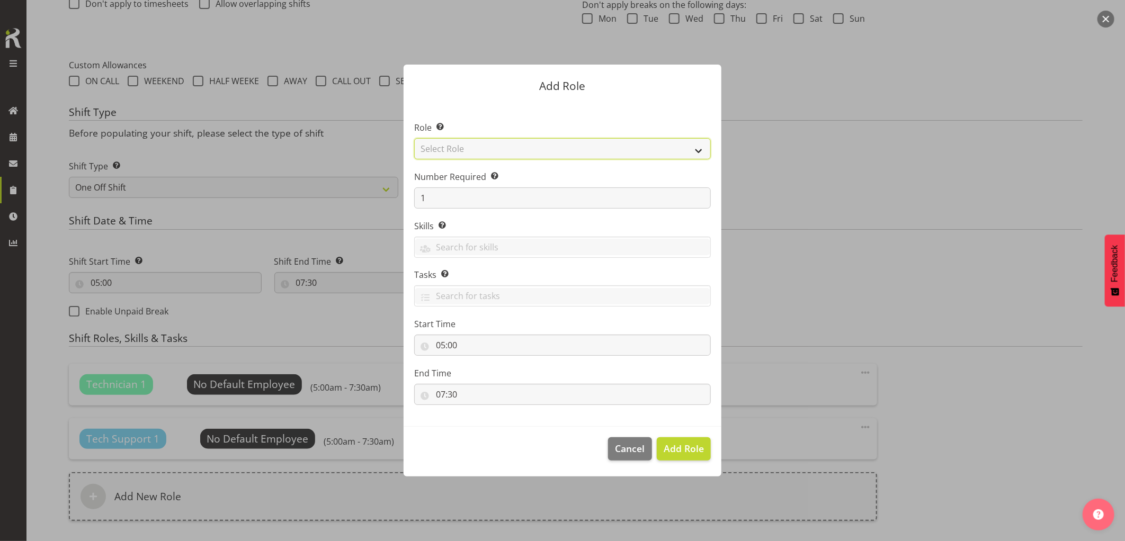
click at [444, 152] on select "Select Role Account Manager Electrician Engineering GM HSEQ manager MECH Mechan…" at bounding box center [562, 148] width 297 height 21
select select "27"
click at [414, 138] on select "Select Role Account Manager Electrician Engineering GM HSEQ manager MECH Mechan…" at bounding box center [562, 148] width 297 height 21
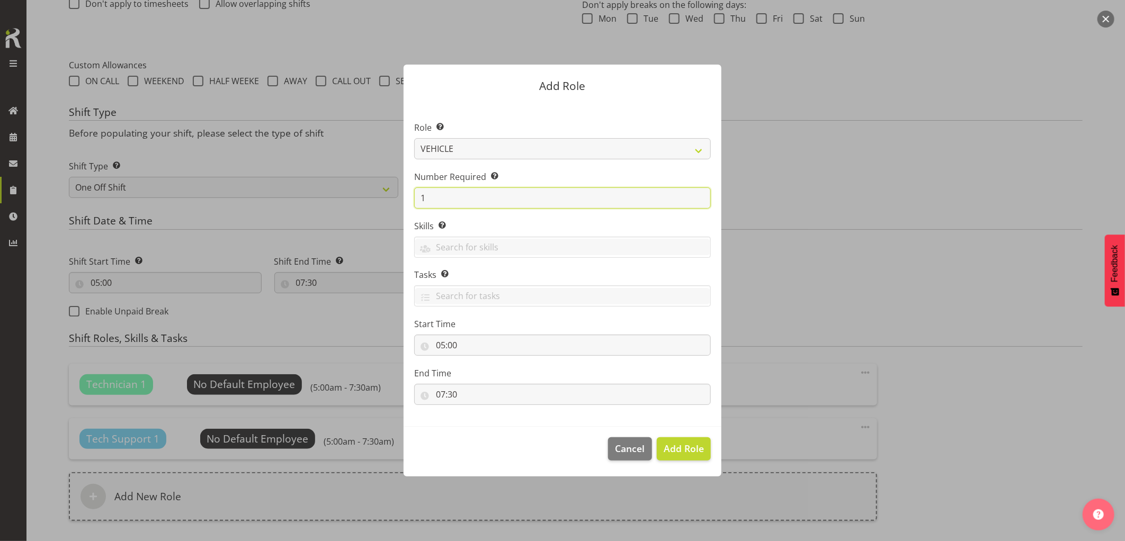
drag, startPoint x: 394, startPoint y: 201, endPoint x: 379, endPoint y: 199, distance: 15.6
click at [381, 199] on form "Add Role Role Select the role you wish to add to the shift. Account Manager Ele…" at bounding box center [562, 270] width 509 height 465
type input "3"
click at [692, 454] on span "Add 3 Roles" at bounding box center [677, 448] width 53 height 13
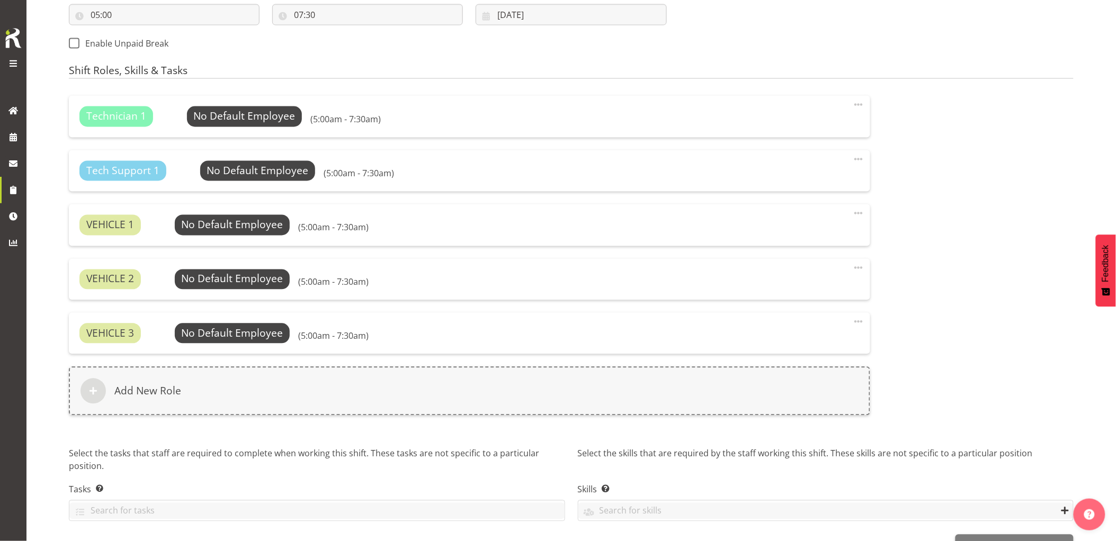
scroll to position [637, 0]
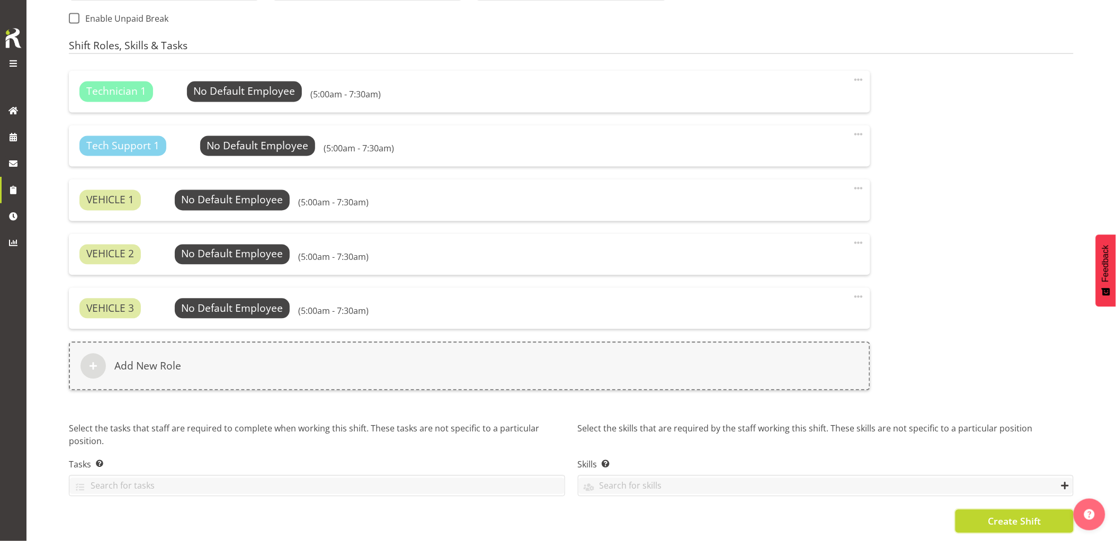
click at [1013, 515] on span "Create Shift" at bounding box center [1014, 522] width 53 height 14
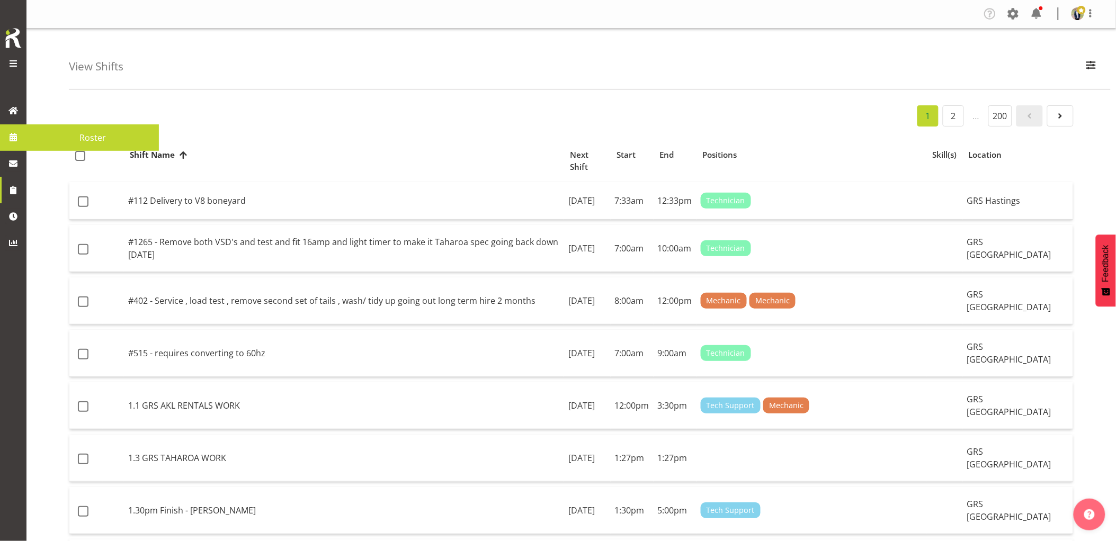
click at [16, 144] on span at bounding box center [13, 137] width 16 height 16
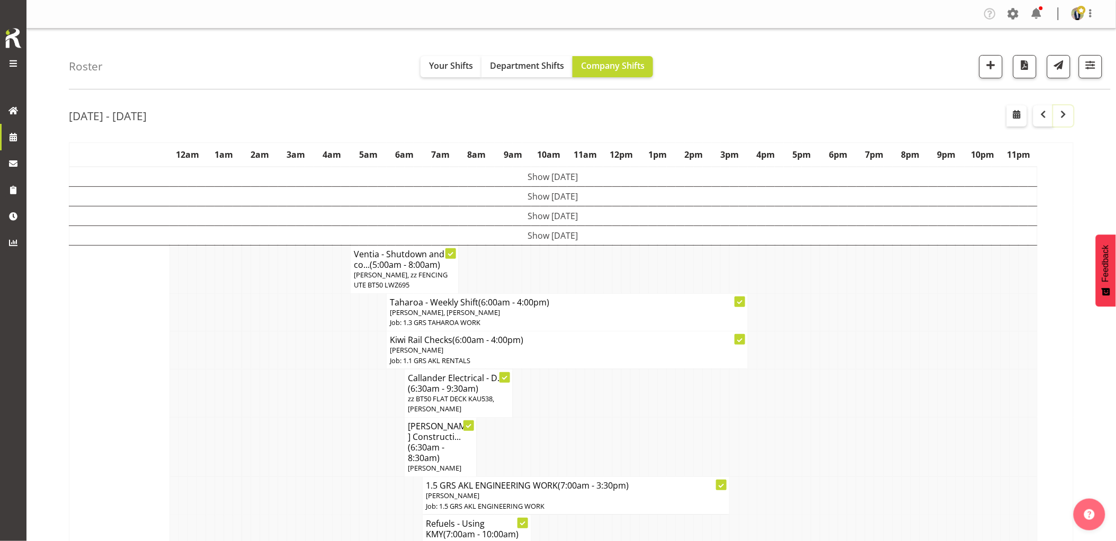
click at [1061, 117] on span "button" at bounding box center [1064, 114] width 13 height 13
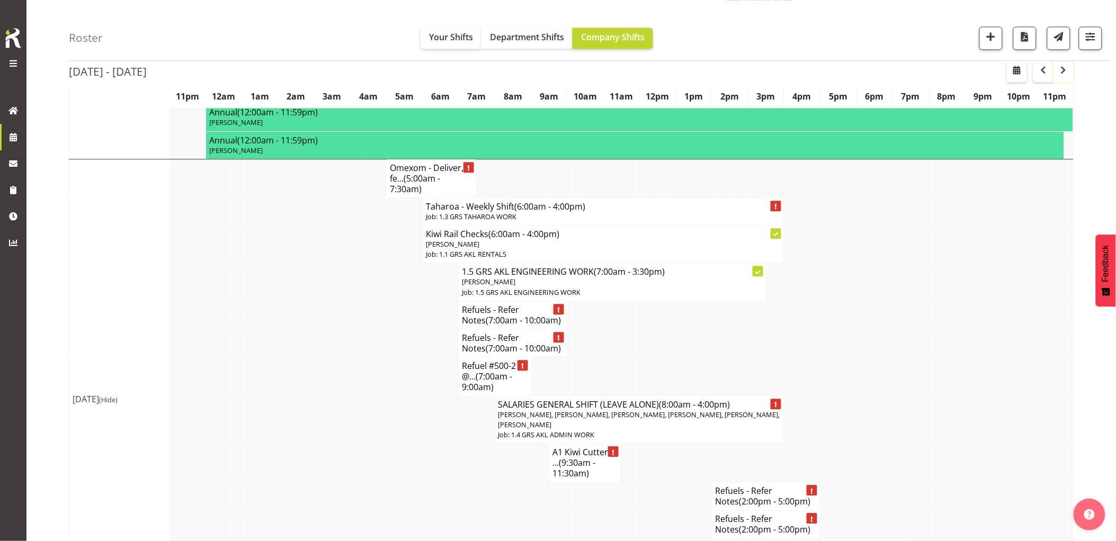
scroll to position [827, 0]
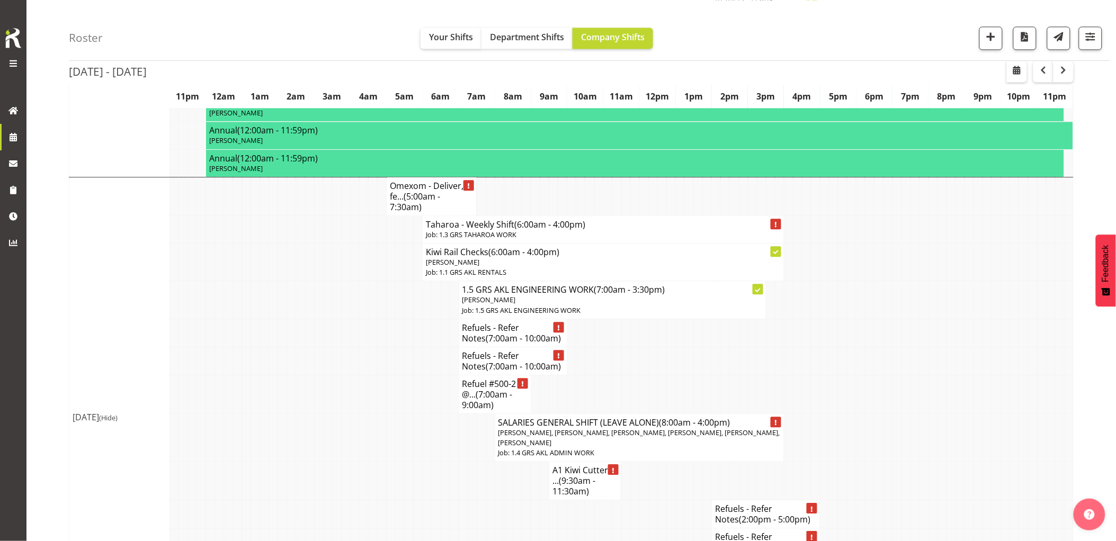
click at [350, 306] on td at bounding box center [345, 300] width 9 height 38
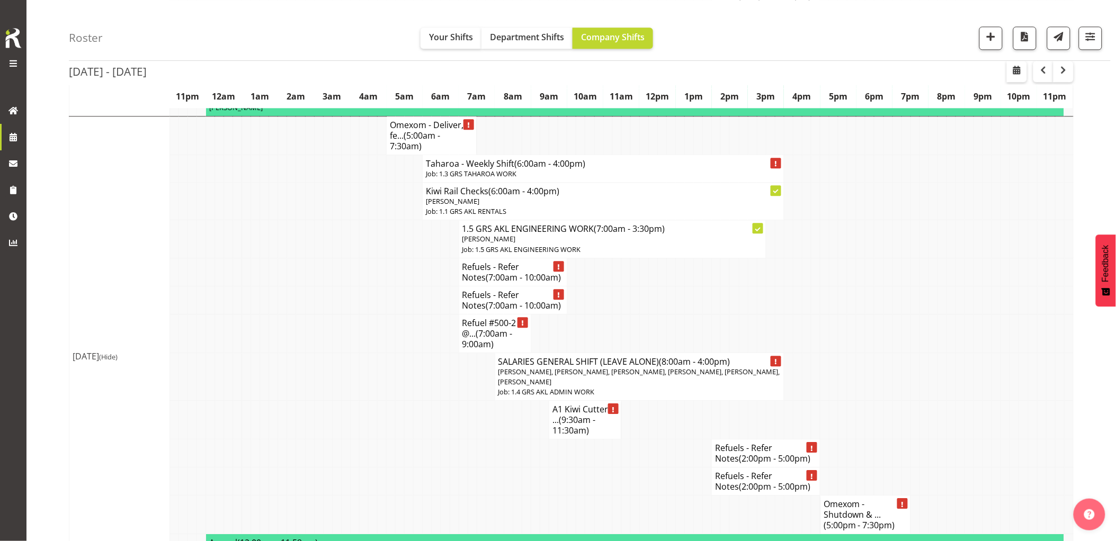
scroll to position [945, 0]
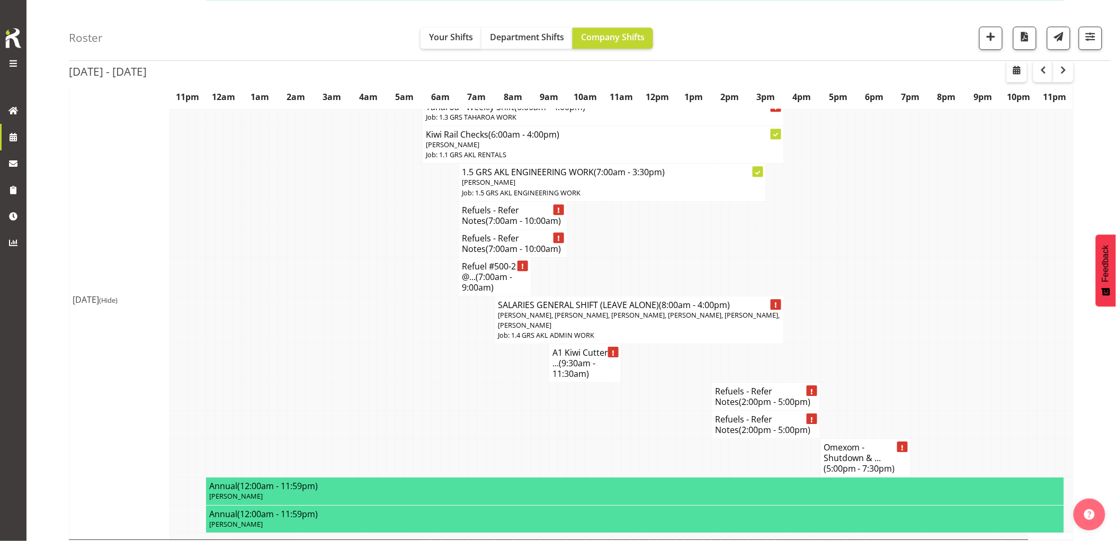
click at [389, 430] on td at bounding box center [391, 425] width 9 height 28
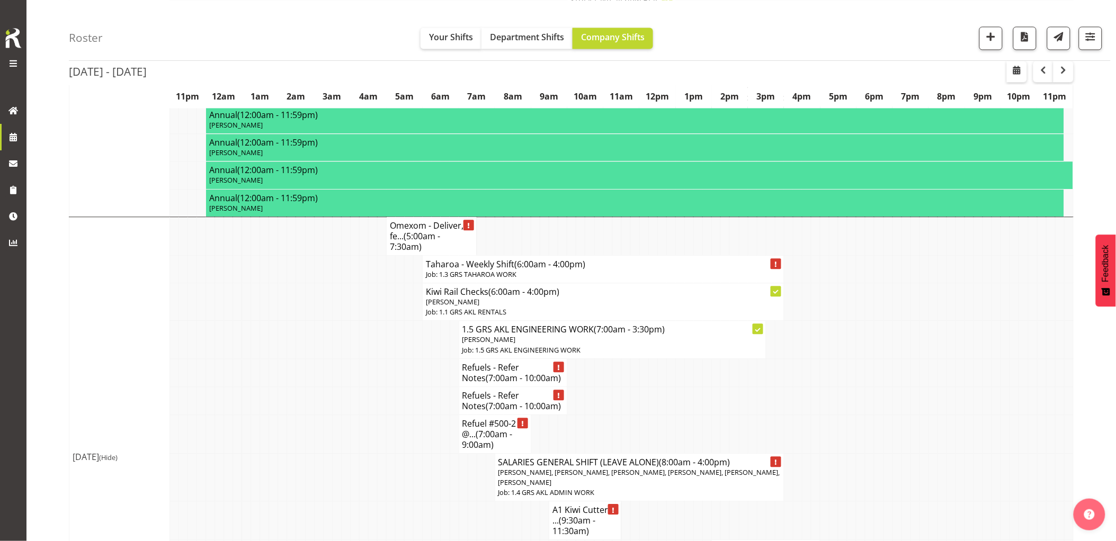
scroll to position [883, 0]
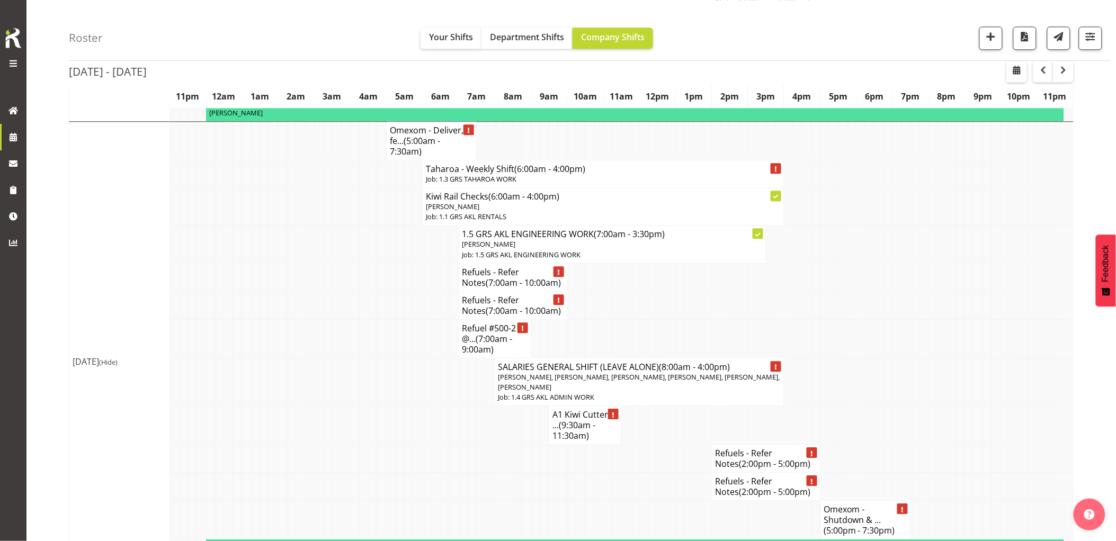
click at [376, 424] on td at bounding box center [372, 425] width 9 height 39
